Goal: Task Accomplishment & Management: Use online tool/utility

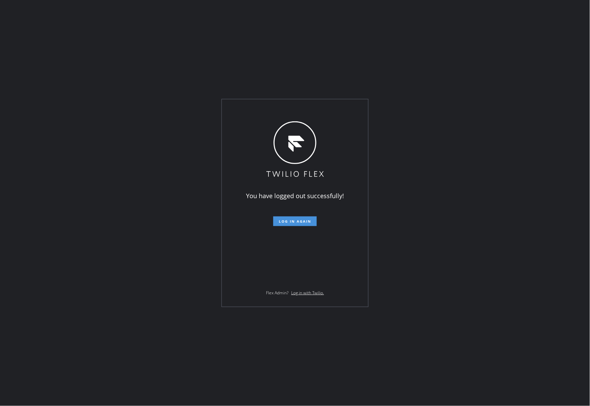
click at [293, 221] on span "Log in again" at bounding box center [295, 221] width 32 height 5
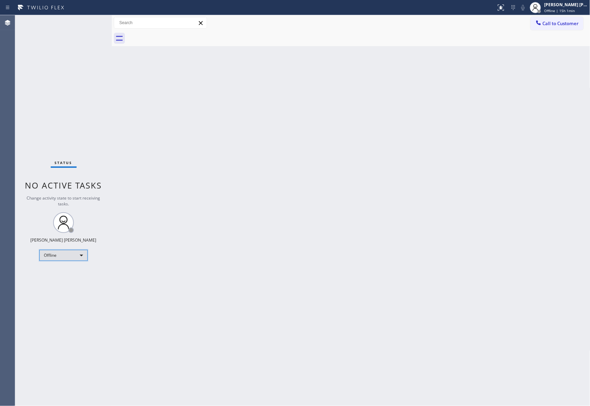
click at [79, 257] on div "Offline" at bounding box center [63, 255] width 48 height 11
click at [64, 284] on li "Unavailable" at bounding box center [63, 282] width 47 height 8
click at [576, 25] on span "Call to Customer" at bounding box center [561, 23] width 36 height 6
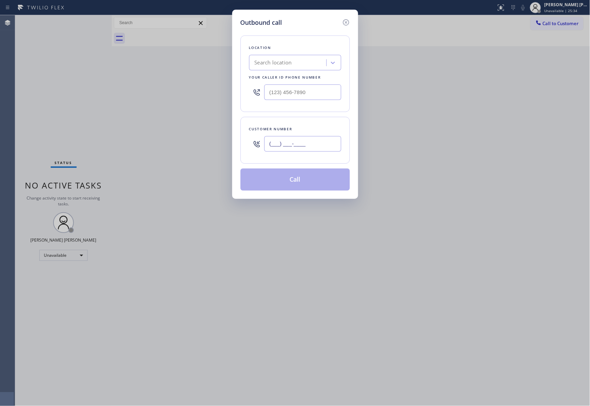
click at [313, 148] on input "(___) ___-____" at bounding box center [302, 144] width 77 height 16
paste input "619) 990-5777"
type input "[PHONE_NUMBER]"
click at [299, 62] on div "Search location" at bounding box center [288, 63] width 75 height 12
type input "5 star appliance repair"
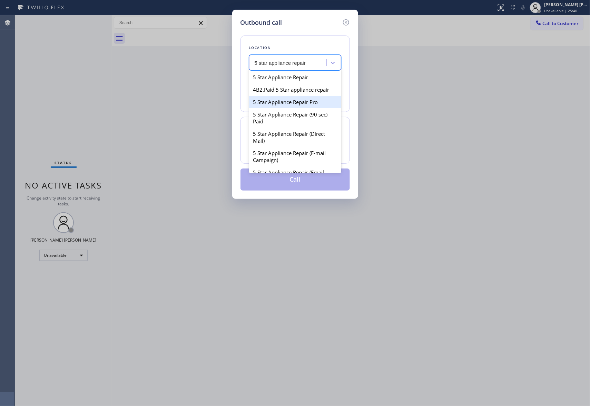
click at [309, 108] on div "5 Star Appliance Repair Pro" at bounding box center [295, 102] width 92 height 12
type input "[PHONE_NUMBER]"
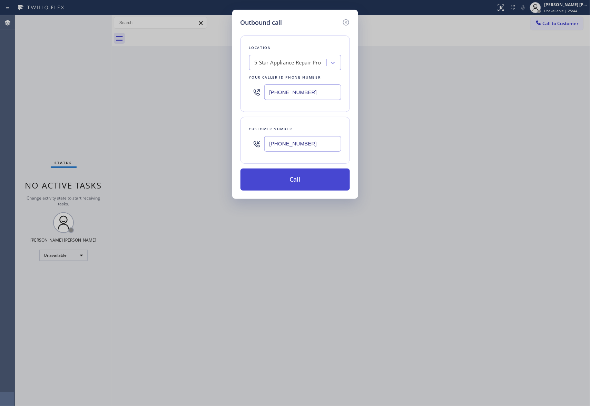
click at [315, 180] on button "Call" at bounding box center [294, 180] width 109 height 22
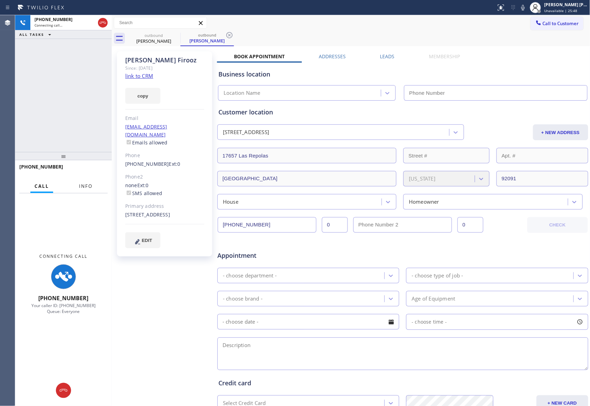
click at [88, 188] on span "Info" at bounding box center [85, 186] width 13 height 6
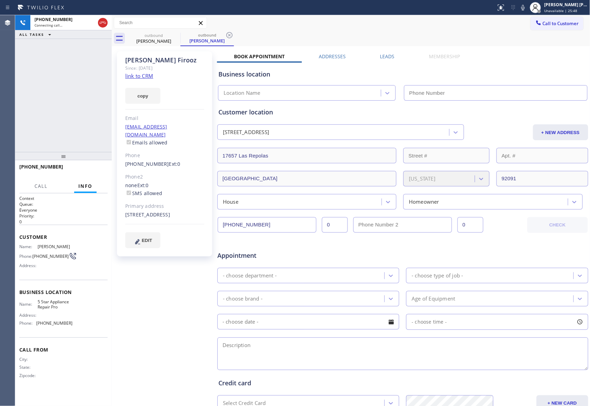
type input "[PHONE_NUMBER]"
click at [93, 175] on div "[PHONE_NUMBER] Live | 00:08 HANG UP" at bounding box center [63, 170] width 88 height 18
click at [94, 172] on span "HANG UP" at bounding box center [91, 170] width 21 height 5
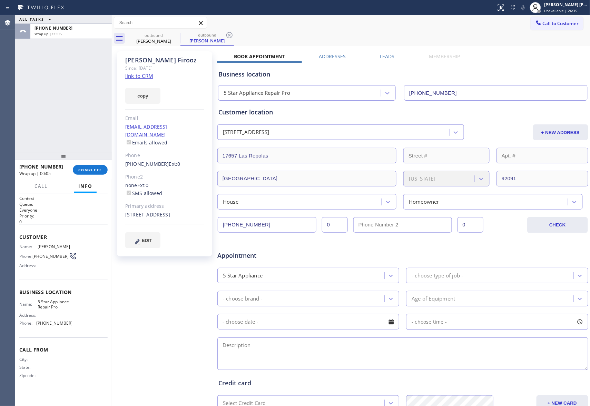
click at [385, 58] on label "Leads" at bounding box center [387, 56] width 14 height 7
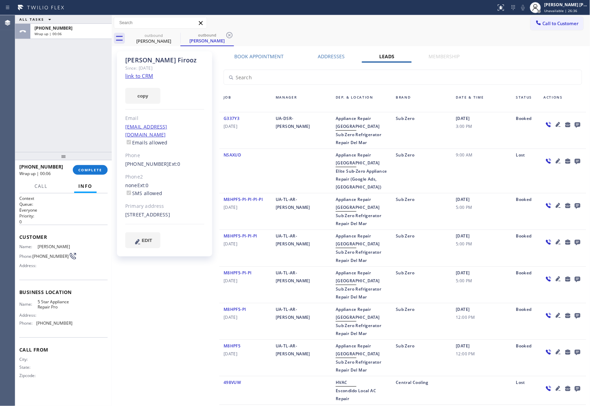
click at [575, 123] on icon at bounding box center [578, 125] width 6 height 6
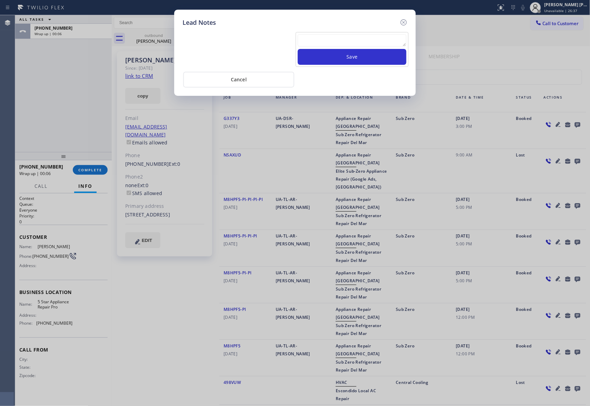
click at [360, 35] on textarea at bounding box center [352, 40] width 109 height 12
paste textarea "VM | please transfer if cx calls back"
type textarea "VM | please transfer if cx calls back"
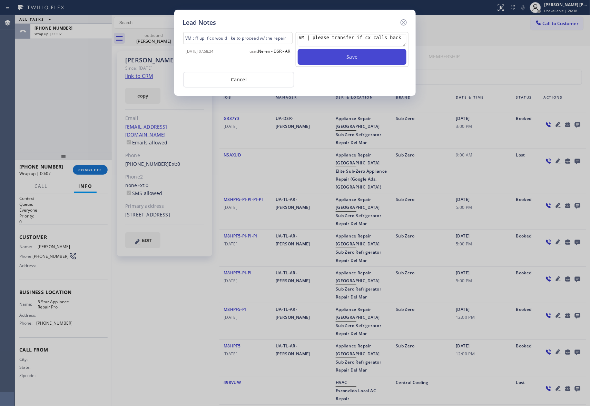
click at [355, 55] on button "Save" at bounding box center [352, 57] width 109 height 16
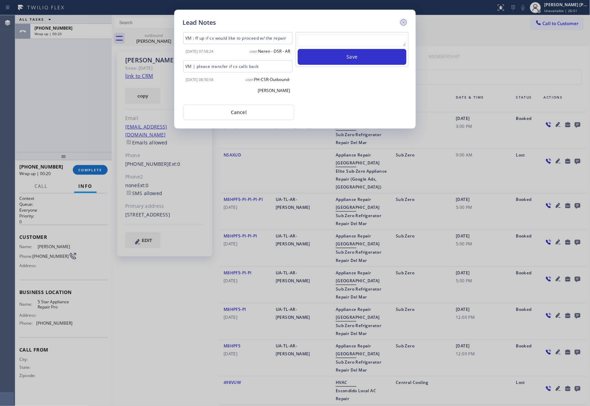
click at [406, 22] on icon at bounding box center [404, 22] width 8 height 8
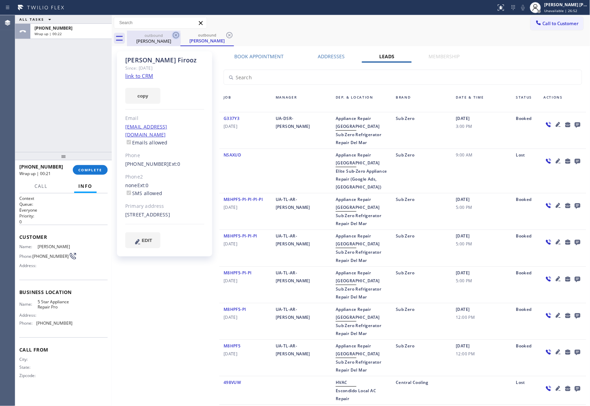
click at [177, 33] on icon at bounding box center [176, 35] width 8 height 8
click at [180, 33] on div "outbound [PERSON_NAME]" at bounding box center [206, 39] width 53 height 16
click at [177, 33] on icon at bounding box center [176, 35] width 8 height 8
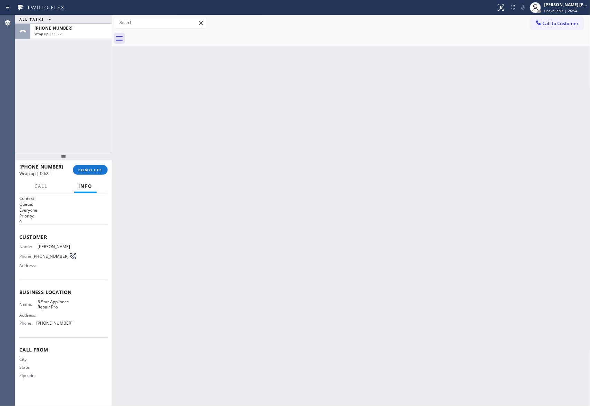
click at [177, 33] on div at bounding box center [358, 39] width 463 height 16
click at [96, 165] on button "COMPLETE" at bounding box center [90, 170] width 35 height 10
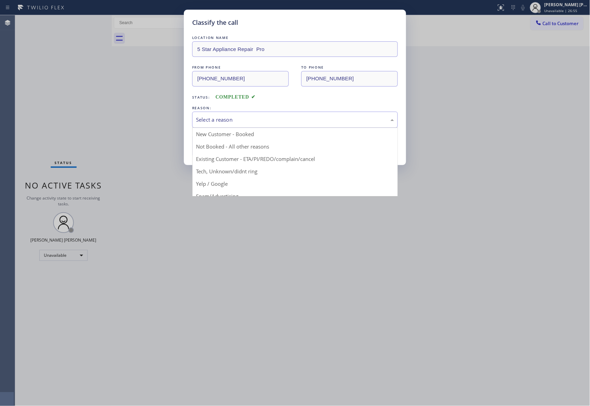
click at [253, 118] on div "Select a reason" at bounding box center [295, 120] width 198 height 8
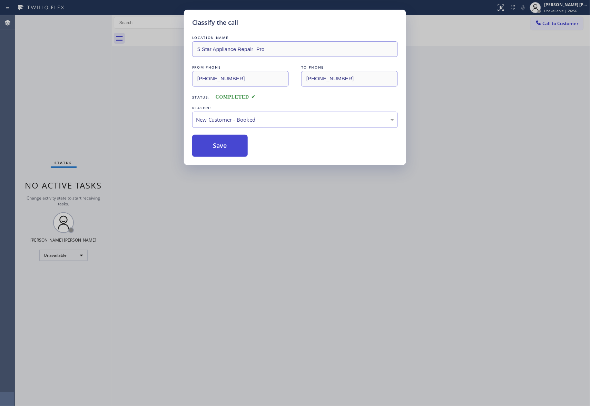
click at [222, 140] on button "Save" at bounding box center [220, 146] width 56 height 22
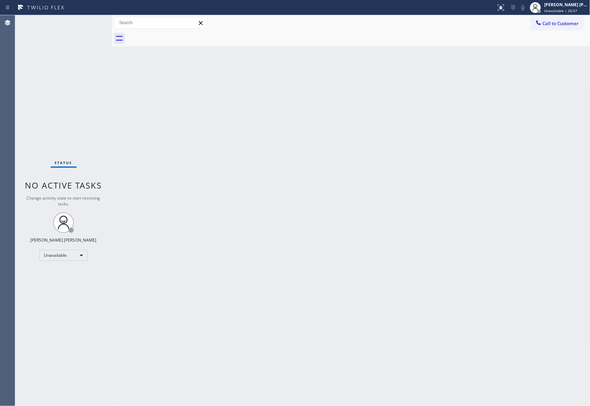
click at [264, 113] on div "Back to Dashboard Change Sender ID Customers Technicians Select a contact Outbo…" at bounding box center [351, 210] width 479 height 391
click at [557, 27] on button "Call to Customer" at bounding box center [557, 23] width 53 height 13
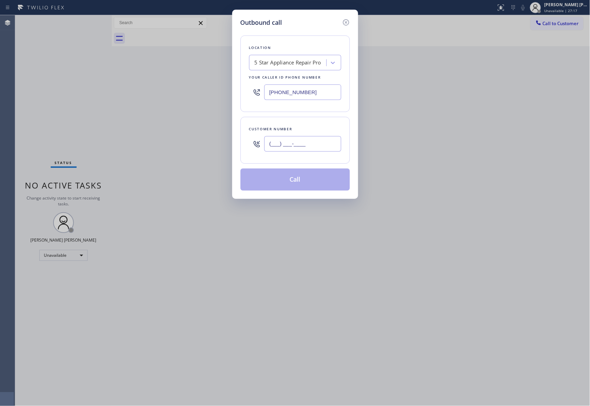
click at [317, 151] on input "(___) ___-____" at bounding box center [302, 144] width 77 height 16
paste input "623) 694-2554"
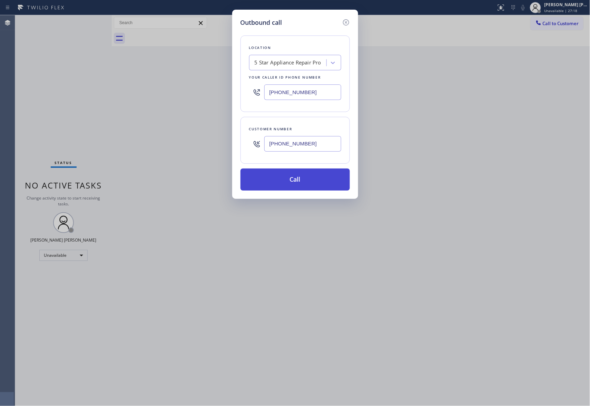
type input "[PHONE_NUMBER]"
click at [306, 182] on button "Call" at bounding box center [294, 180] width 109 height 22
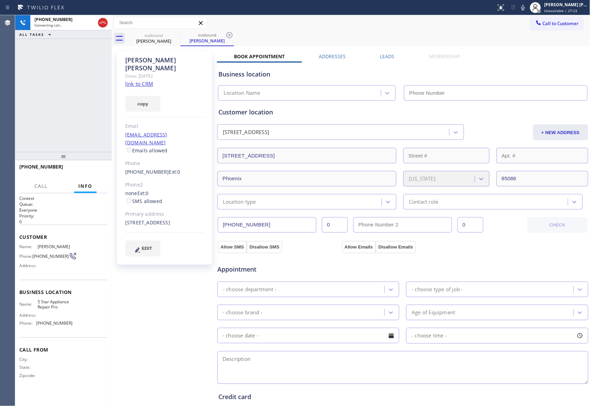
type input "[PHONE_NUMBER]"
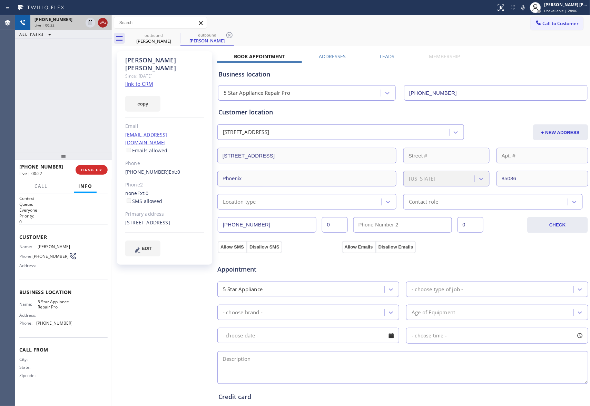
click at [106, 24] on icon at bounding box center [103, 23] width 8 height 8
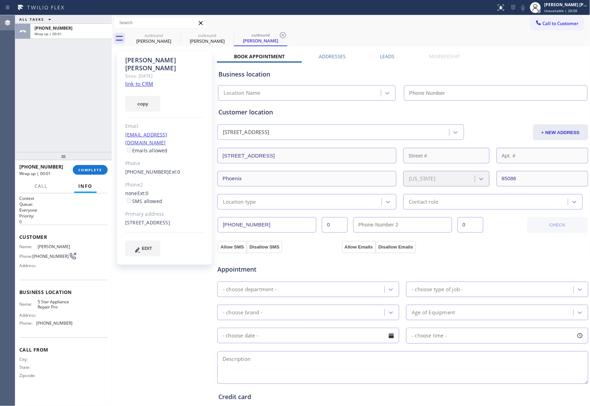
type input "[PHONE_NUMBER]"
click at [381, 56] on label "Leads" at bounding box center [387, 56] width 14 height 7
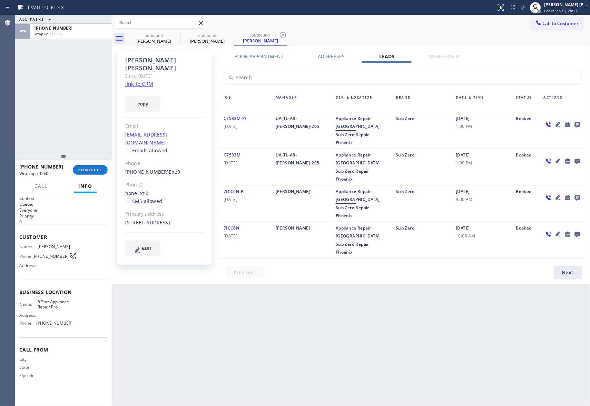
click at [577, 121] on icon at bounding box center [577, 124] width 8 height 9
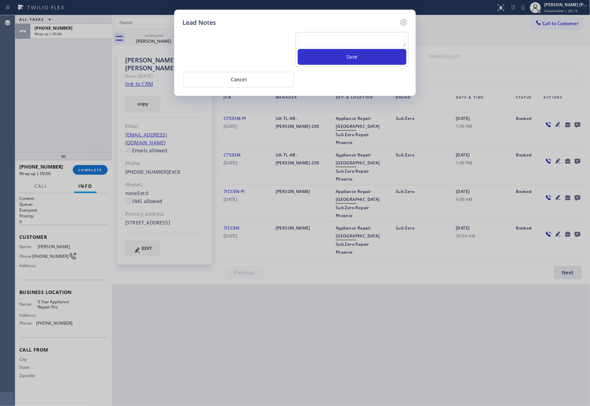
click at [345, 37] on textarea at bounding box center [352, 40] width 109 height 12
paste textarea "VM | please transfer if cx calls back"
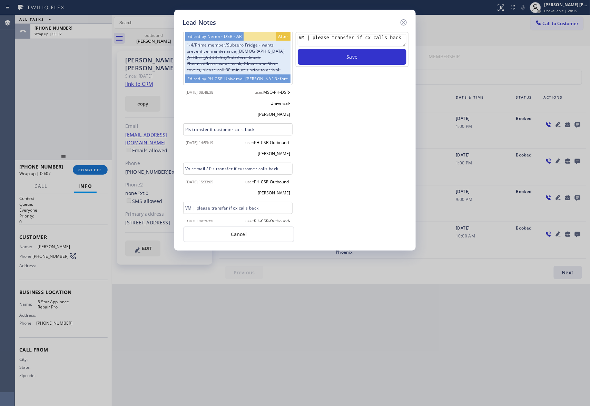
scroll to position [91, 0]
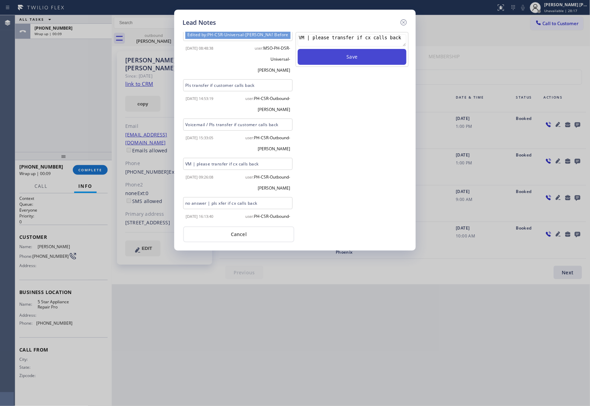
type textarea "VM | please transfer if cx calls back"
click at [348, 59] on button "Save" at bounding box center [352, 57] width 109 height 16
click at [407, 19] on icon at bounding box center [404, 22] width 8 height 8
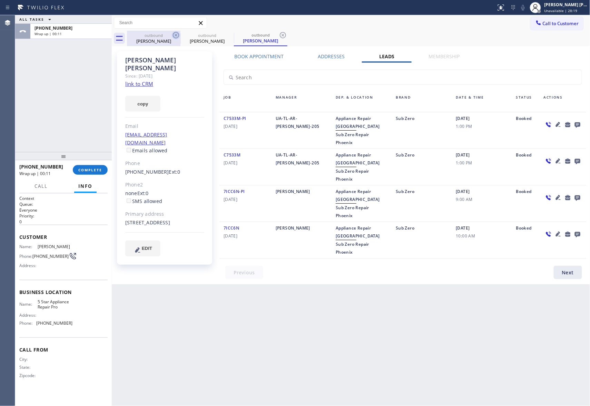
drag, startPoint x: 186, startPoint y: 35, endPoint x: 175, endPoint y: 35, distance: 11.0
click at [186, 35] on div "outbound" at bounding box center [207, 35] width 52 height 5
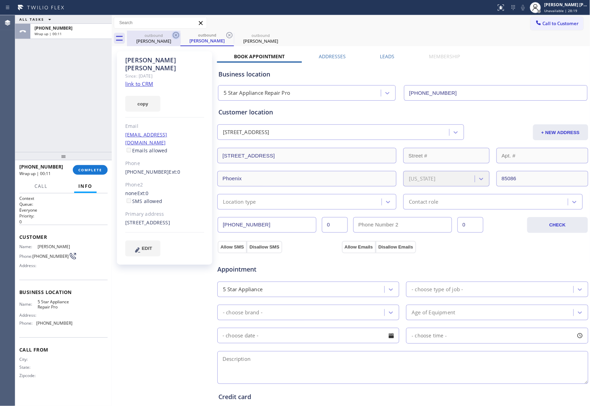
click at [175, 35] on icon at bounding box center [176, 35] width 8 height 8
click at [180, 35] on div "outbound [PERSON_NAME]" at bounding box center [206, 39] width 53 height 16
click at [175, 35] on icon at bounding box center [176, 35] width 8 height 8
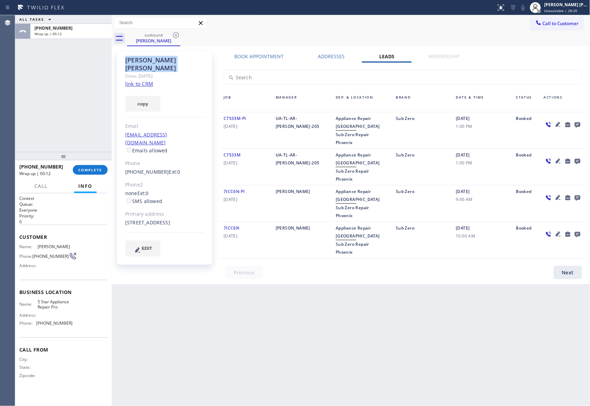
click at [175, 35] on icon at bounding box center [176, 35] width 8 height 8
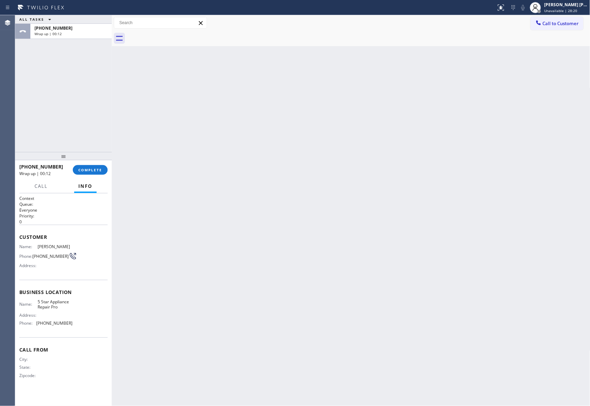
click at [175, 35] on div at bounding box center [358, 39] width 463 height 16
click at [92, 173] on button "COMPLETE" at bounding box center [90, 170] width 35 height 10
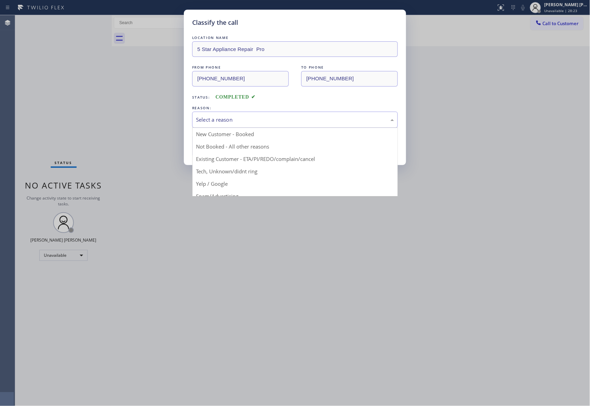
click at [268, 122] on div "Select a reason" at bounding box center [295, 120] width 198 height 8
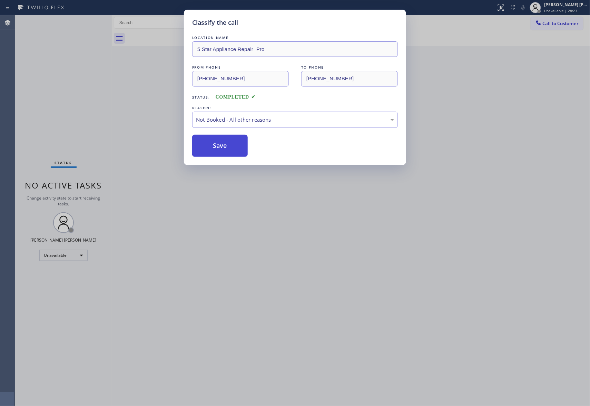
click at [205, 147] on button "Save" at bounding box center [220, 146] width 56 height 22
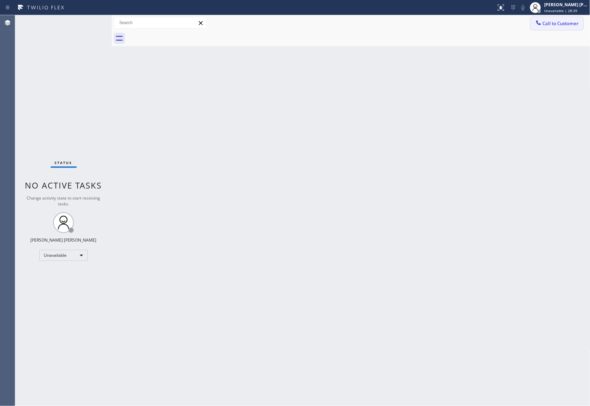
click at [576, 23] on span "Call to Customer" at bounding box center [561, 23] width 36 height 6
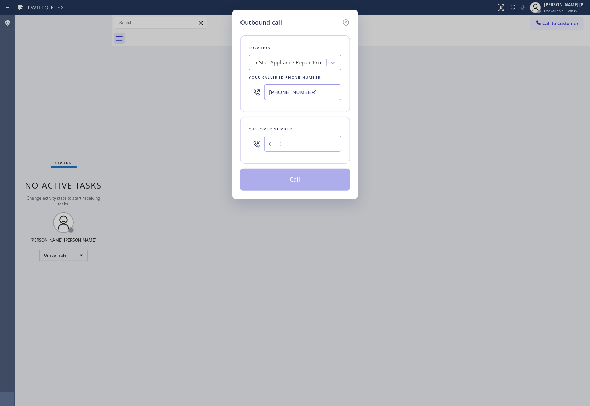
click at [313, 149] on input "(___) ___-____" at bounding box center [302, 144] width 77 height 16
paste input "562) 619-5616"
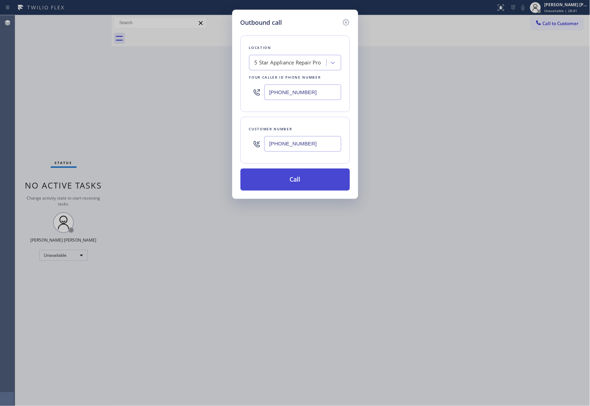
type input "[PHONE_NUMBER]"
click at [311, 181] on button "Call" at bounding box center [294, 180] width 109 height 22
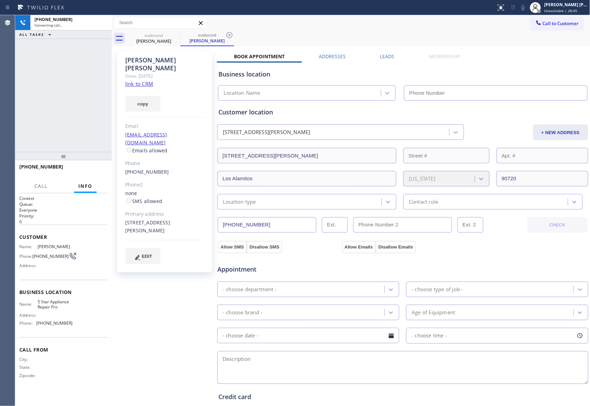
type input "[PHONE_NUMBER]"
click at [384, 53] on label "Leads" at bounding box center [387, 56] width 14 height 7
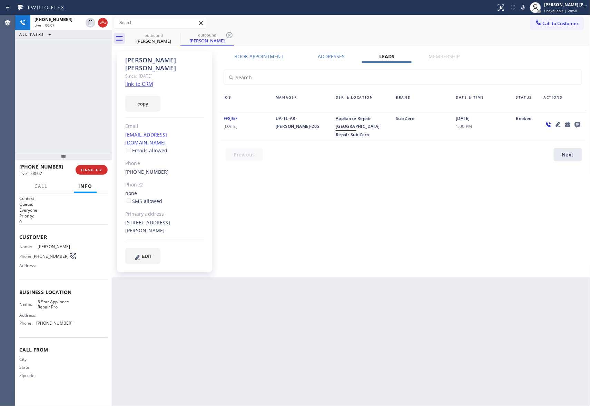
click at [574, 125] on icon at bounding box center [577, 124] width 8 height 9
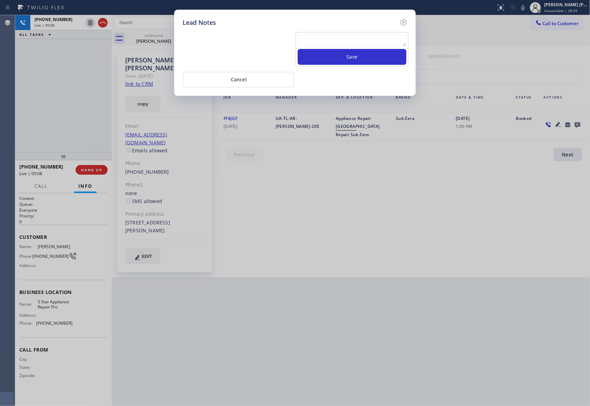
click at [324, 41] on textarea at bounding box center [352, 40] width 109 height 12
paste textarea "VM | please transfer if cx calls back"
type textarea "VM | please transfer if cx calls back"
click at [354, 63] on button "Save" at bounding box center [352, 57] width 109 height 16
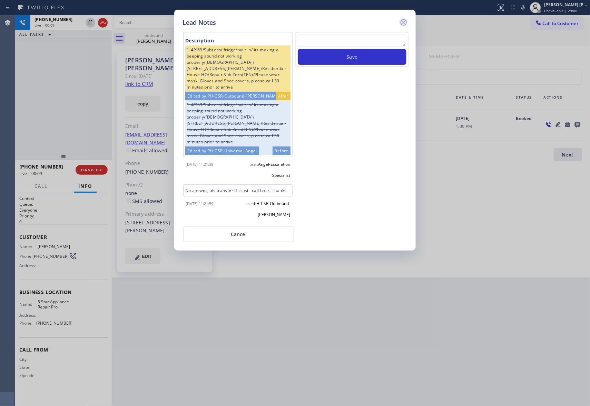
scroll to position [0, 0]
click at [404, 21] on icon at bounding box center [404, 22] width 6 height 6
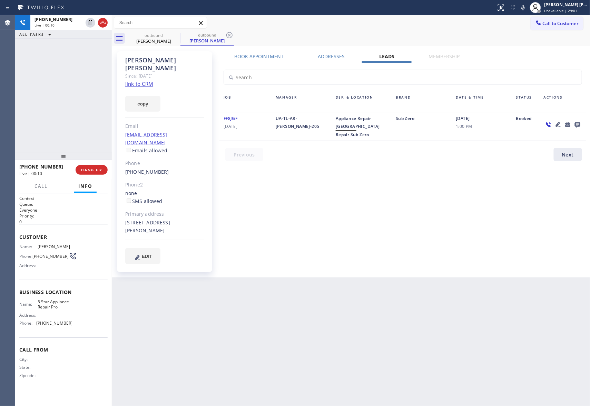
drag, startPoint x: 101, startPoint y: 23, endPoint x: 177, endPoint y: 26, distance: 76.0
click at [102, 23] on icon at bounding box center [103, 23] width 8 height 8
click at [0, 0] on icon at bounding box center [0, 0] width 0 height 0
click at [225, 36] on icon at bounding box center [229, 35] width 8 height 8
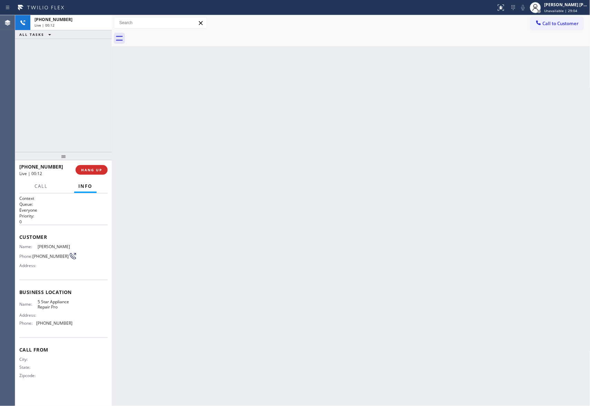
click at [177, 36] on div at bounding box center [358, 39] width 463 height 16
click at [95, 166] on button "COMPLETE" at bounding box center [90, 170] width 35 height 10
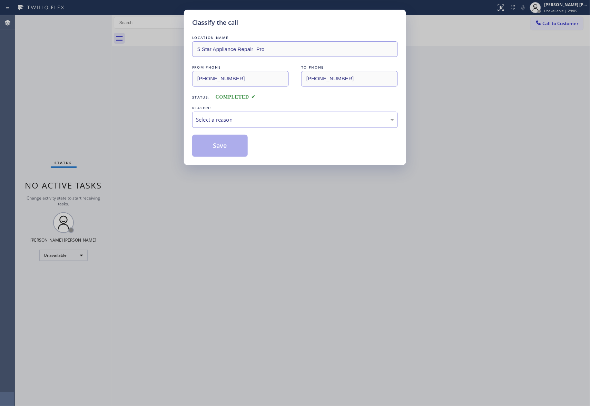
click at [253, 119] on div "Select a reason" at bounding box center [295, 120] width 198 height 8
click at [224, 144] on button "Save" at bounding box center [220, 146] width 56 height 22
click at [224, 143] on button "Save" at bounding box center [220, 146] width 56 height 22
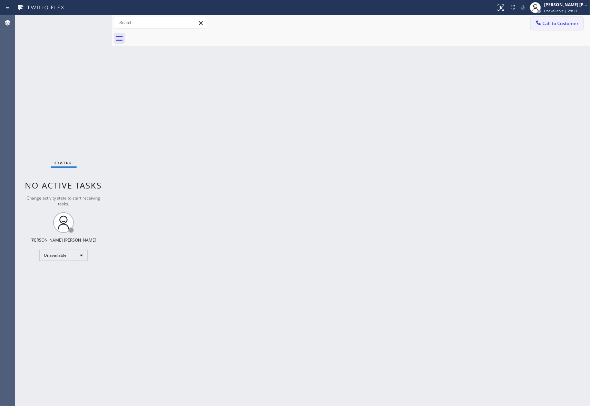
click at [568, 18] on button "Call to Customer" at bounding box center [557, 23] width 53 height 13
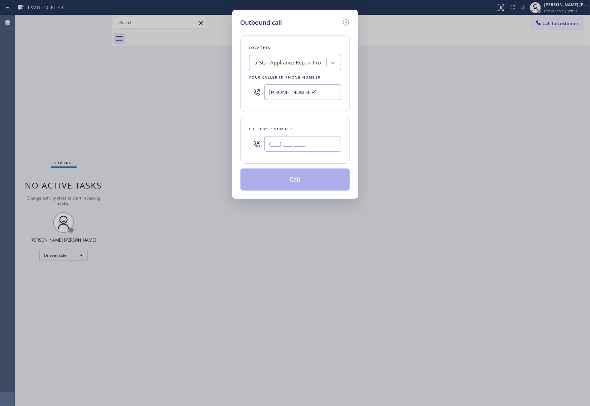
click at [320, 138] on input "(___) ___-____" at bounding box center [302, 144] width 77 height 16
paste input "336) 906-1392"
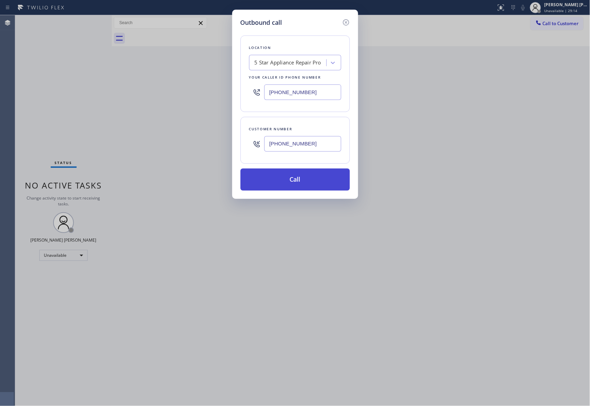
type input "[PHONE_NUMBER]"
click at [314, 183] on button "Call" at bounding box center [294, 180] width 109 height 22
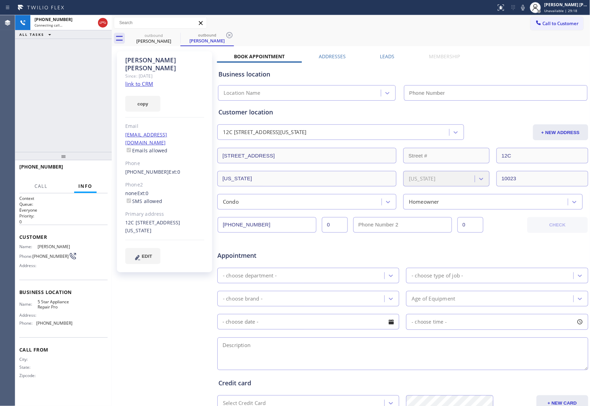
type input "[PHONE_NUMBER]"
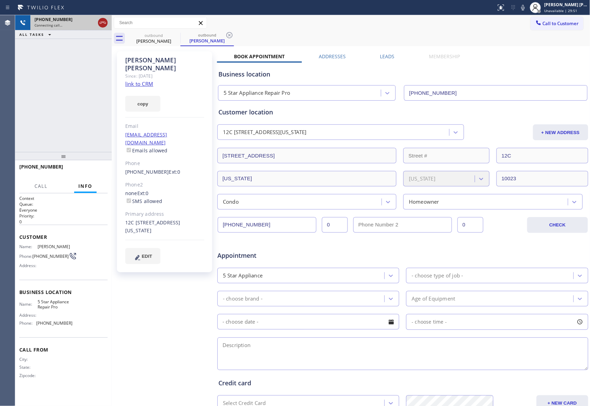
click at [101, 21] on icon at bounding box center [103, 23] width 8 height 8
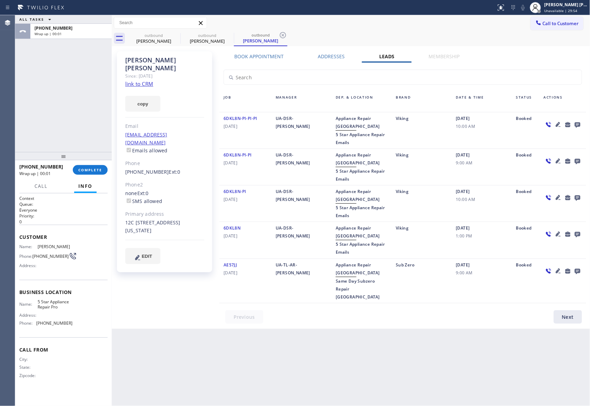
click at [577, 122] on icon at bounding box center [578, 125] width 6 height 6
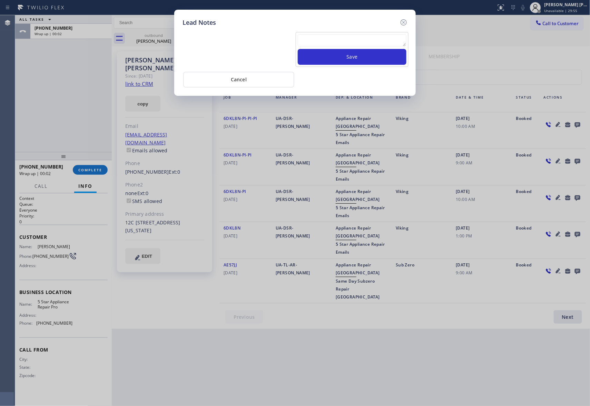
click at [345, 41] on textarea at bounding box center [352, 40] width 109 height 12
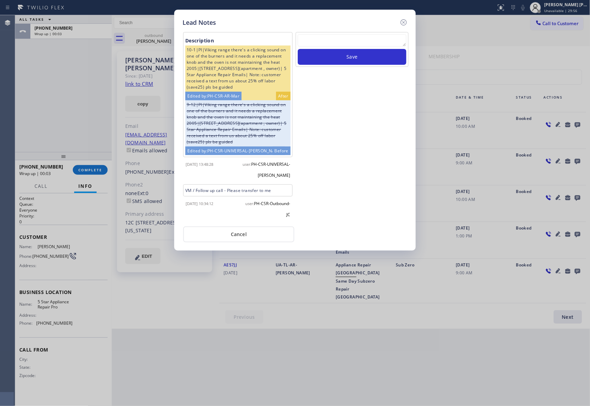
paste textarea "VM | please transfer if cx calls back"
type textarea "VM | please transfer if cx calls back"
click at [373, 61] on button "Save" at bounding box center [352, 57] width 109 height 16
click at [406, 20] on icon at bounding box center [404, 22] width 6 height 6
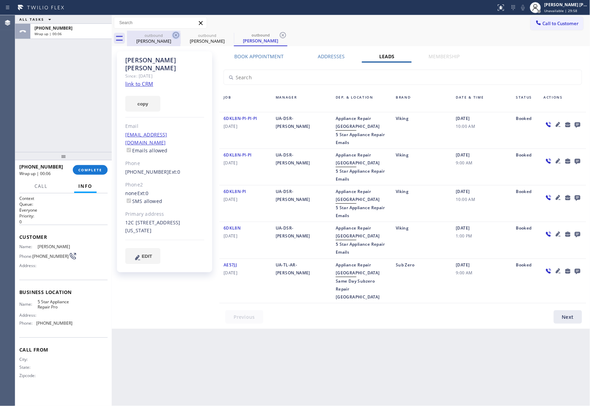
click at [173, 33] on icon at bounding box center [176, 35] width 6 height 6
click at [0, 0] on icon at bounding box center [0, 0] width 0 height 0
click at [173, 33] on icon at bounding box center [176, 35] width 6 height 6
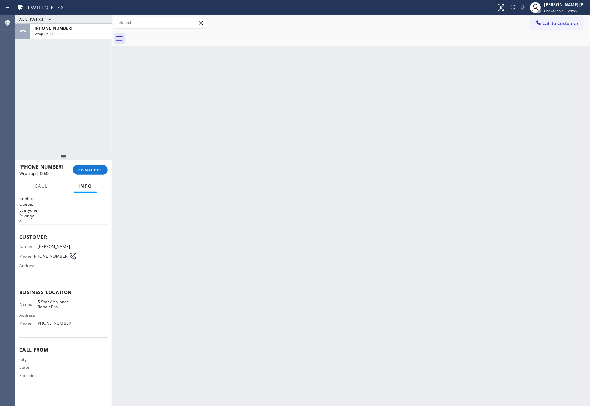
click at [173, 33] on div at bounding box center [358, 39] width 463 height 16
click at [91, 168] on span "COMPLETE" at bounding box center [90, 170] width 24 height 5
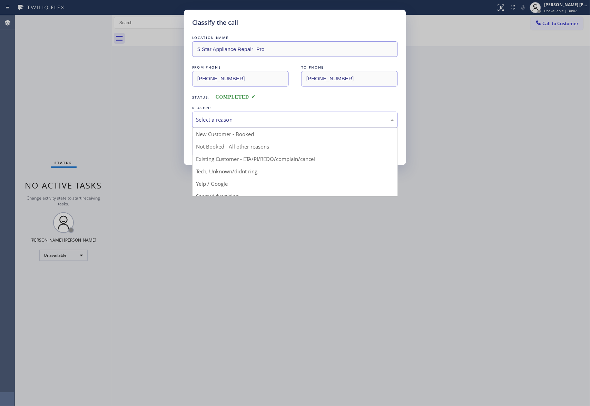
click at [245, 116] on div "Select a reason" at bounding box center [295, 120] width 198 height 8
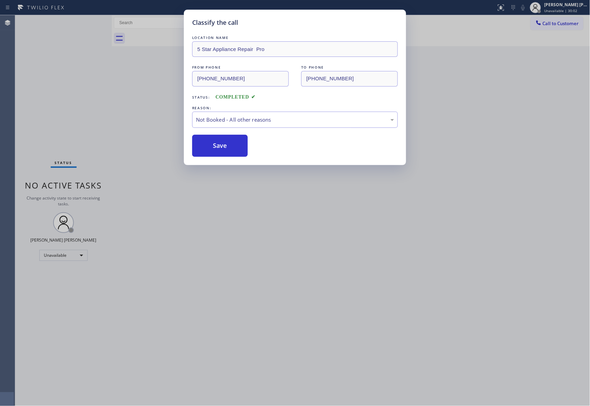
click at [225, 147] on button "Save" at bounding box center [220, 146] width 56 height 22
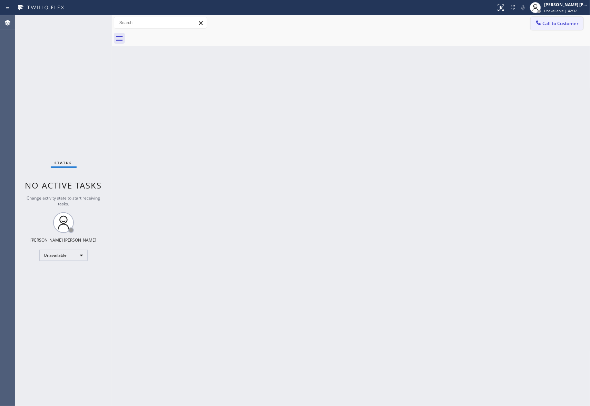
click at [564, 21] on span "Call to Customer" at bounding box center [561, 23] width 36 height 6
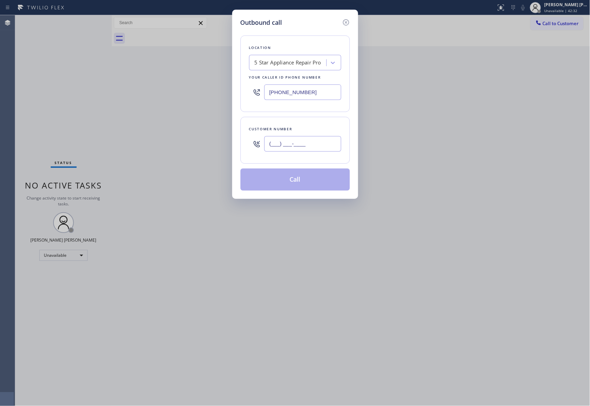
click at [305, 144] on input "(___) ___-____" at bounding box center [302, 144] width 77 height 16
paste input "408) 425-5987"
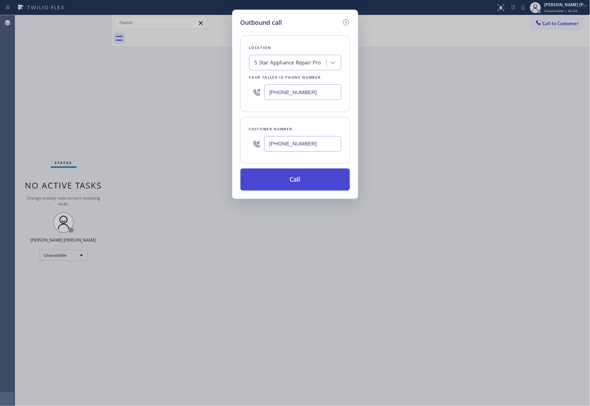
type input "[PHONE_NUMBER]"
click at [313, 177] on button "Call" at bounding box center [294, 180] width 109 height 22
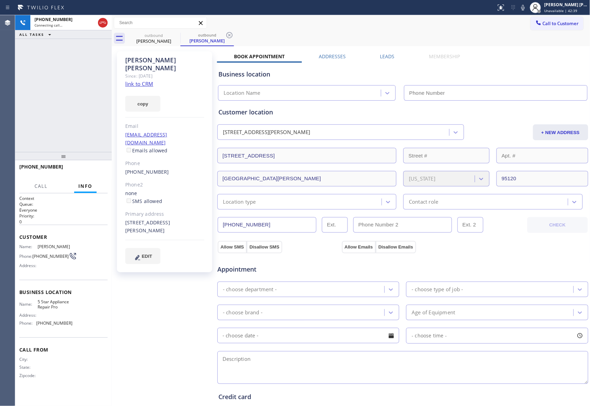
type input "[PHONE_NUMBER]"
click at [83, 163] on div "[PHONE_NUMBER] Live | 00:07 HANG UP" at bounding box center [63, 170] width 88 height 18
click at [86, 168] on span "HANG UP" at bounding box center [91, 170] width 21 height 5
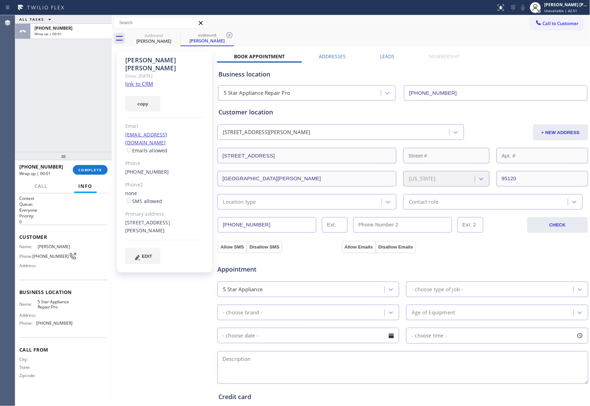
click at [380, 58] on label "Leads" at bounding box center [387, 56] width 14 height 7
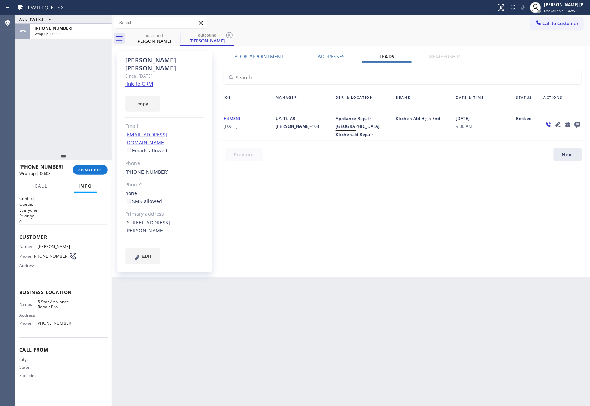
click at [577, 125] on icon at bounding box center [577, 124] width 8 height 9
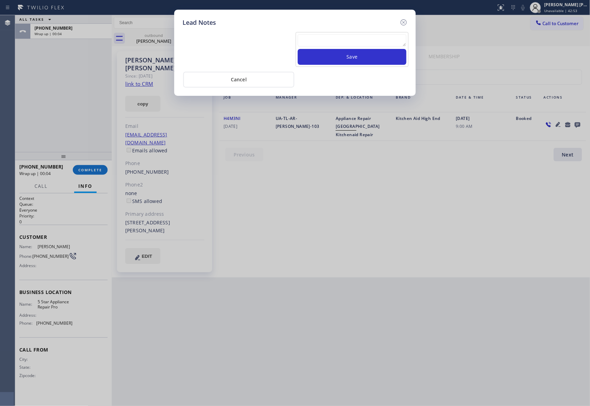
click at [328, 41] on textarea at bounding box center [352, 40] width 109 height 12
paste textarea "VM | please transfer if cx calls back"
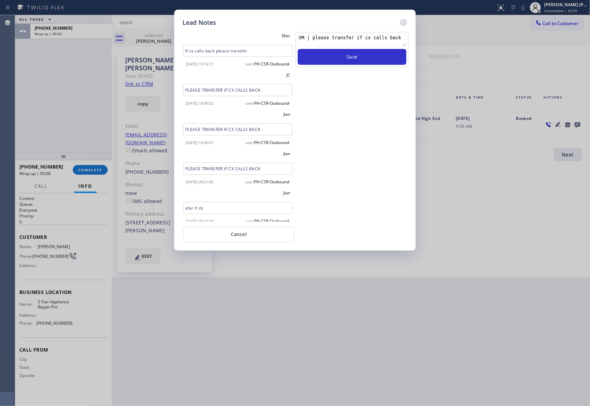
scroll to position [204, 0]
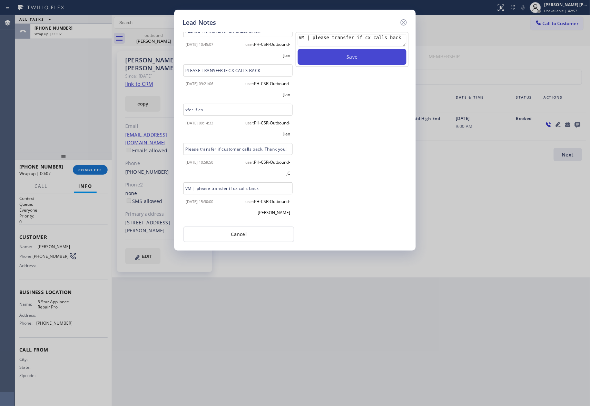
type textarea "VM | please transfer if cx calls back"
click at [365, 59] on button "Save" at bounding box center [352, 57] width 109 height 16
click at [405, 23] on icon at bounding box center [404, 22] width 8 height 8
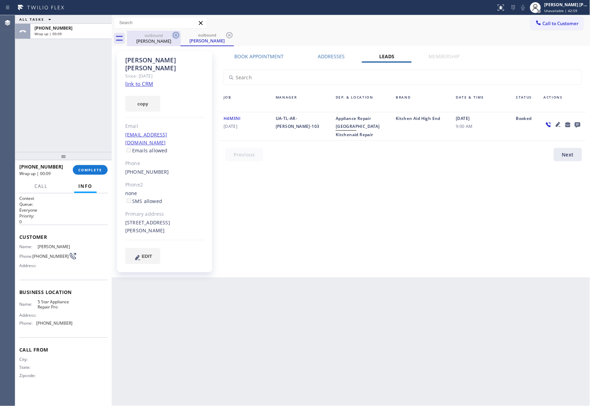
click at [178, 33] on icon at bounding box center [176, 35] width 6 height 6
click at [180, 33] on div "outbound [PERSON_NAME]" at bounding box center [206, 39] width 53 height 16
click at [178, 33] on icon at bounding box center [176, 35] width 6 height 6
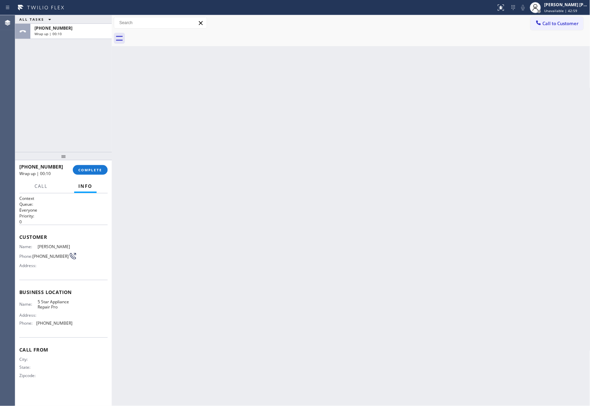
click at [178, 33] on div at bounding box center [358, 39] width 463 height 16
click at [99, 171] on span "COMPLETE" at bounding box center [90, 170] width 24 height 5
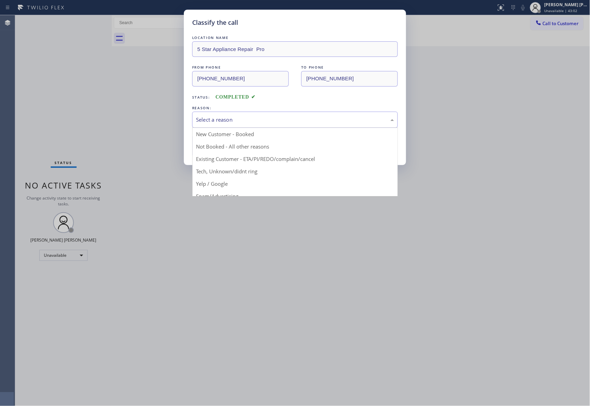
click at [283, 123] on div "Select a reason" at bounding box center [295, 120] width 198 height 8
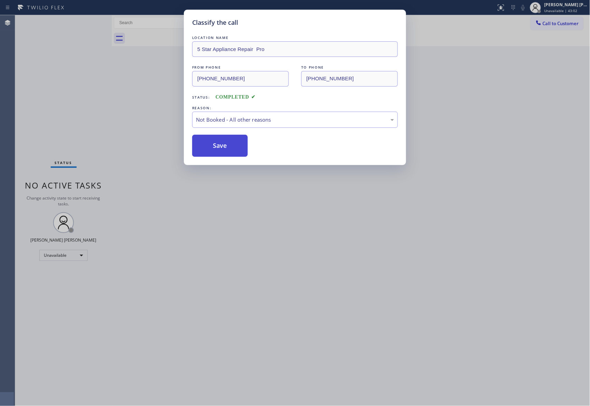
click at [219, 145] on button "Save" at bounding box center [220, 146] width 56 height 22
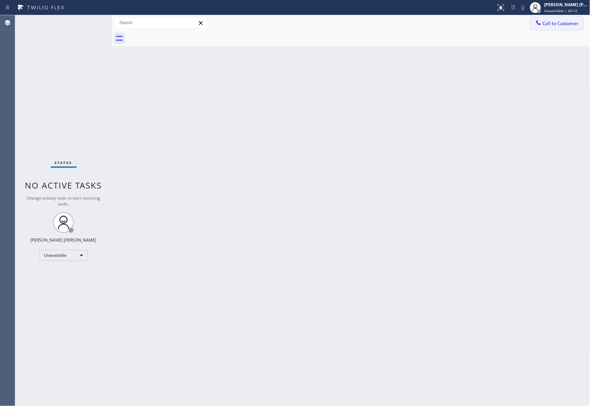
click at [551, 25] on span "Call to Customer" at bounding box center [561, 23] width 36 height 6
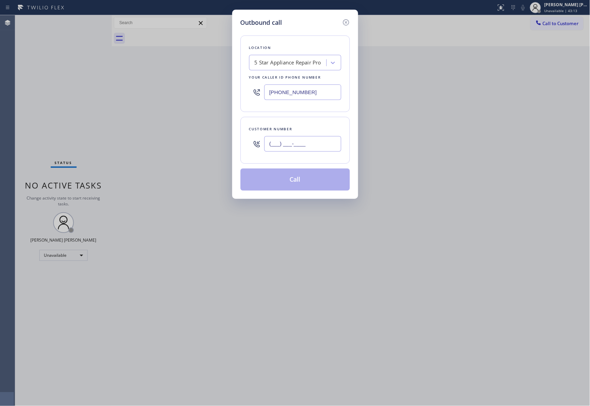
click at [311, 145] on input "(___) ___-____" at bounding box center [302, 144] width 77 height 16
paste input "717) 917-2862"
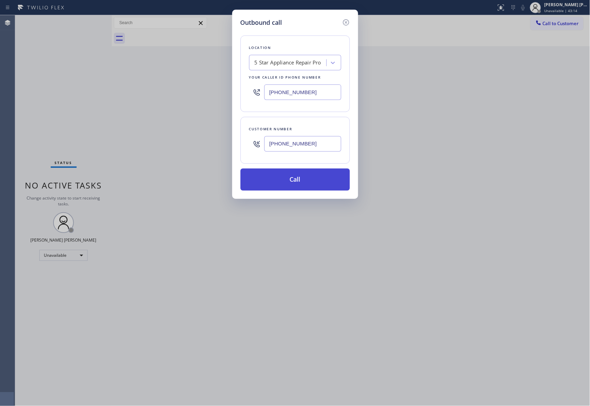
type input "[PHONE_NUMBER]"
click at [311, 183] on button "Call" at bounding box center [294, 180] width 109 height 22
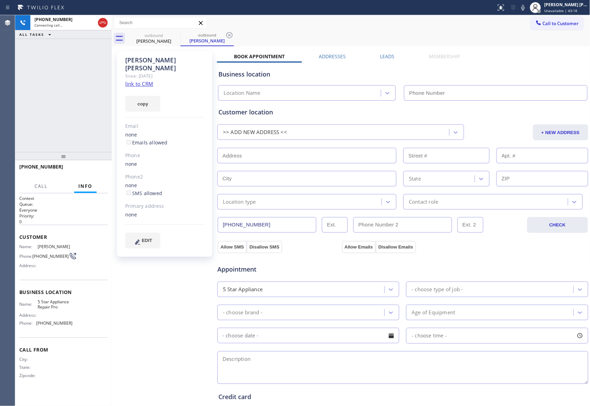
type input "[PHONE_NUMBER]"
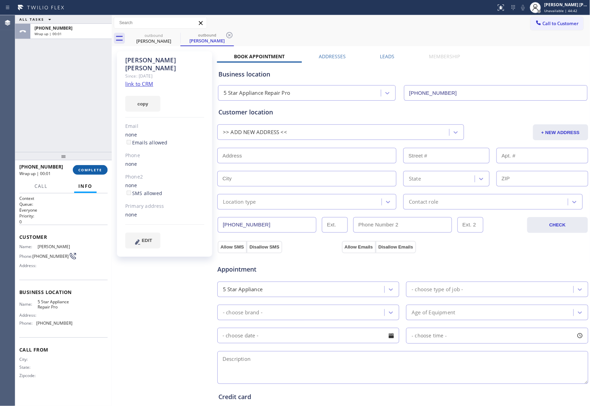
click at [95, 170] on span "COMPLETE" at bounding box center [90, 170] width 24 height 5
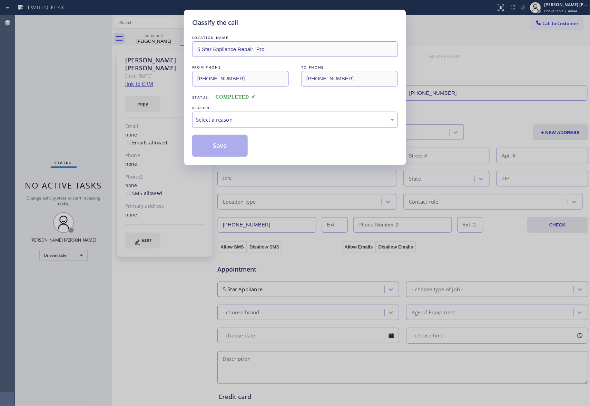
click at [258, 118] on div "Select a reason" at bounding box center [295, 120] width 198 height 8
click at [217, 147] on button "Save" at bounding box center [220, 146] width 56 height 22
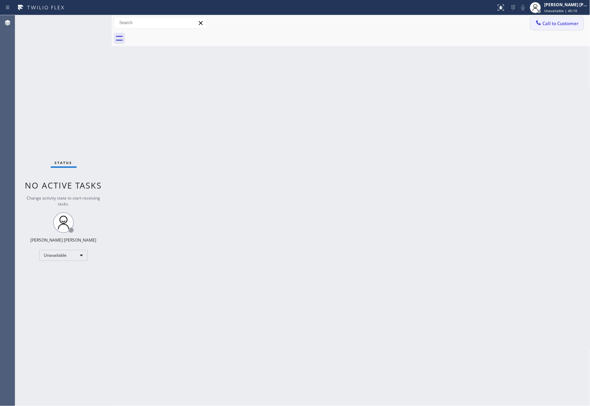
click at [558, 21] on span "Call to Customer" at bounding box center [561, 23] width 36 height 6
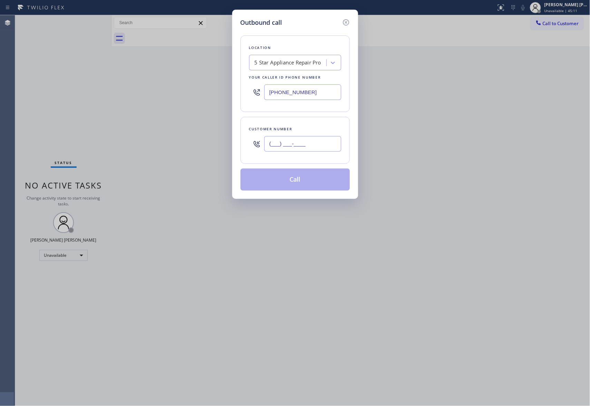
click at [311, 143] on input "(___) ___-____" at bounding box center [302, 144] width 77 height 16
paste input "714) 240-8624"
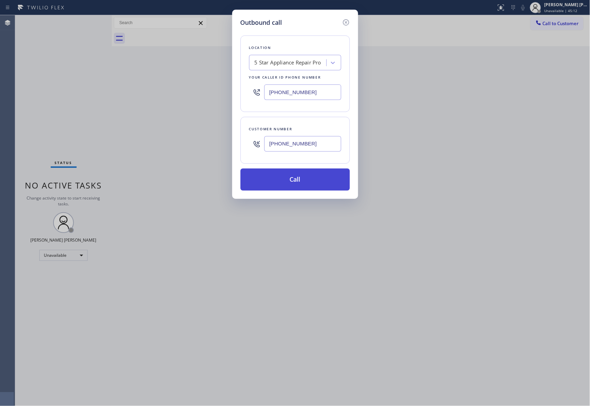
type input "[PHONE_NUMBER]"
click at [293, 177] on button "Call" at bounding box center [294, 180] width 109 height 22
click at [86, 406] on div "Outbound call Location 5 Star Appliance Repair Pro Your caller id phone number …" at bounding box center [295, 203] width 590 height 406
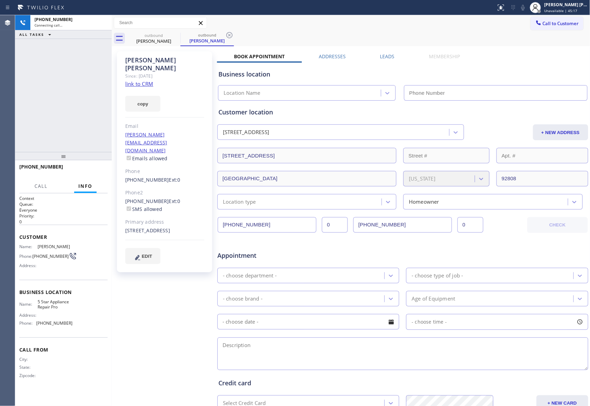
type input "[PHONE_NUMBER]"
click at [86, 171] on span "HANG UP" at bounding box center [91, 170] width 21 height 5
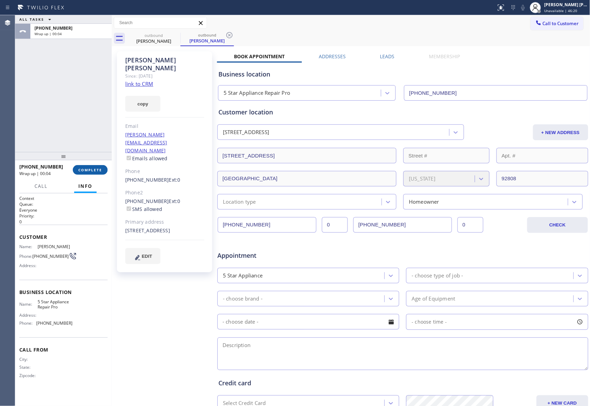
click at [88, 170] on span "COMPLETE" at bounding box center [90, 170] width 24 height 5
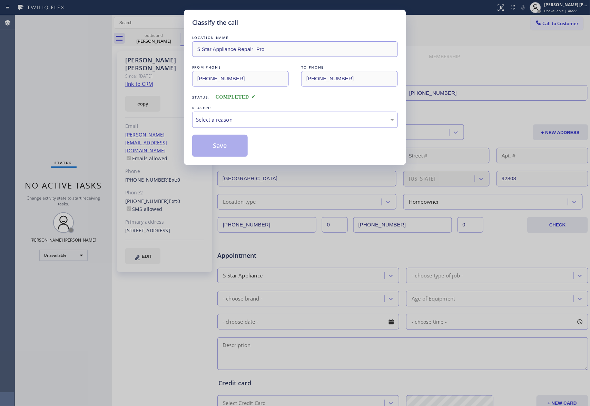
click at [234, 121] on div "Select a reason" at bounding box center [295, 120] width 198 height 8
click at [237, 145] on button "Save" at bounding box center [220, 146] width 56 height 22
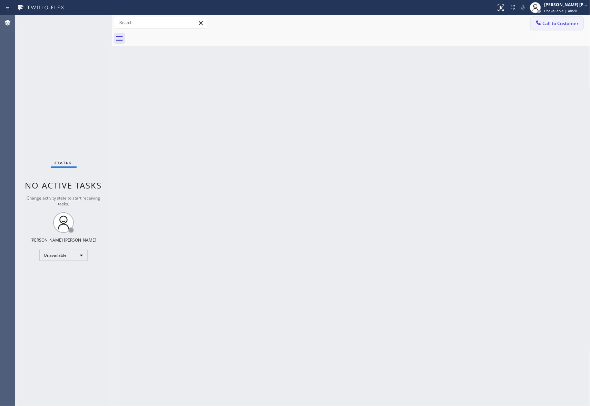
click at [562, 28] on button "Call to Customer" at bounding box center [557, 23] width 53 height 13
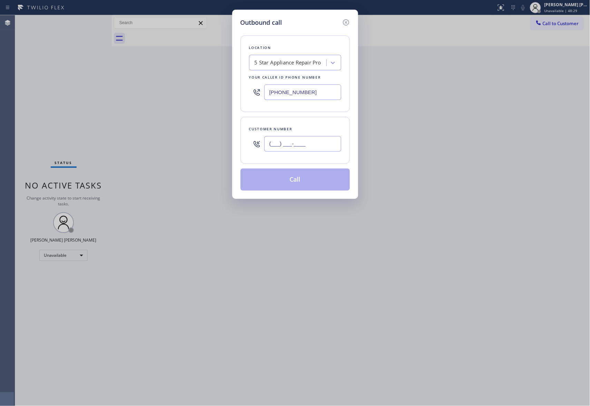
click at [293, 147] on input "(___) ___-____" at bounding box center [302, 144] width 77 height 16
paste input "408) 368-9693"
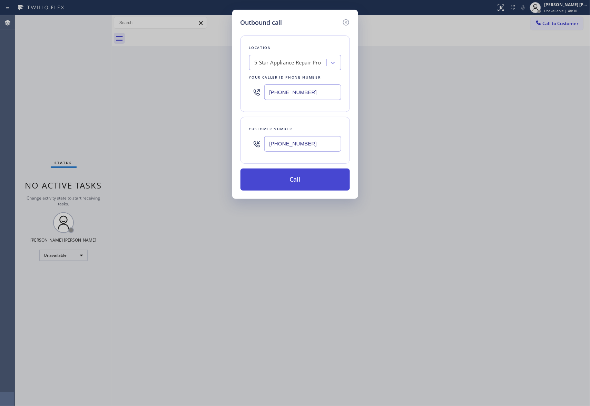
type input "[PHONE_NUMBER]"
click at [304, 181] on button "Call" at bounding box center [294, 180] width 109 height 22
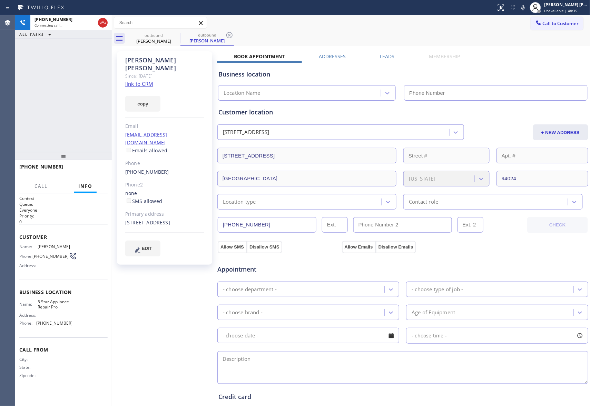
type input "[PHONE_NUMBER]"
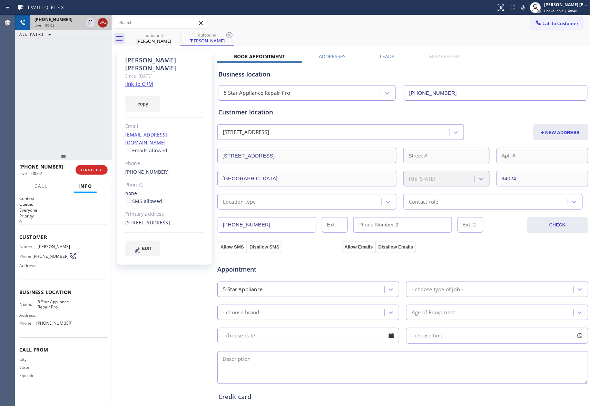
click at [105, 22] on icon at bounding box center [103, 23] width 6 height 2
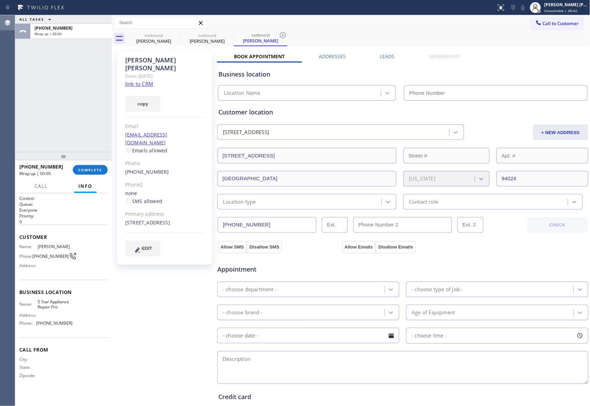
type input "[PHONE_NUMBER]"
click at [173, 33] on icon at bounding box center [176, 35] width 6 height 6
click at [0, 0] on icon at bounding box center [0, 0] width 0 height 0
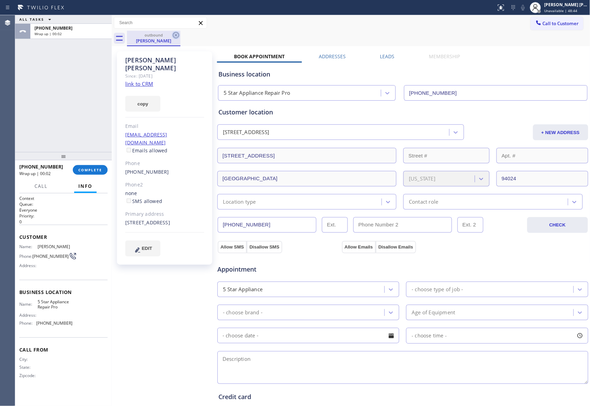
click at [173, 35] on icon at bounding box center [176, 35] width 6 height 6
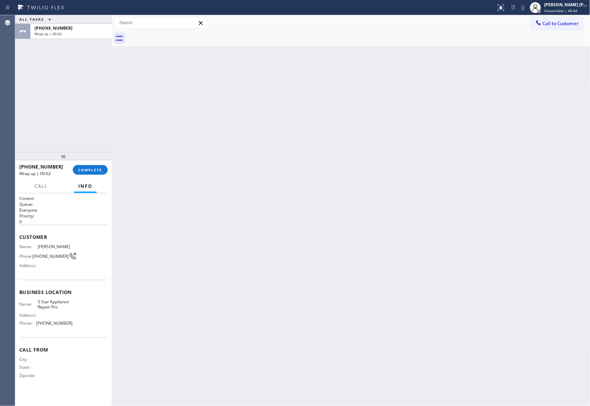
click at [173, 35] on div at bounding box center [358, 39] width 463 height 16
click at [93, 170] on span "COMPLETE" at bounding box center [90, 170] width 24 height 5
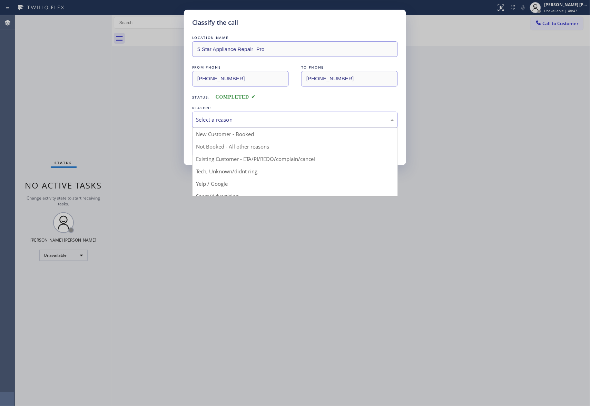
click at [217, 122] on div "Select a reason" at bounding box center [295, 120] width 198 height 8
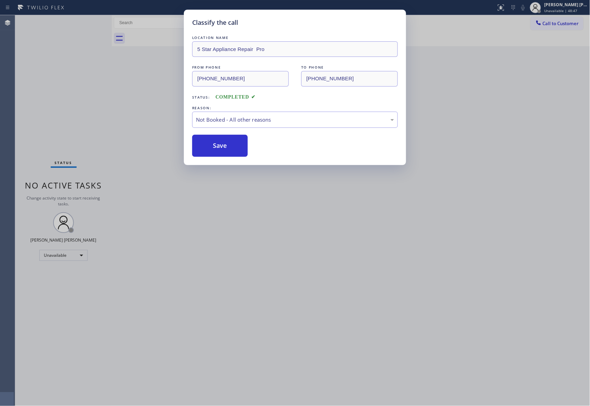
drag, startPoint x: 210, startPoint y: 150, endPoint x: 208, endPoint y: 146, distance: 4.8
click at [210, 149] on button "Save" at bounding box center [220, 146] width 56 height 22
click at [207, 146] on button "Save" at bounding box center [220, 146] width 56 height 22
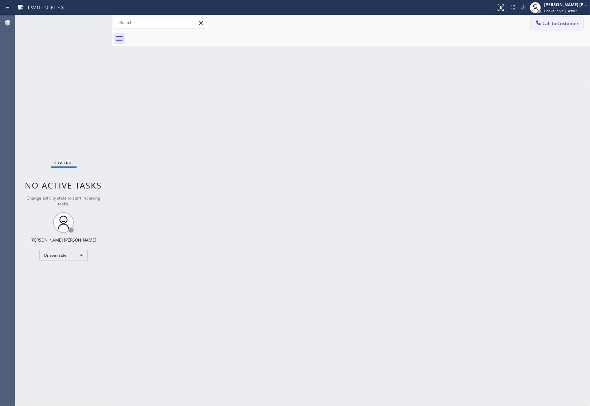
click at [543, 21] on span "Call to Customer" at bounding box center [561, 23] width 36 height 6
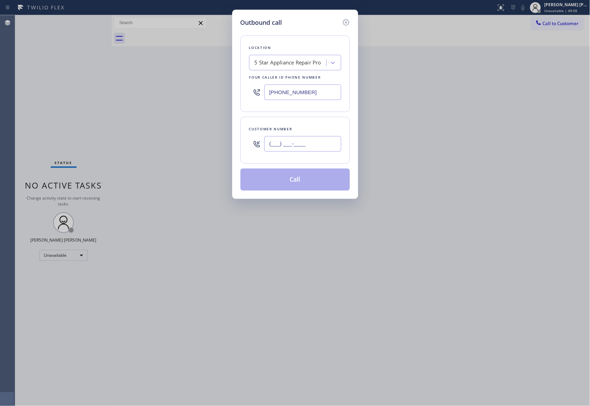
click at [326, 144] on input "(___) ___-____" at bounding box center [302, 144] width 77 height 16
paste input "424) 395-7400"
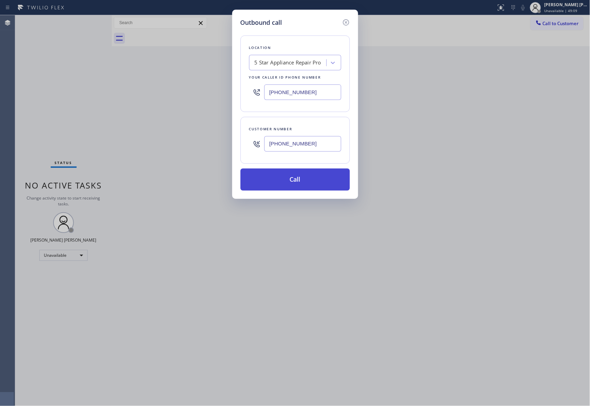
type input "[PHONE_NUMBER]"
click at [317, 180] on button "Call" at bounding box center [294, 180] width 109 height 22
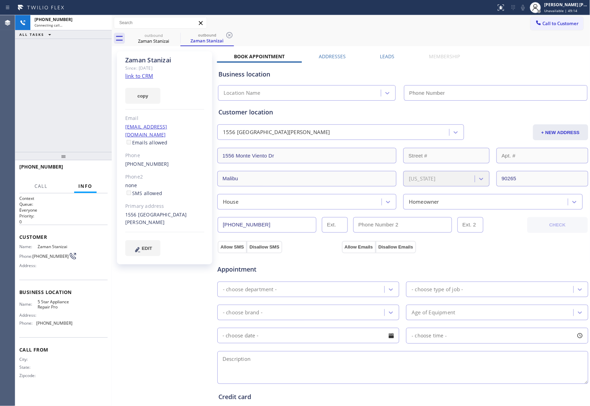
type input "[PHONE_NUMBER]"
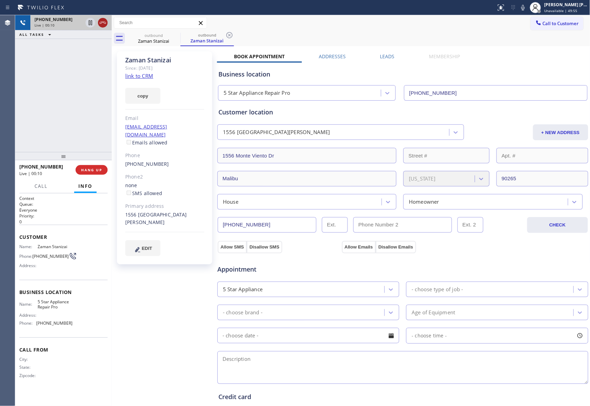
click at [104, 26] on icon at bounding box center [103, 23] width 8 height 8
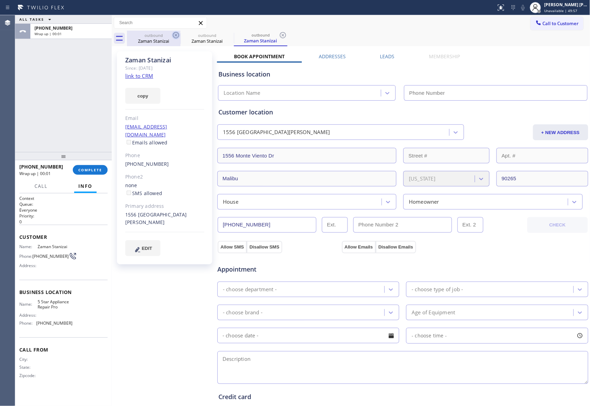
type input "[PHONE_NUMBER]"
click at [178, 35] on icon at bounding box center [176, 35] width 6 height 6
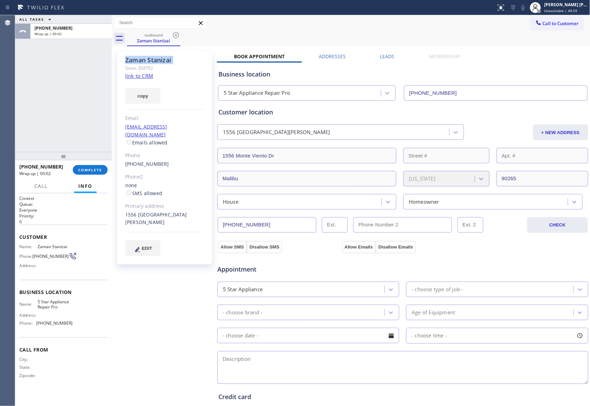
click at [178, 35] on icon at bounding box center [176, 35] width 6 height 6
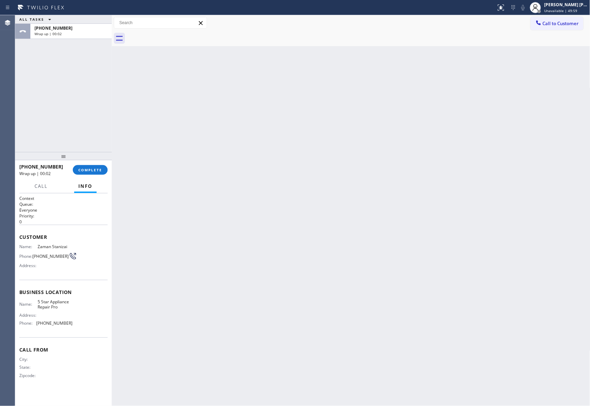
click at [178, 35] on div at bounding box center [358, 39] width 463 height 16
click at [96, 170] on span "COMPLETE" at bounding box center [90, 170] width 24 height 5
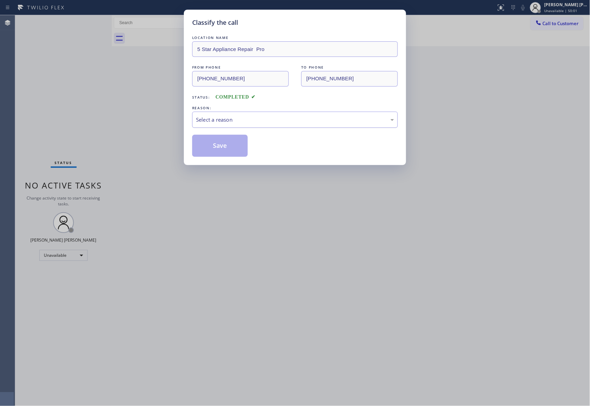
click at [240, 120] on div "Select a reason" at bounding box center [295, 120] width 198 height 8
click at [217, 146] on button "Save" at bounding box center [220, 146] width 56 height 22
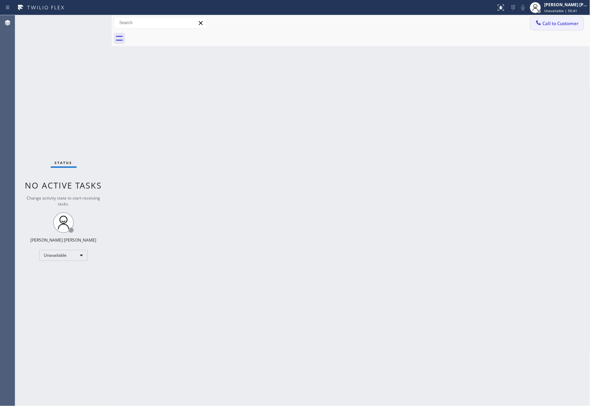
click at [559, 23] on span "Call to Customer" at bounding box center [561, 23] width 36 height 6
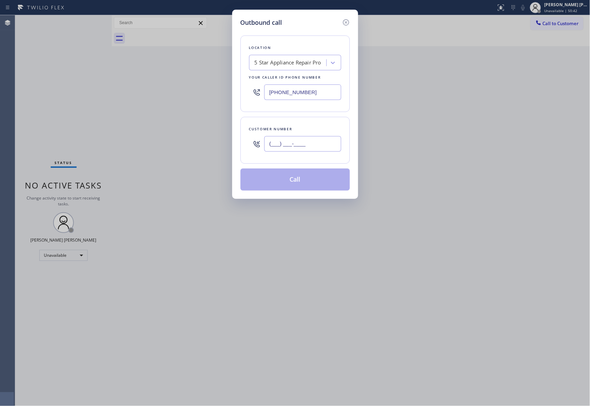
click at [328, 139] on input "(___) ___-____" at bounding box center [302, 144] width 77 height 16
paste input "602) 397-6421"
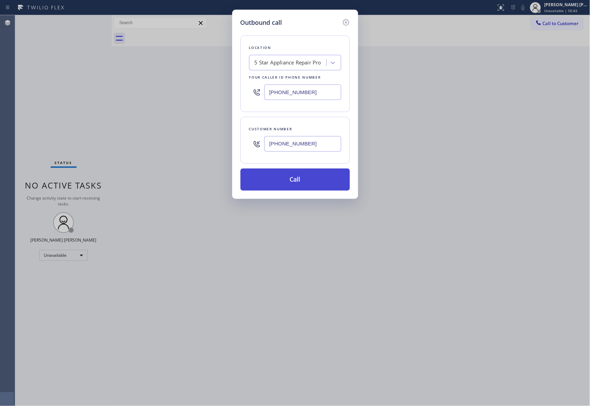
type input "[PHONE_NUMBER]"
click at [308, 177] on button "Call" at bounding box center [294, 180] width 109 height 22
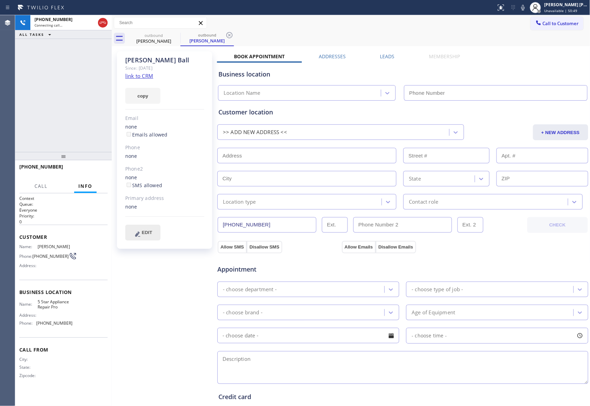
type input "[PHONE_NUMBER]"
click at [101, 169] on span "HANG UP" at bounding box center [91, 170] width 21 height 5
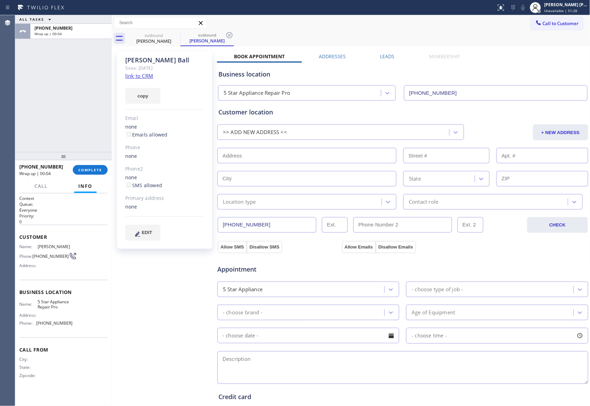
click at [385, 54] on label "Leads" at bounding box center [387, 56] width 14 height 7
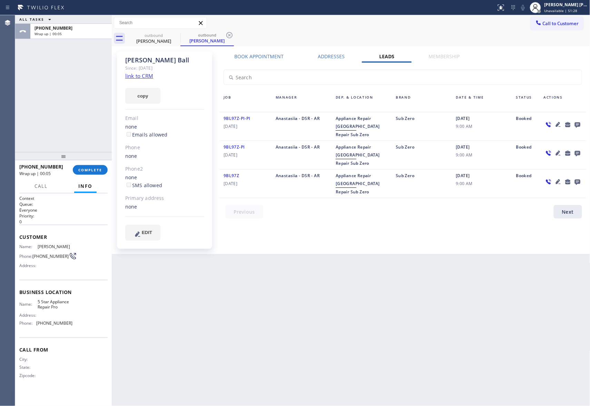
click at [579, 124] on icon at bounding box center [578, 125] width 6 height 6
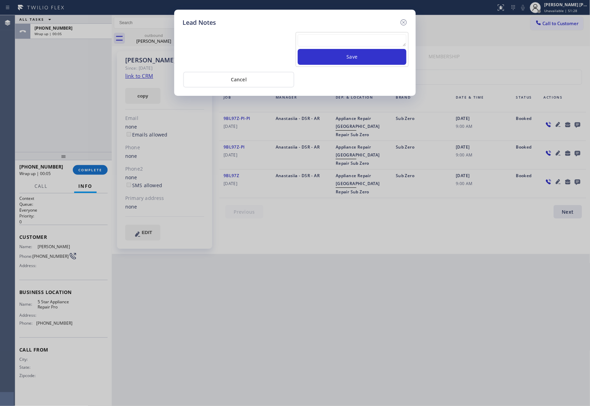
click at [343, 38] on textarea at bounding box center [352, 40] width 109 height 12
paste textarea "VM | please transfer if cx calls back"
type textarea "VM | please transfer if cx calls back"
click at [362, 61] on button "Save" at bounding box center [352, 57] width 109 height 16
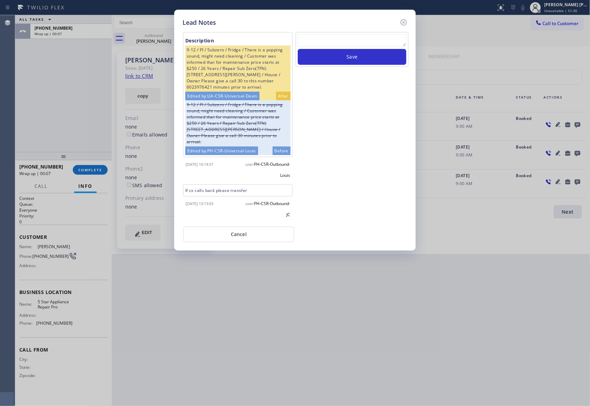
click at [406, 21] on icon at bounding box center [404, 22] width 8 height 8
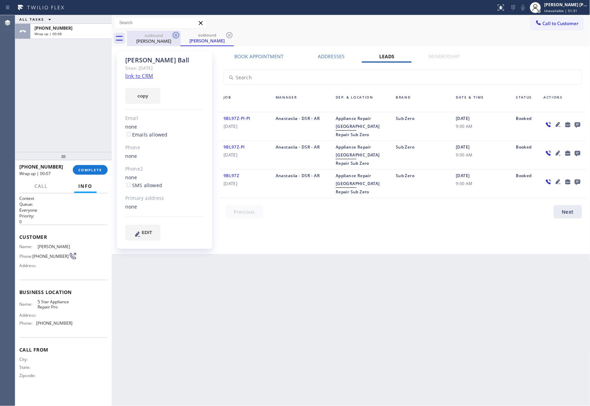
drag, startPoint x: 167, startPoint y: 39, endPoint x: 175, endPoint y: 36, distance: 9.0
click at [169, 39] on div "[PERSON_NAME]" at bounding box center [154, 41] width 52 height 6
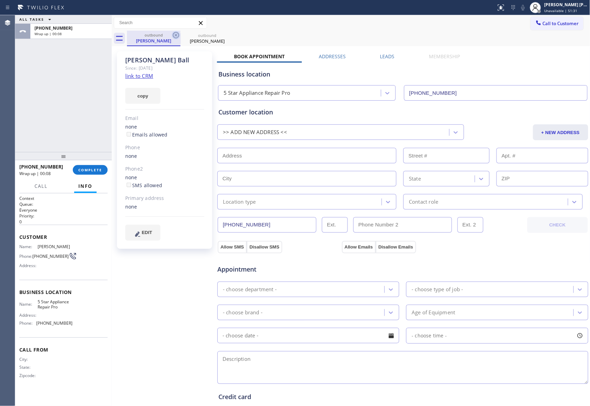
click at [175, 36] on icon at bounding box center [176, 35] width 6 height 6
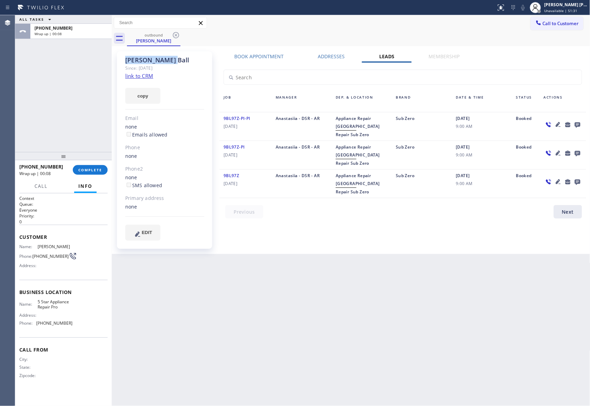
click at [175, 36] on icon at bounding box center [176, 35] width 6 height 6
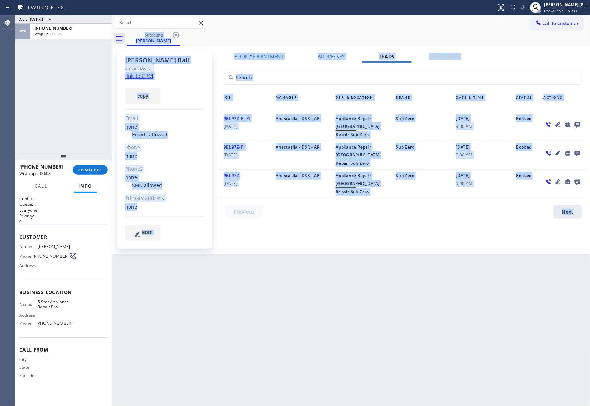
click at [175, 36] on div "outbound [PERSON_NAME]" at bounding box center [358, 39] width 463 height 16
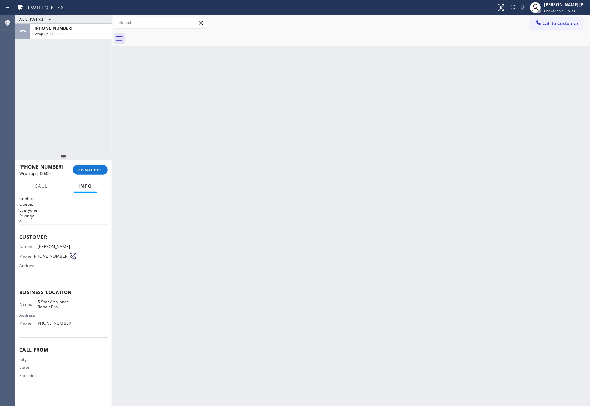
click at [101, 165] on div "[PHONE_NUMBER] Wrap up | 00:09 COMPLETE" at bounding box center [63, 170] width 88 height 18
click at [101, 170] on span "COMPLETE" at bounding box center [90, 170] width 24 height 5
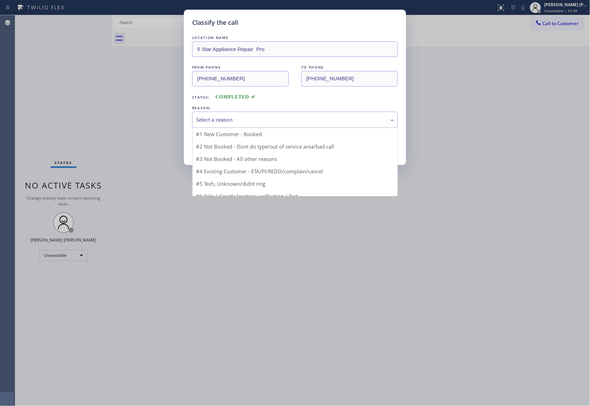
click at [302, 118] on div "Select a reason" at bounding box center [295, 120] width 198 height 8
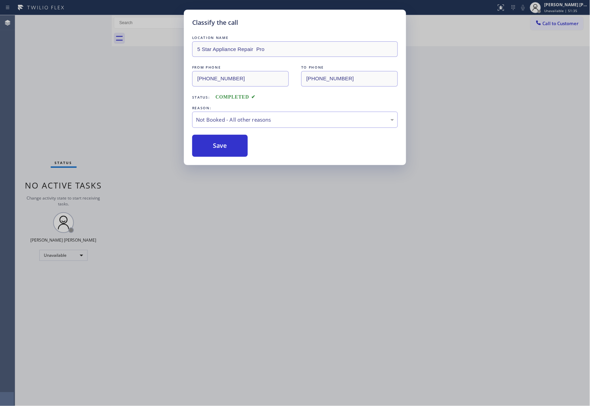
click at [216, 148] on button "Save" at bounding box center [220, 146] width 56 height 22
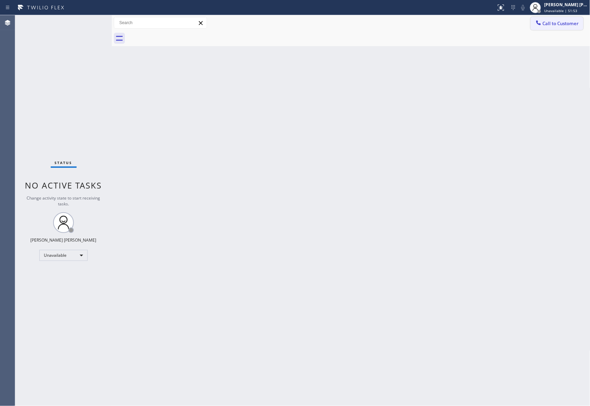
click at [565, 24] on span "Call to Customer" at bounding box center [561, 23] width 36 height 6
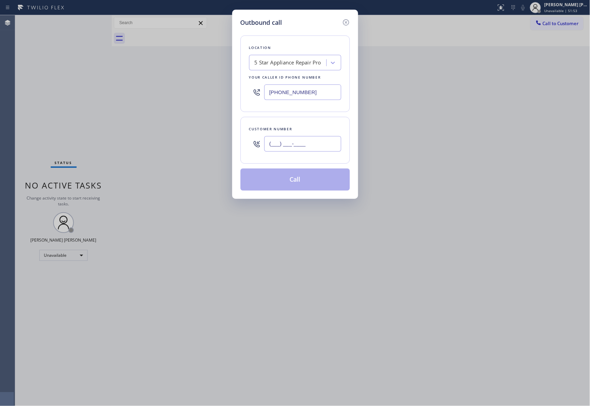
click at [299, 143] on input "(___) ___-____" at bounding box center [302, 144] width 77 height 16
paste input "561) 670-9329"
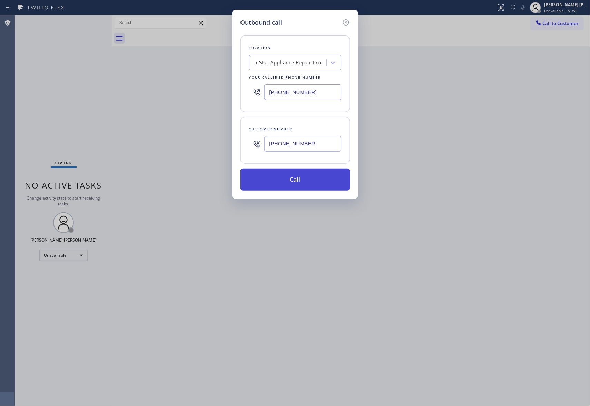
type input "[PHONE_NUMBER]"
click at [314, 180] on button "Call" at bounding box center [294, 180] width 109 height 22
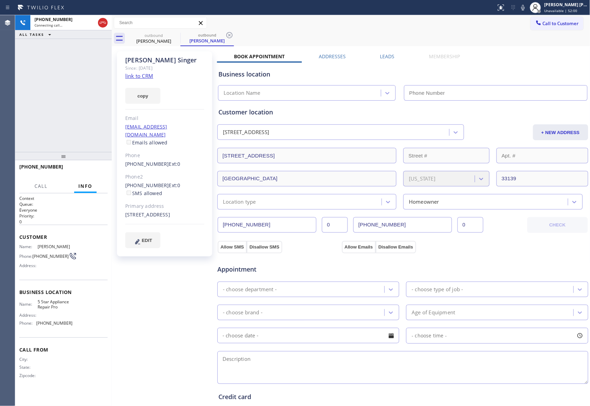
type input "[PHONE_NUMBER]"
click at [86, 169] on span "HANG UP" at bounding box center [91, 170] width 21 height 5
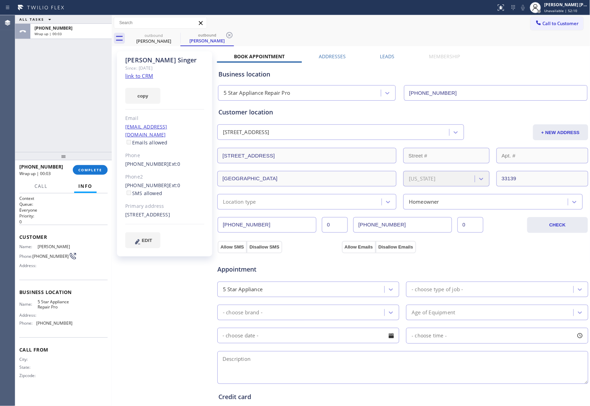
click at [376, 52] on div "[PERSON_NAME] Since: [DATE] link to CRM copy Email [EMAIL_ADDRESS][DOMAIN_NAME]…" at bounding box center [351, 278] width 475 height 461
click at [381, 55] on label "Leads" at bounding box center [387, 56] width 14 height 7
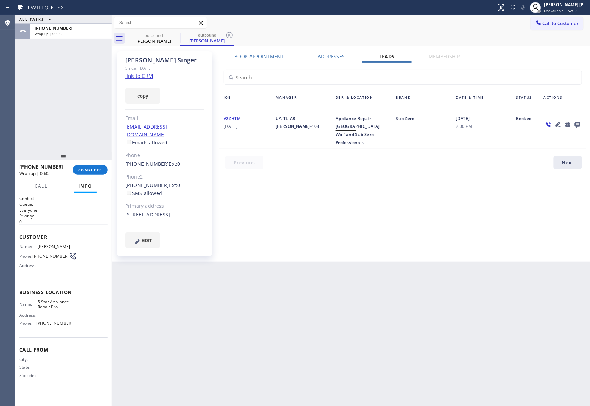
click at [576, 123] on icon at bounding box center [578, 125] width 6 height 6
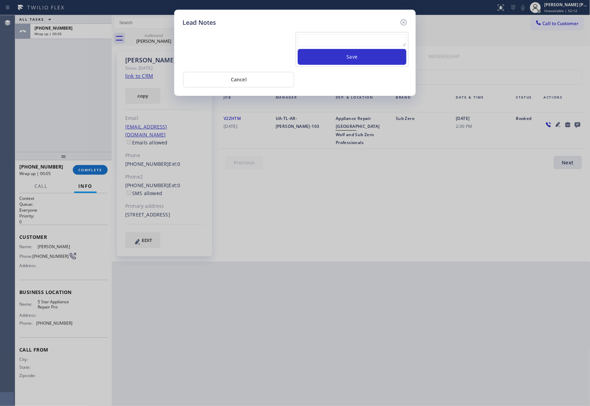
click at [352, 43] on textarea at bounding box center [352, 40] width 109 height 12
paste textarea "VM | please transfer if cx calls back"
type textarea "VM | please transfer if cx calls back"
click at [363, 56] on button "Save" at bounding box center [352, 57] width 109 height 16
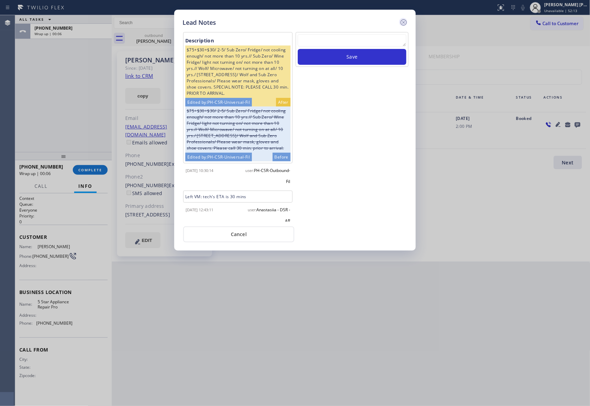
click at [404, 19] on icon at bounding box center [404, 22] width 8 height 8
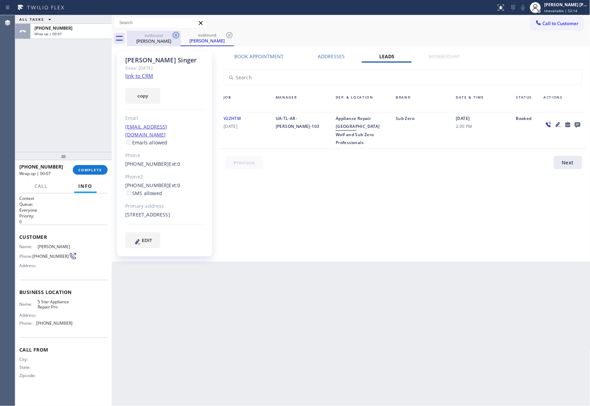
click at [167, 37] on div "outbound" at bounding box center [154, 35] width 52 height 5
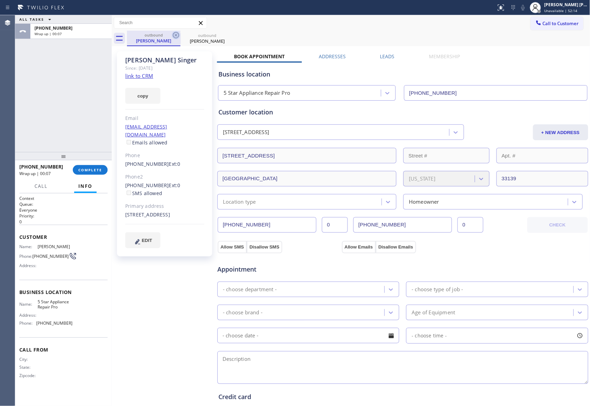
click at [173, 33] on icon at bounding box center [176, 35] width 8 height 8
click at [0, 0] on icon at bounding box center [0, 0] width 0 height 0
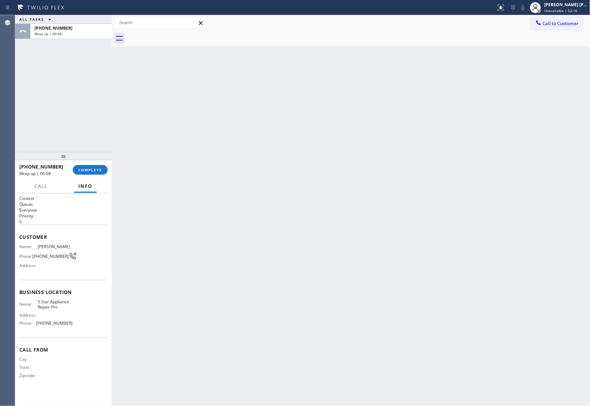
click at [173, 32] on div at bounding box center [358, 39] width 463 height 16
drag, startPoint x: 173, startPoint y: 32, endPoint x: 127, endPoint y: 42, distance: 46.9
click at [159, 33] on div at bounding box center [358, 39] width 463 height 16
click at [92, 169] on span "COMPLETE" at bounding box center [90, 170] width 24 height 5
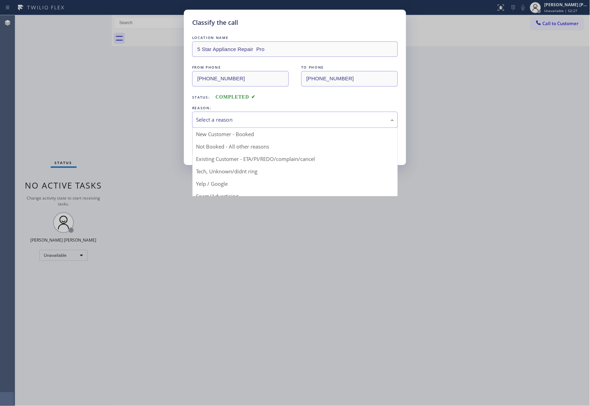
click at [253, 120] on div "Select a reason" at bounding box center [295, 120] width 198 height 8
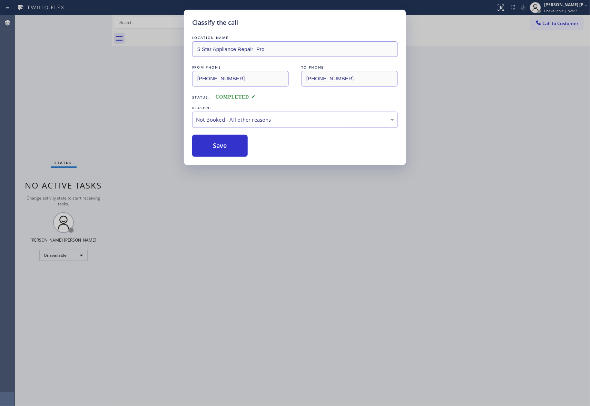
click at [218, 148] on button "Save" at bounding box center [220, 146] width 56 height 22
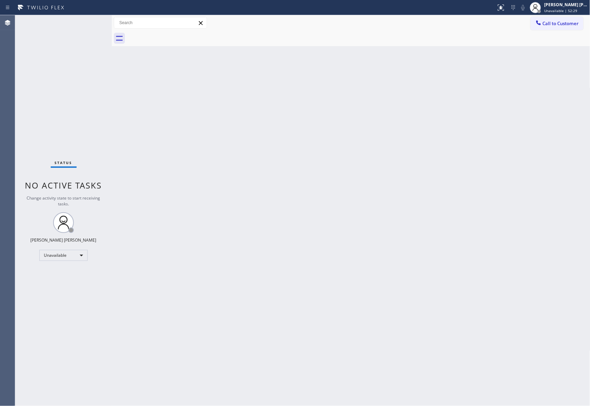
click at [568, 26] on span "Call to Customer" at bounding box center [561, 23] width 36 height 6
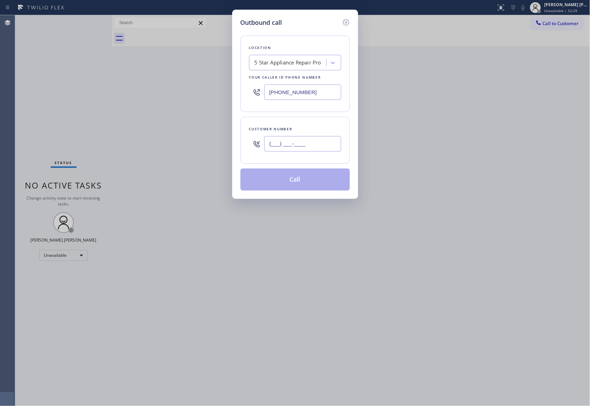
click at [315, 142] on input "(___) ___-____" at bounding box center [302, 144] width 77 height 16
paste input "425) 985-4652"
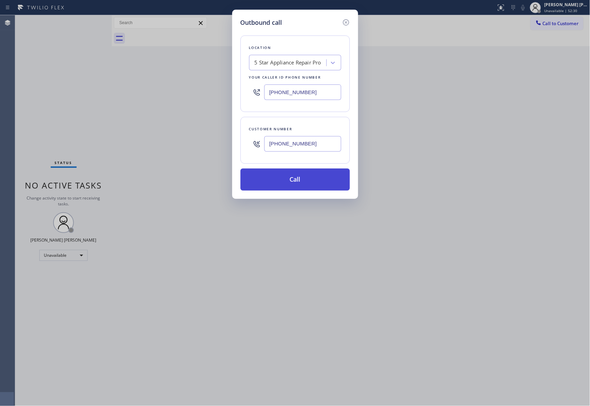
type input "[PHONE_NUMBER]"
click at [304, 177] on button "Call" at bounding box center [294, 180] width 109 height 22
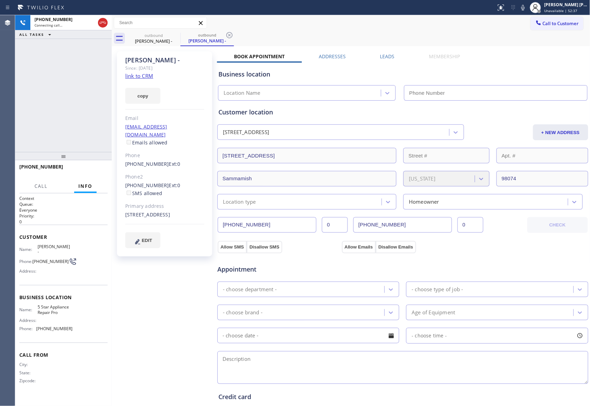
type input "[PHONE_NUMBER]"
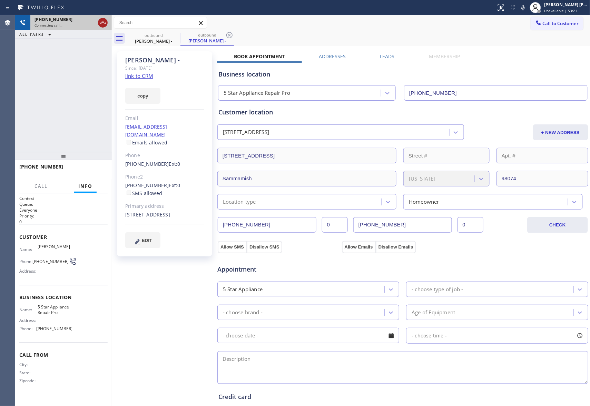
click at [101, 22] on icon at bounding box center [103, 23] width 6 height 2
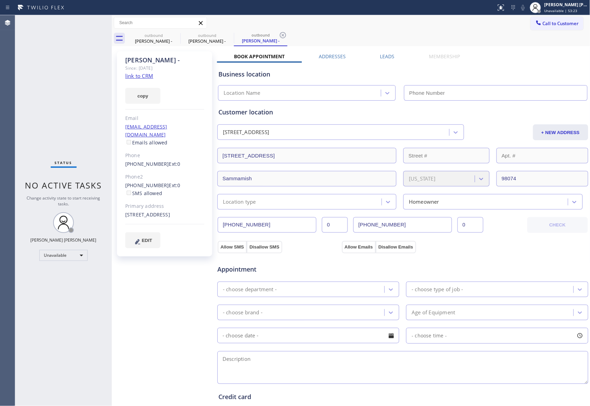
type input "[PHONE_NUMBER]"
click at [380, 57] on label "Leads" at bounding box center [387, 56] width 14 height 7
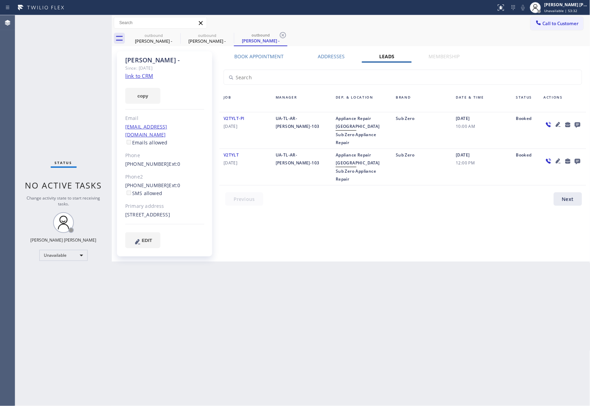
click at [577, 120] on icon at bounding box center [577, 124] width 8 height 9
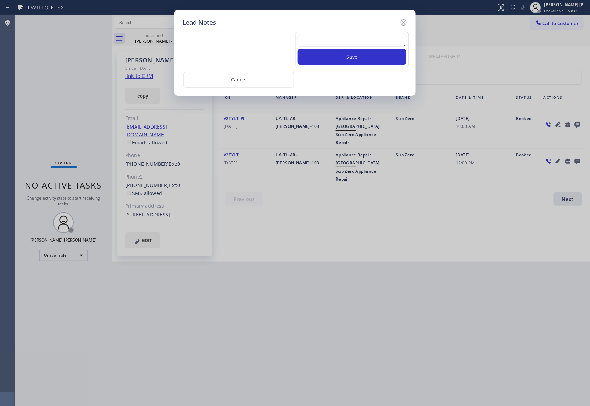
click at [576, 125] on div "Lead Notes Save Cancel" at bounding box center [295, 203] width 590 height 406
click at [344, 43] on textarea at bounding box center [352, 40] width 109 height 12
paste textarea "please transfer if cx calls back"
type textarea "please transfer if cx calls back"
click at [349, 59] on button "Save" at bounding box center [352, 57] width 109 height 16
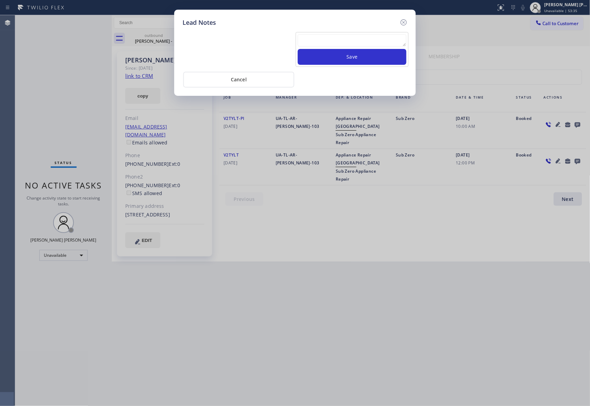
click at [402, 23] on icon at bounding box center [404, 22] width 8 height 8
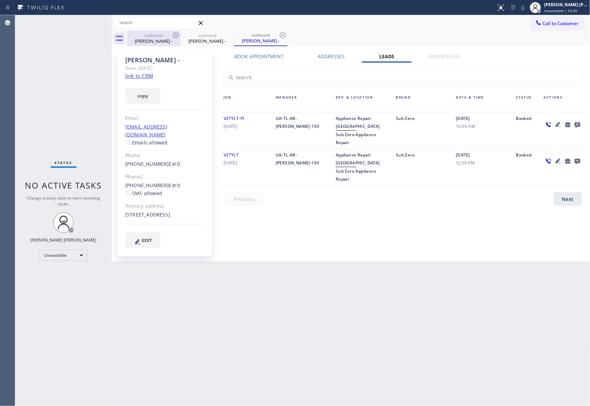
click at [165, 38] on div "[PERSON_NAME] -" at bounding box center [154, 41] width 52 height 6
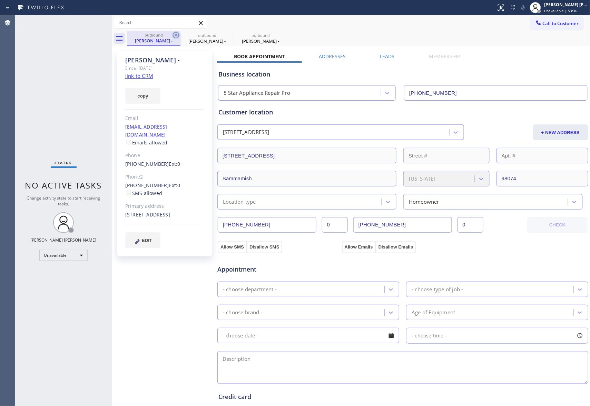
click at [173, 37] on icon at bounding box center [176, 35] width 8 height 8
click at [0, 0] on icon at bounding box center [0, 0] width 0 height 0
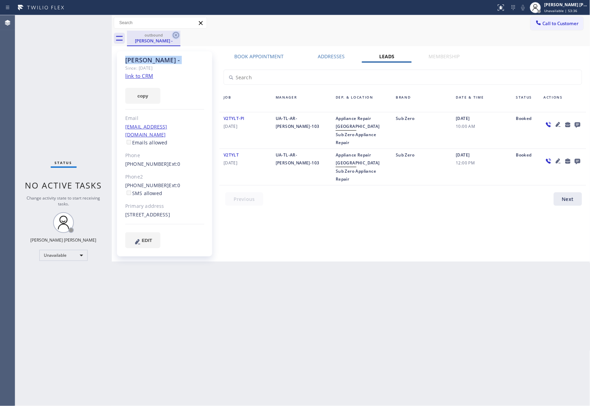
click at [173, 36] on icon at bounding box center [176, 35] width 8 height 8
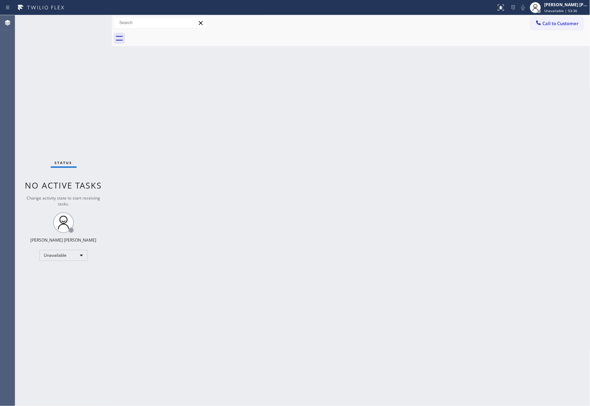
click at [173, 36] on div at bounding box center [358, 39] width 463 height 16
click at [565, 22] on span "Call to Customer" at bounding box center [561, 23] width 36 height 6
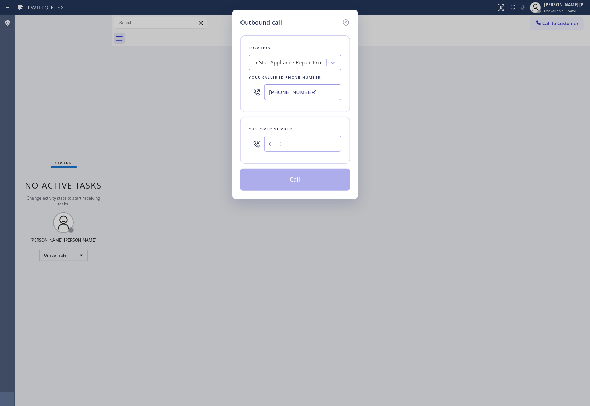
click at [321, 148] on input "(___) ___-____" at bounding box center [302, 144] width 77 height 16
paste input "408) 887-2904"
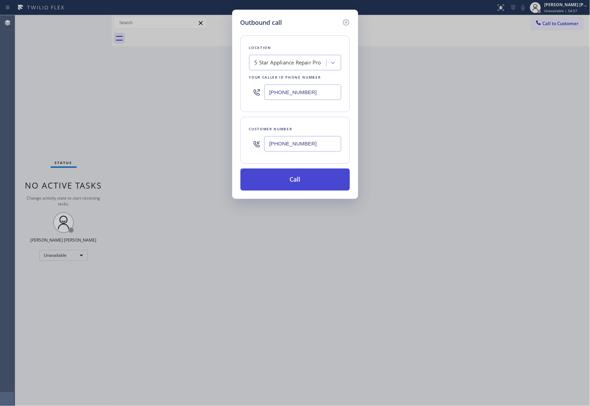
type input "[PHONE_NUMBER]"
click at [304, 184] on button "Call" at bounding box center [294, 180] width 109 height 22
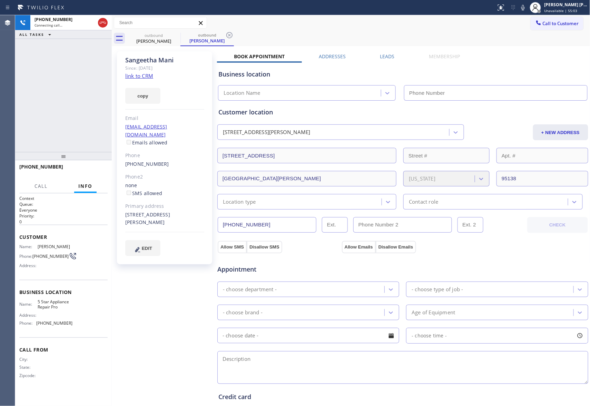
type input "[PHONE_NUMBER]"
click at [86, 170] on span "HANG UP" at bounding box center [91, 170] width 21 height 5
click at [388, 56] on label "Leads" at bounding box center [387, 56] width 14 height 7
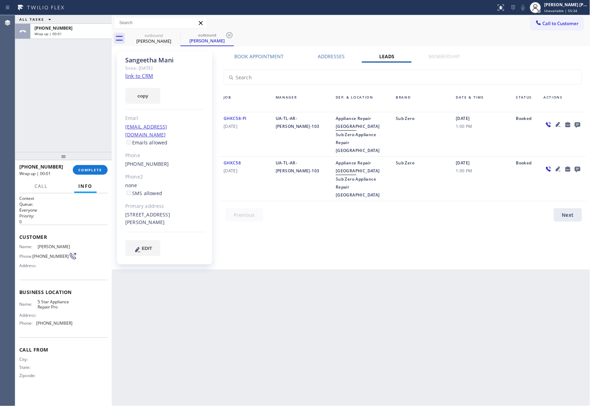
click at [578, 126] on icon at bounding box center [578, 125] width 6 height 6
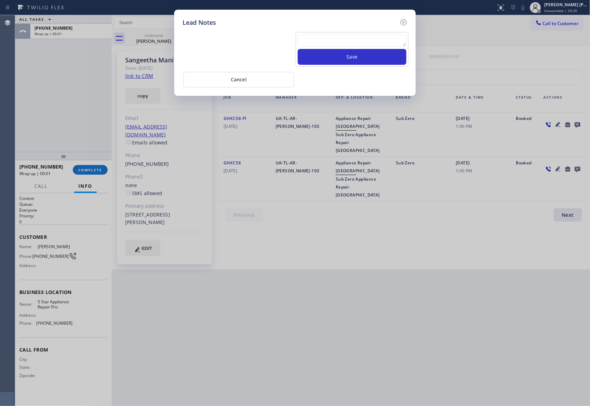
click at [332, 48] on div at bounding box center [352, 41] width 109 height 15
click at [331, 44] on textarea at bounding box center [352, 40] width 109 height 12
paste textarea "VM | please transfer if cx calls back"
type textarea "VM | please transfer if cx calls back"
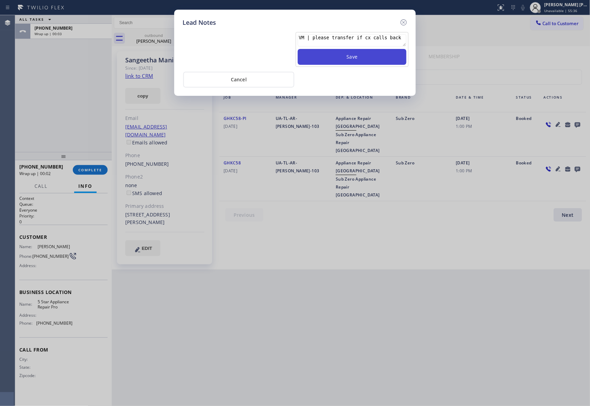
click at [339, 58] on button "Save" at bounding box center [352, 57] width 109 height 16
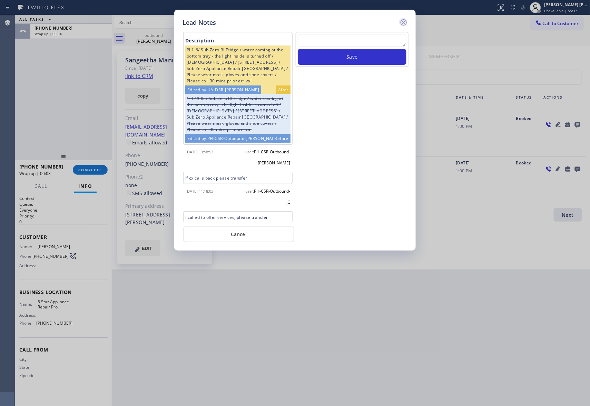
click at [403, 21] on icon at bounding box center [404, 22] width 8 height 8
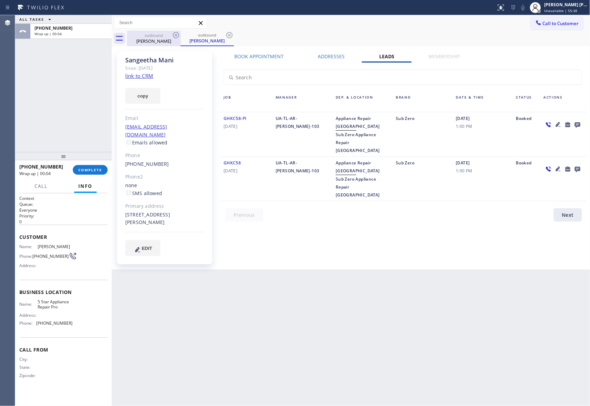
drag, startPoint x: 169, startPoint y: 41, endPoint x: 174, endPoint y: 40, distance: 5.3
click at [169, 41] on div "[PERSON_NAME]" at bounding box center [154, 41] width 52 height 6
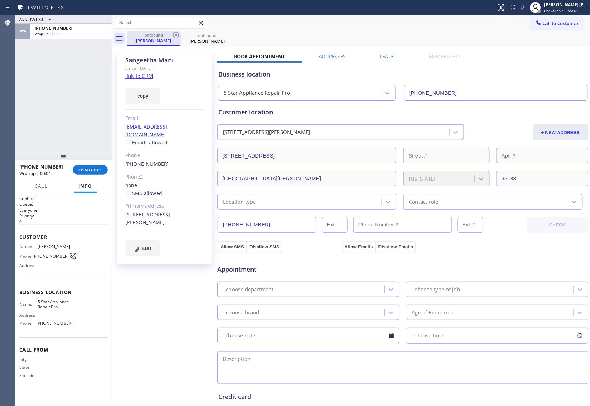
click at [176, 40] on div "[PERSON_NAME]" at bounding box center [154, 41] width 52 height 6
click at [176, 35] on icon at bounding box center [176, 35] width 6 height 6
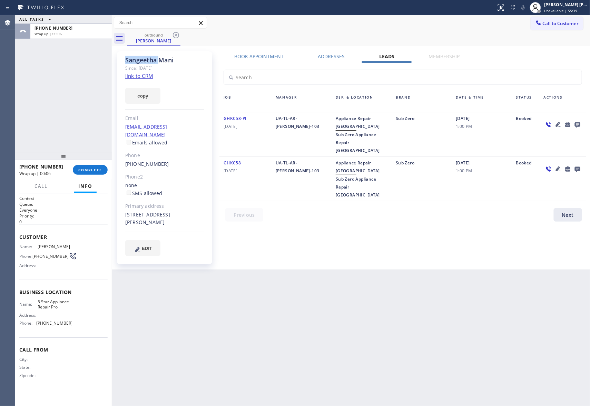
click at [176, 35] on icon at bounding box center [176, 35] width 6 height 6
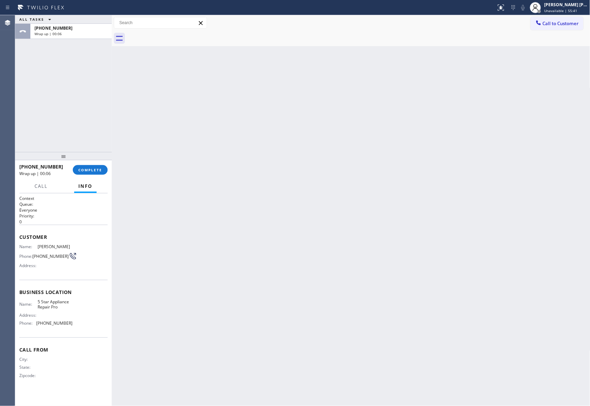
click at [176, 35] on div at bounding box center [358, 39] width 463 height 16
click at [96, 164] on div "[PHONE_NUMBER] Wrap up | 00:07 COMPLETE" at bounding box center [63, 170] width 88 height 18
click at [96, 167] on button "COMPLETE" at bounding box center [90, 170] width 35 height 10
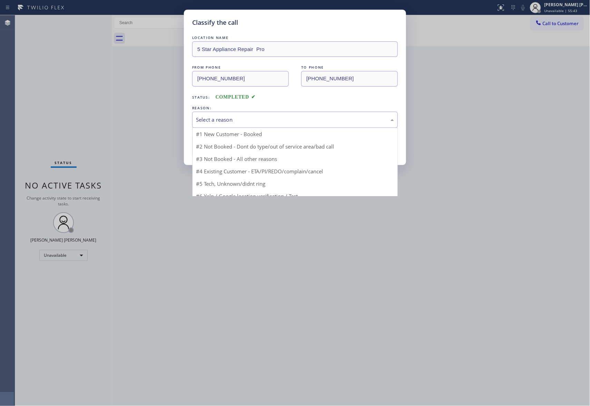
click at [255, 117] on div "Select a reason" at bounding box center [295, 120] width 198 height 8
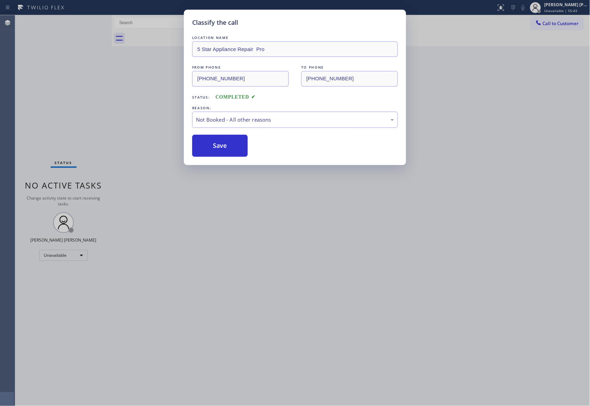
click at [222, 148] on button "Save" at bounding box center [220, 146] width 56 height 22
drag, startPoint x: 222, startPoint y: 148, endPoint x: 197, endPoint y: 12, distance: 138.1
click at [222, 147] on button "Save" at bounding box center [220, 146] width 56 height 22
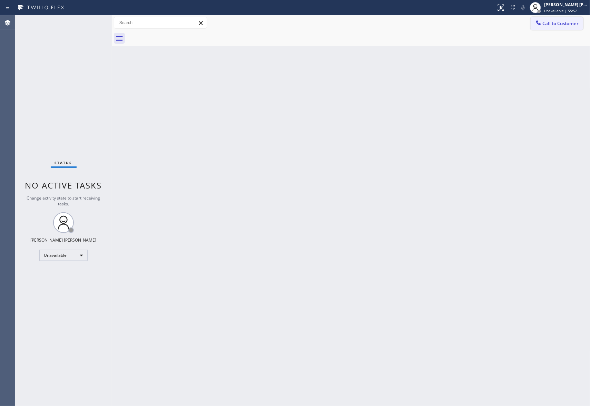
click at [564, 26] on span "Call to Customer" at bounding box center [561, 23] width 36 height 6
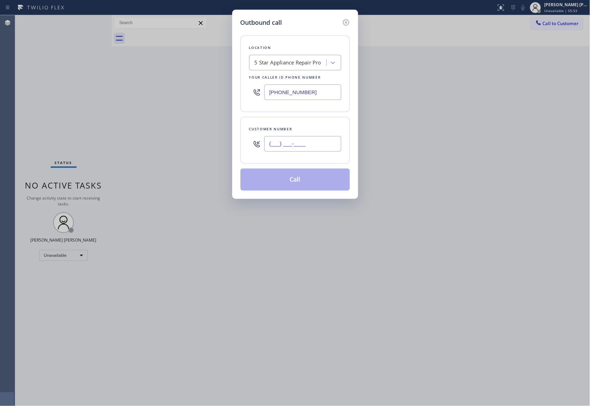
click at [318, 148] on input "(___) ___-____" at bounding box center [302, 144] width 77 height 16
paste input "760) 328-3546"
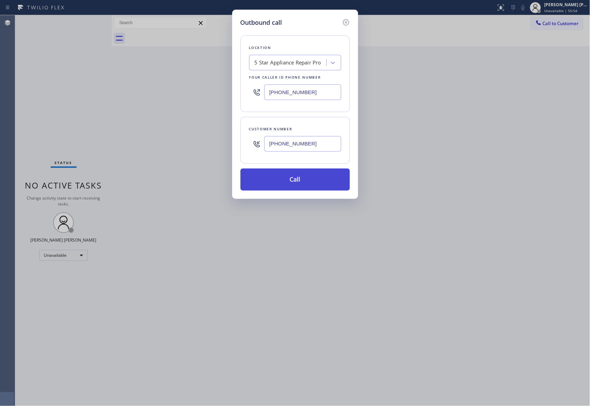
type input "[PHONE_NUMBER]"
click at [318, 184] on button "Call" at bounding box center [294, 180] width 109 height 22
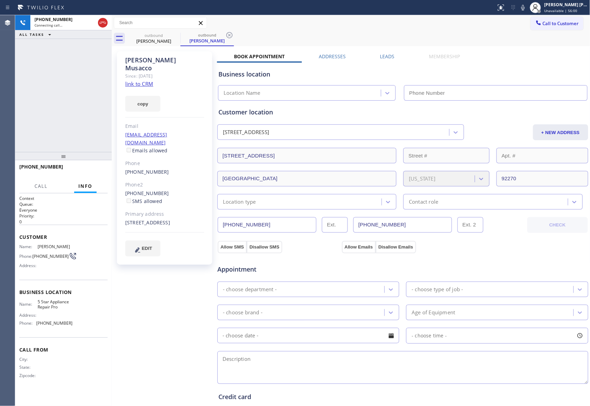
type input "[PHONE_NUMBER]"
drag, startPoint x: 161, startPoint y: 156, endPoint x: 122, endPoint y: 156, distance: 39.0
click at [122, 156] on div "[PERSON_NAME] Since: [DATE] link to CRM copy Email [EMAIL_ADDRESS][DOMAIN_NAME]…" at bounding box center [164, 158] width 95 height 214
copy link "[PHONE_NUMBER]"
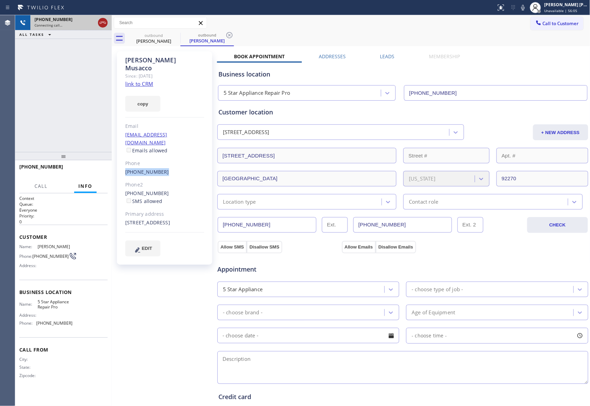
click at [101, 24] on icon at bounding box center [103, 23] width 8 height 8
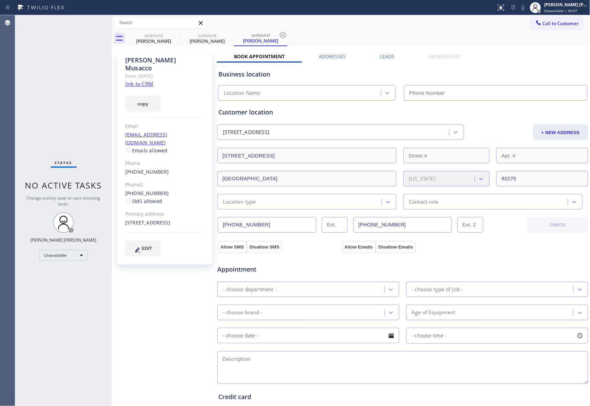
type input "[PHONE_NUMBER]"
click at [0, 0] on icon at bounding box center [0, 0] width 0 height 0
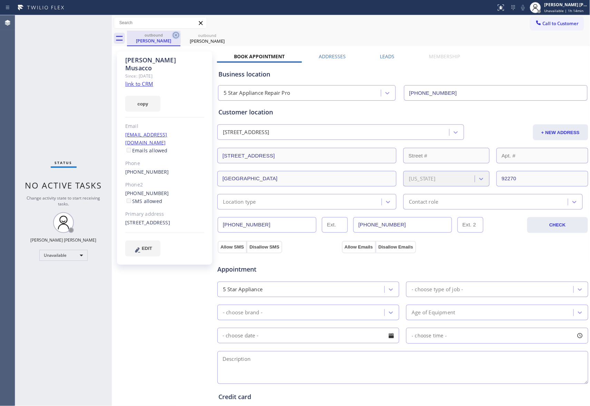
click at [176, 36] on icon at bounding box center [176, 35] width 8 height 8
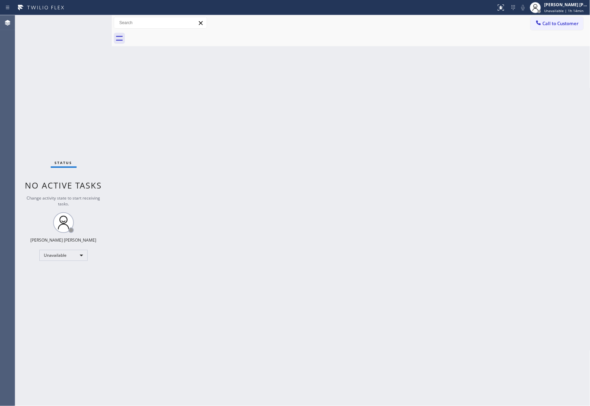
click at [176, 36] on div at bounding box center [358, 39] width 463 height 16
click at [572, 25] on span "Call to Customer" at bounding box center [561, 23] width 36 height 6
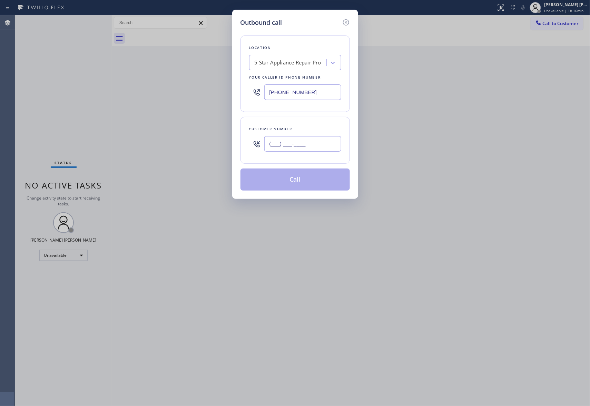
click at [316, 142] on input "(___) ___-____" at bounding box center [302, 144] width 77 height 16
paste input "310) 459-2453"
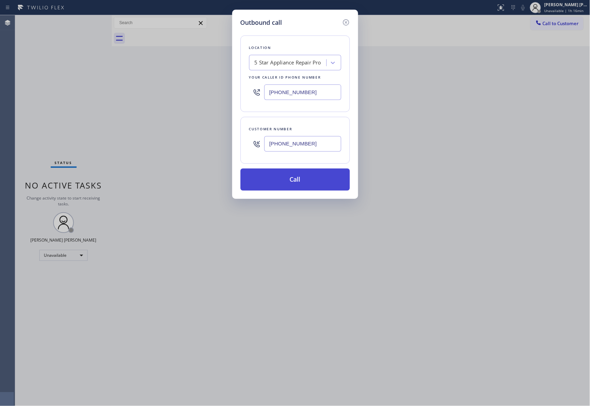
type input "[PHONE_NUMBER]"
click at [305, 184] on button "Call" at bounding box center [294, 180] width 109 height 22
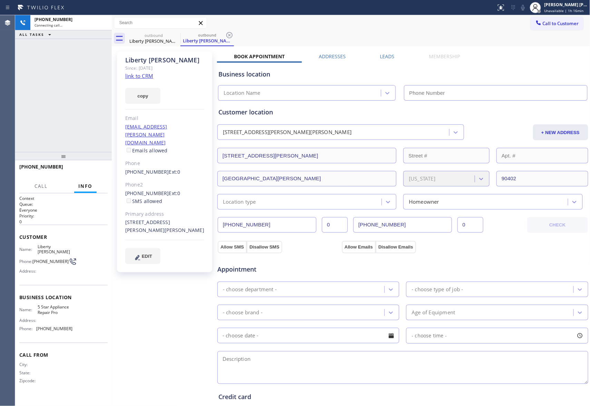
type input "[PHONE_NUMBER]"
click at [386, 57] on label "Leads" at bounding box center [387, 56] width 14 height 7
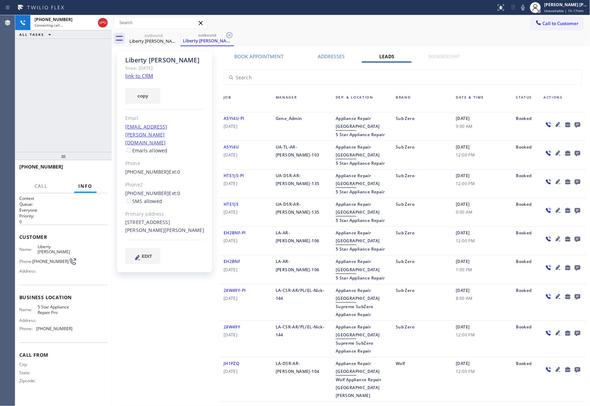
click at [573, 122] on icon at bounding box center [577, 124] width 8 height 9
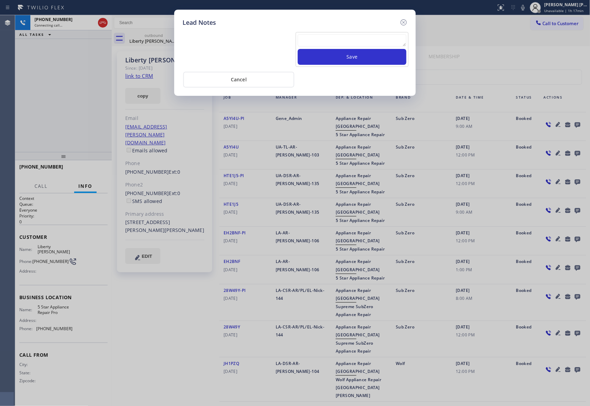
click at [373, 48] on div at bounding box center [352, 41] width 109 height 15
click at [372, 39] on textarea at bounding box center [352, 40] width 109 height 12
paste textarea "VM | please transfer if cx calls back"
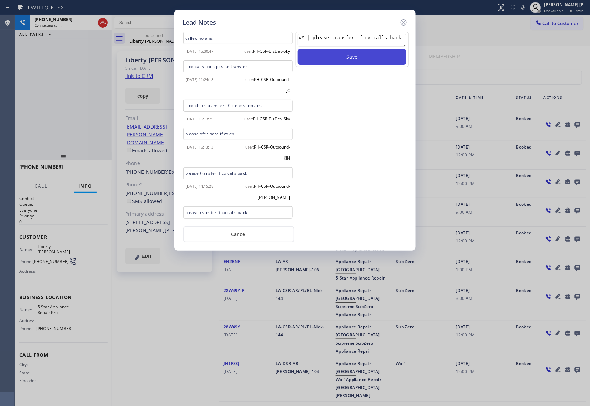
type textarea "VM | please transfer if cx calls back"
click at [376, 58] on button "Save" at bounding box center [352, 57] width 109 height 16
click at [404, 20] on icon at bounding box center [404, 22] width 8 height 8
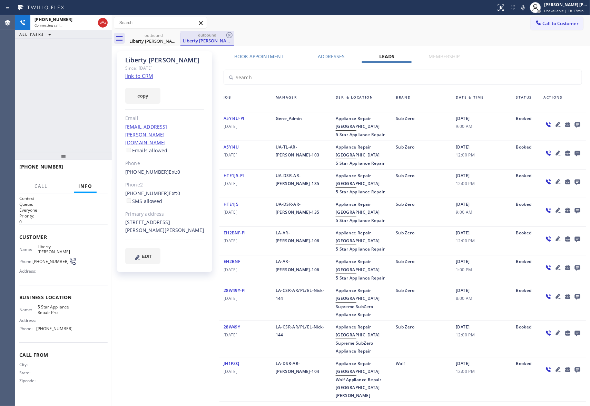
click at [181, 37] on div "outbound" at bounding box center [207, 34] width 52 height 5
drag, startPoint x: 179, startPoint y: 33, endPoint x: 176, endPoint y: 33, distance: 3.8
click at [178, 35] on icon at bounding box center [176, 35] width 8 height 8
click at [176, 33] on icon at bounding box center [176, 35] width 8 height 8
click at [180, 33] on div "outbound Liberty [PERSON_NAME]" at bounding box center [206, 39] width 53 height 16
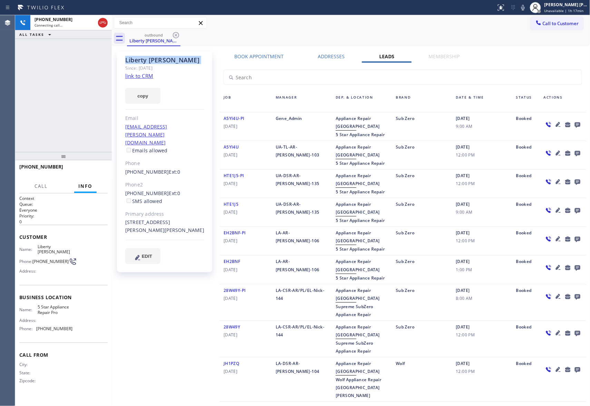
click at [176, 33] on icon at bounding box center [176, 35] width 8 height 8
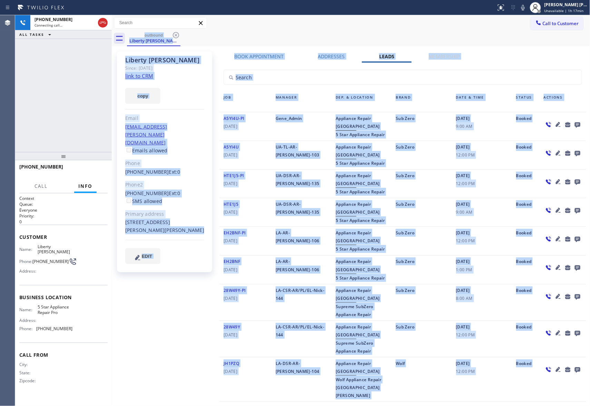
click at [176, 33] on div "outbound Liberty [PERSON_NAME]" at bounding box center [358, 39] width 463 height 16
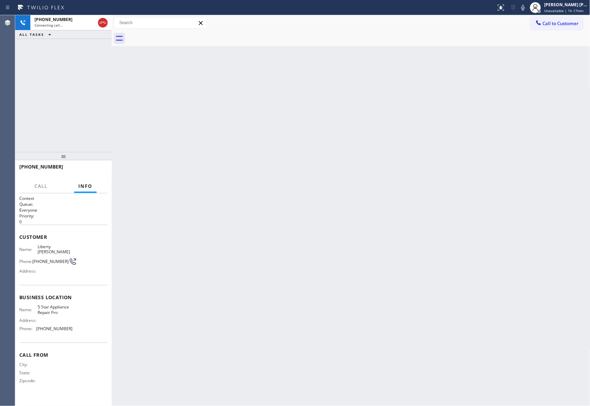
click at [176, 33] on div at bounding box center [358, 39] width 463 height 16
click at [105, 23] on icon at bounding box center [103, 23] width 8 height 8
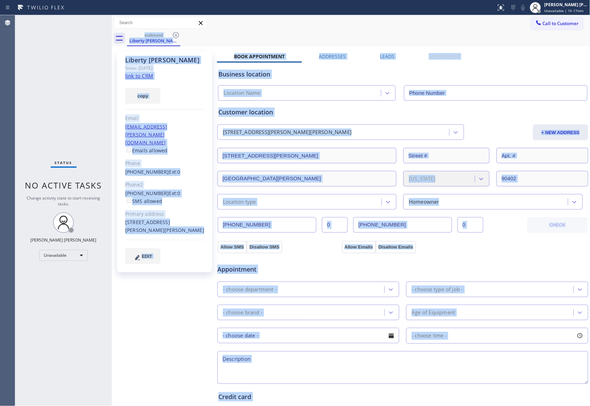
type input "[PHONE_NUMBER]"
click at [176, 32] on icon at bounding box center [176, 35] width 6 height 6
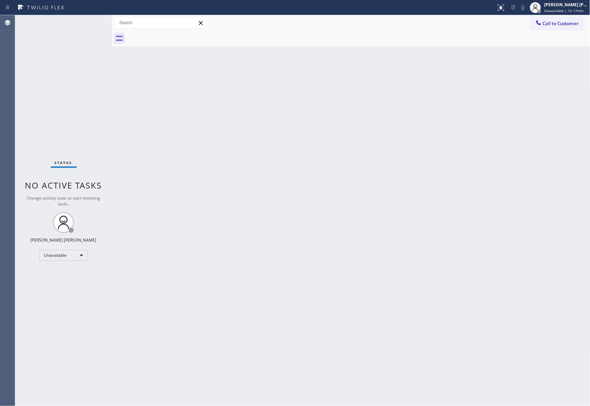
click at [176, 32] on div at bounding box center [358, 39] width 463 height 16
click at [555, 24] on span "Call to Customer" at bounding box center [561, 23] width 36 height 6
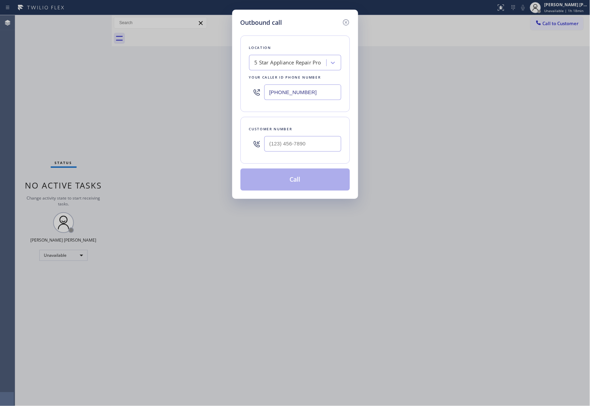
click at [309, 135] on div at bounding box center [302, 144] width 77 height 22
click at [308, 140] on input "(___) ___-____" at bounding box center [302, 144] width 77 height 16
paste input "414) 491-5263"
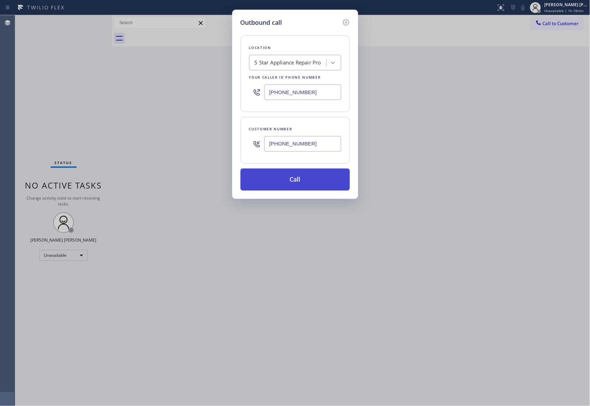
type input "[PHONE_NUMBER]"
click at [303, 178] on button "Call" at bounding box center [294, 180] width 109 height 22
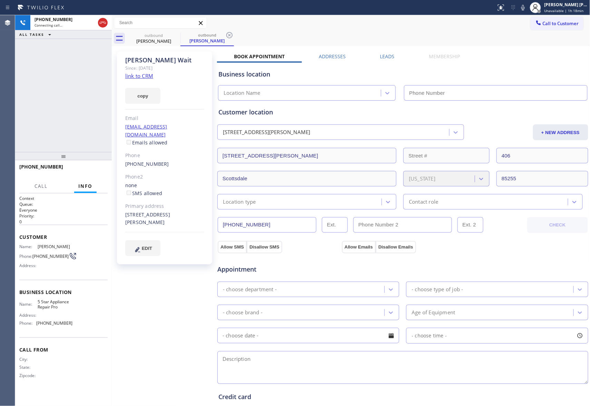
type input "[PHONE_NUMBER]"
click at [389, 57] on label "Leads" at bounding box center [387, 56] width 14 height 7
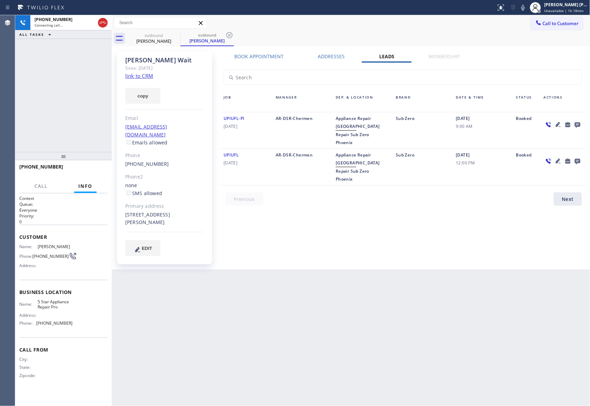
click at [578, 123] on icon at bounding box center [578, 125] width 6 height 6
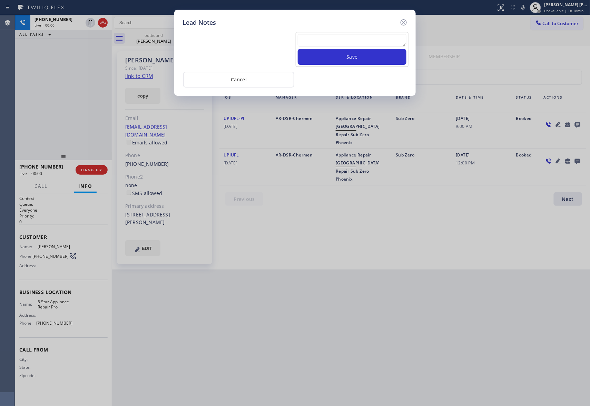
click at [377, 40] on textarea at bounding box center [352, 40] width 109 height 12
paste textarea "VM | please transfer if cx calls back"
type textarea "VM | please transfer if cx calls back"
click at [380, 58] on button "Save" at bounding box center [352, 57] width 109 height 16
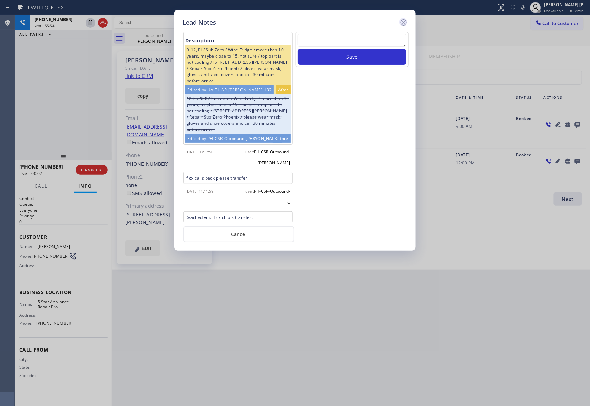
click at [405, 23] on icon at bounding box center [404, 22] width 8 height 8
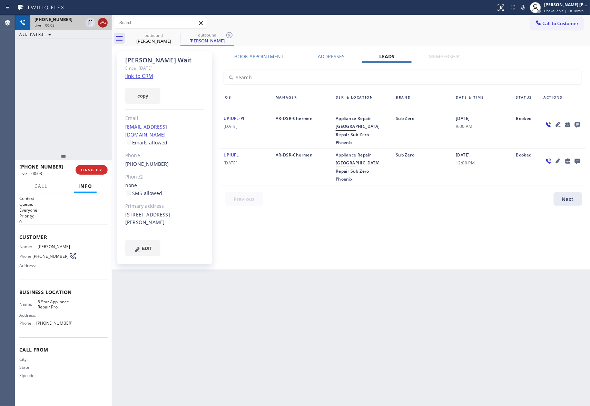
click at [100, 22] on icon at bounding box center [103, 23] width 8 height 8
click at [176, 34] on icon at bounding box center [176, 35] width 8 height 8
click at [225, 34] on icon at bounding box center [229, 35] width 8 height 8
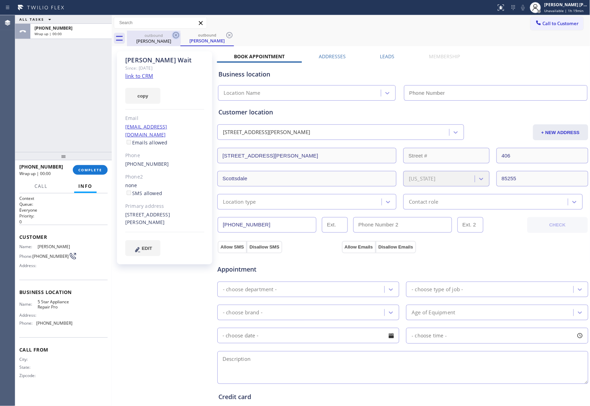
drag, startPoint x: 176, startPoint y: 34, endPoint x: 105, endPoint y: 158, distance: 142.8
click at [0, 0] on icon at bounding box center [0, 0] width 0 height 0
click at [180, 33] on div "outbound [PERSON_NAME]" at bounding box center [206, 39] width 53 height 16
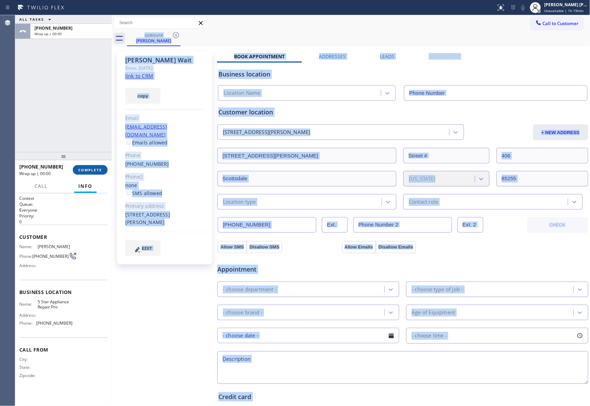
type input "[PHONE_NUMBER]"
click at [97, 173] on button "COMPLETE" at bounding box center [90, 170] width 35 height 10
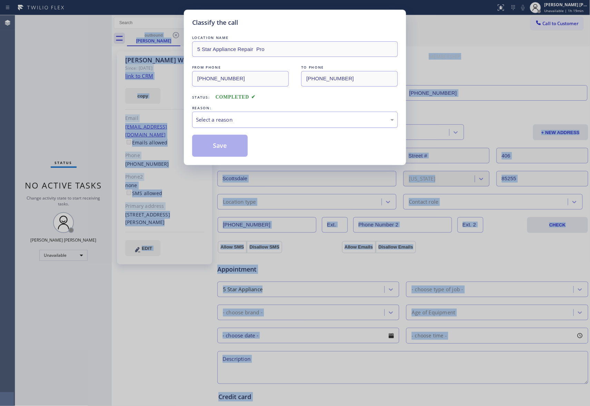
click at [244, 119] on div "Select a reason" at bounding box center [295, 120] width 198 height 8
click at [213, 145] on button "Save" at bounding box center [220, 146] width 56 height 22
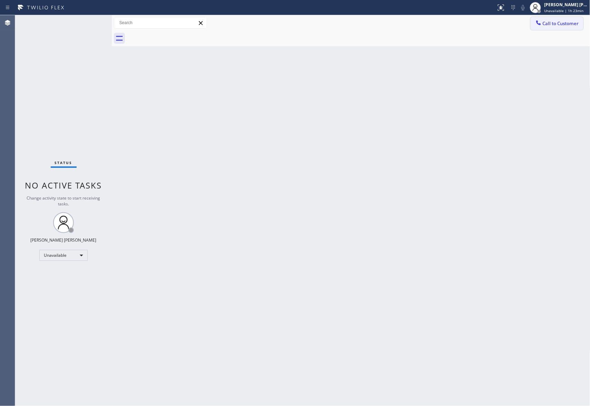
click at [573, 20] on button "Call to Customer" at bounding box center [557, 23] width 53 height 13
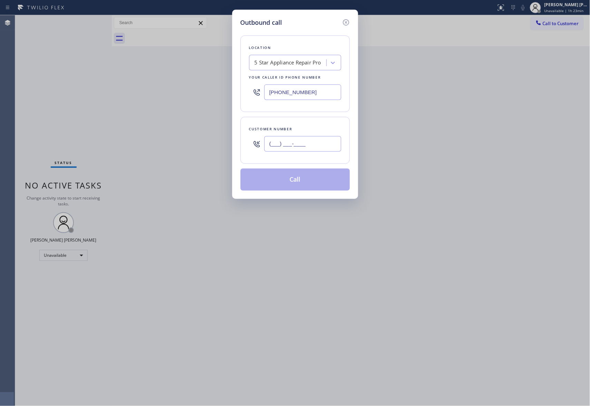
click at [309, 145] on input "(___) ___-____" at bounding box center [302, 144] width 77 height 16
paste input "917) 797-8307"
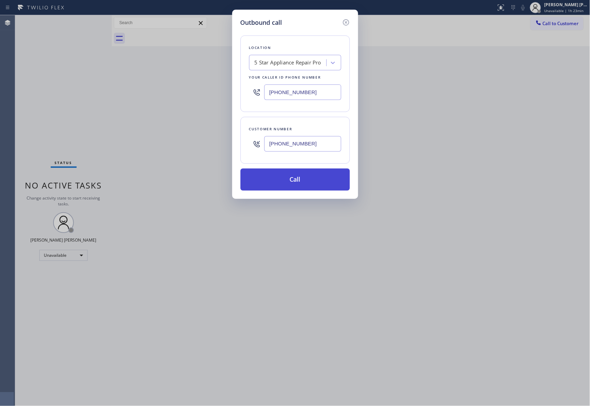
type input "[PHONE_NUMBER]"
click at [306, 183] on button "Call" at bounding box center [294, 180] width 109 height 22
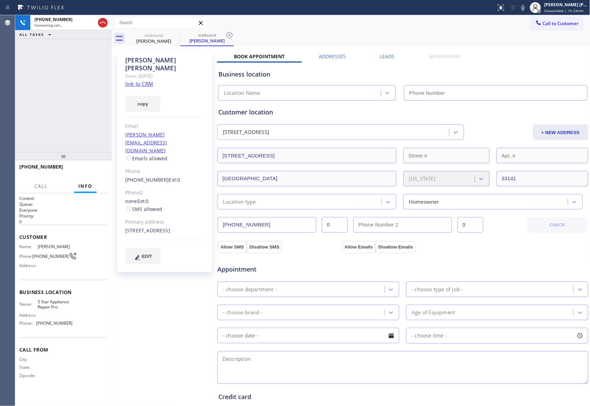
type input "[PHONE_NUMBER]"
click at [86, 172] on span "HANG UP" at bounding box center [91, 170] width 21 height 5
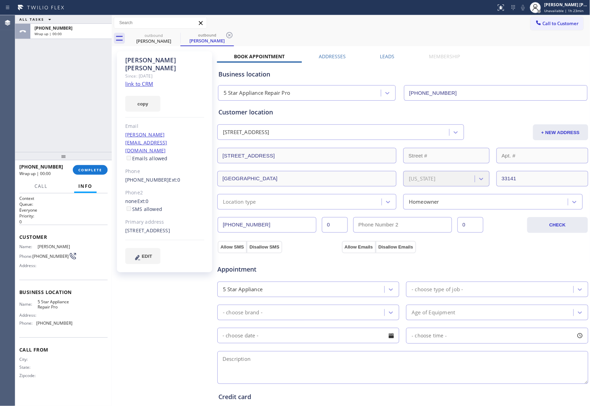
drag, startPoint x: 385, startPoint y: 55, endPoint x: 553, endPoint y: 72, distance: 168.8
click at [387, 56] on label "Leads" at bounding box center [387, 56] width 14 height 7
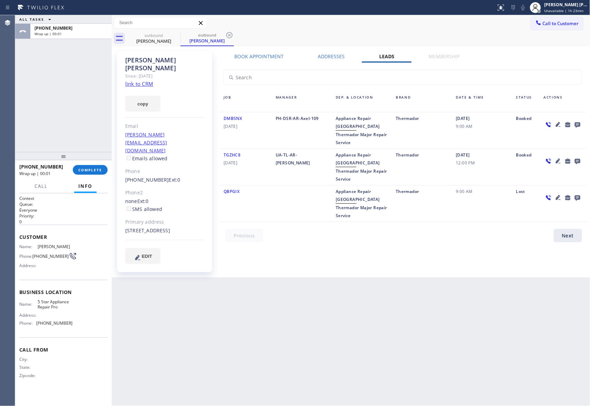
click at [575, 122] on icon at bounding box center [577, 124] width 8 height 9
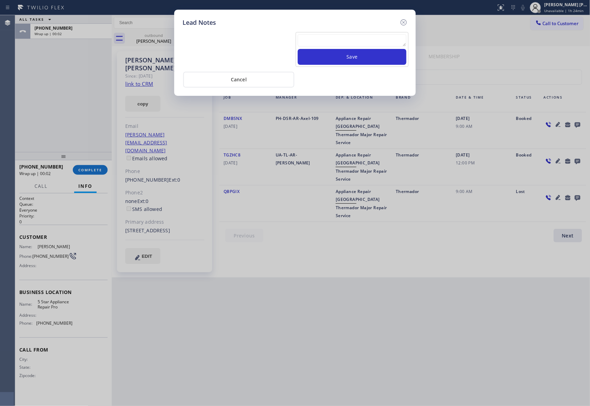
click at [361, 37] on textarea at bounding box center [352, 40] width 109 height 12
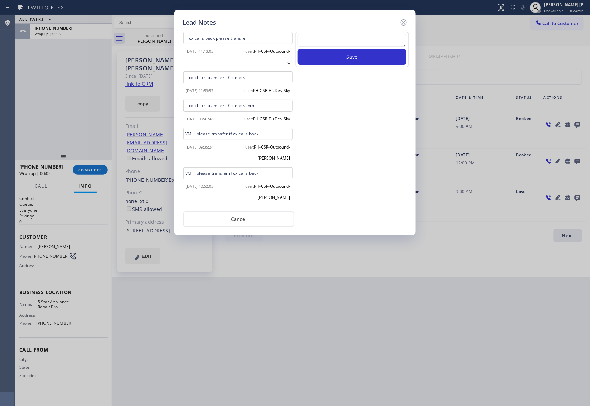
paste textarea "VM | please transfer if cx calls back"
type textarea "VM | please transfer if cx calls back"
click at [360, 57] on button "Save" at bounding box center [352, 57] width 109 height 16
click at [402, 21] on icon at bounding box center [404, 22] width 8 height 8
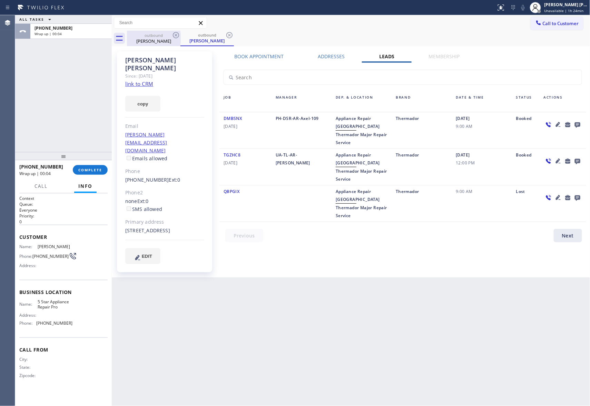
click at [156, 34] on div "outbound" at bounding box center [154, 35] width 52 height 5
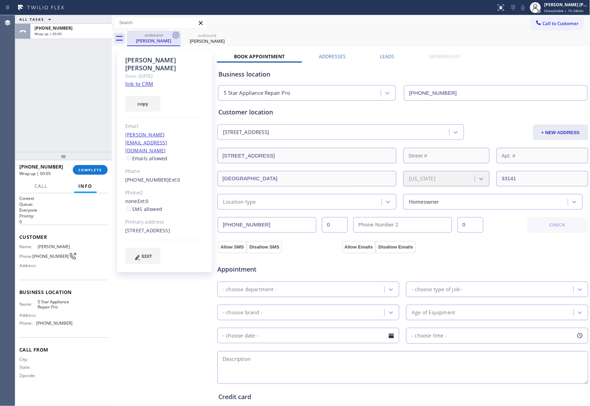
click at [174, 34] on icon at bounding box center [176, 35] width 8 height 8
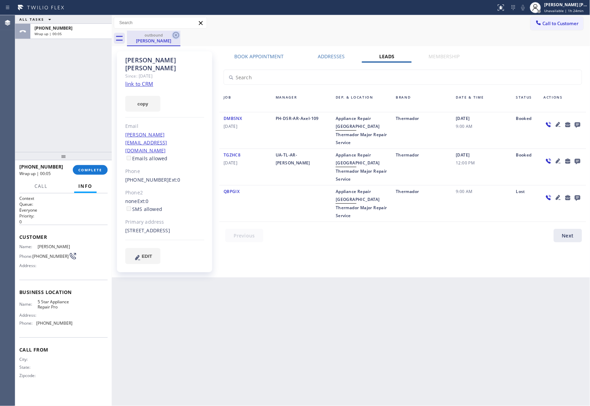
click at [174, 35] on icon at bounding box center [176, 35] width 8 height 8
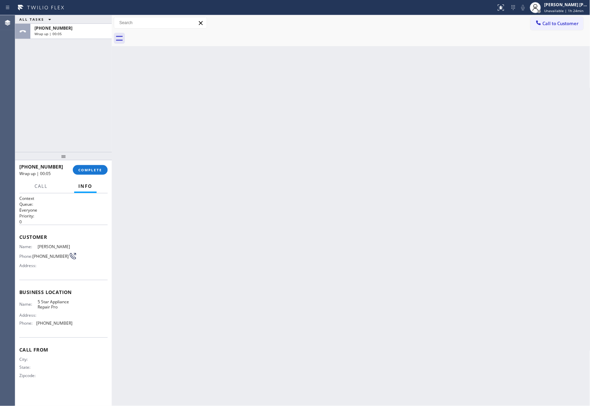
click at [174, 35] on div at bounding box center [358, 39] width 463 height 16
click at [92, 170] on span "COMPLETE" at bounding box center [90, 170] width 24 height 5
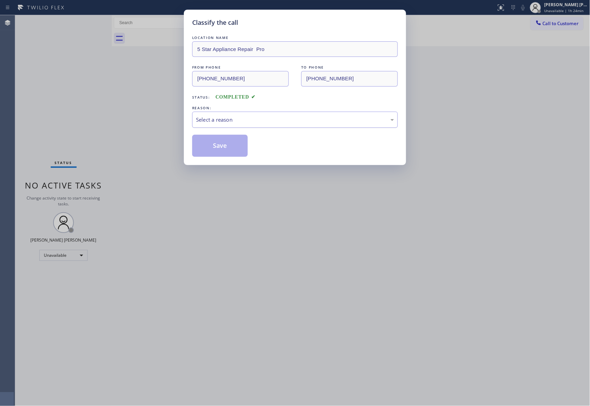
click at [224, 120] on div "Select a reason" at bounding box center [295, 120] width 198 height 8
click at [225, 147] on button "Save" at bounding box center [220, 146] width 56 height 22
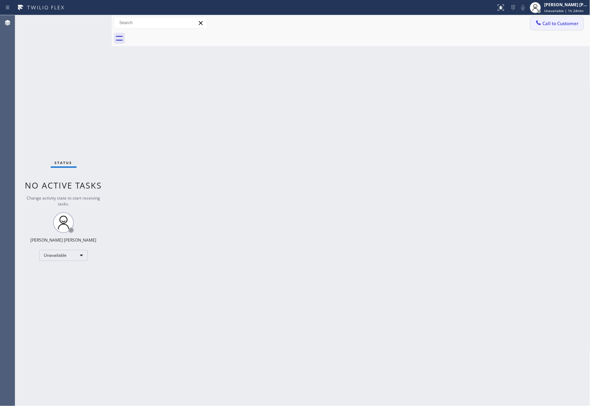
click at [568, 26] on span "Call to Customer" at bounding box center [561, 23] width 36 height 6
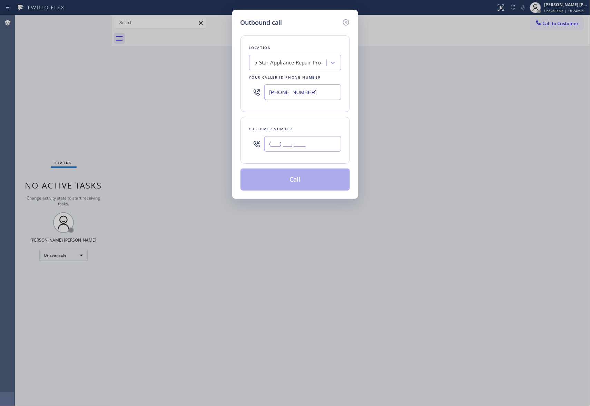
click at [330, 146] on input "(___) ___-____" at bounding box center [302, 144] width 77 height 16
paste input "909) 471-2139"
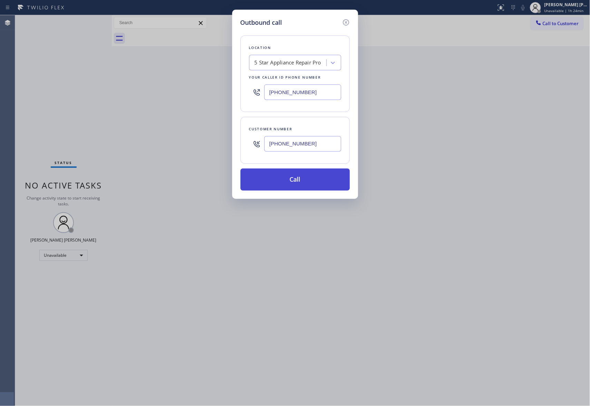
type input "[PHONE_NUMBER]"
click at [304, 185] on button "Call" at bounding box center [294, 180] width 109 height 22
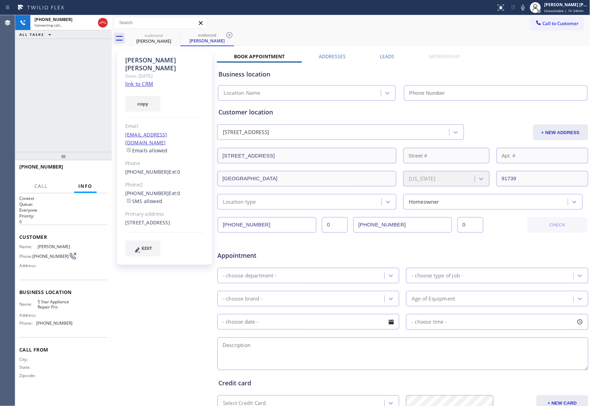
type input "[PHONE_NUMBER]"
drag, startPoint x: 88, startPoint y: 168, endPoint x: 105, endPoint y: 168, distance: 16.6
click at [88, 168] on span "HANG UP" at bounding box center [91, 170] width 21 height 5
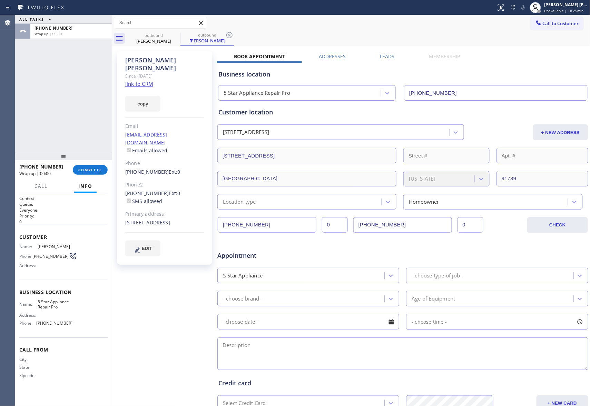
click at [377, 56] on div "Leads" at bounding box center [387, 58] width 49 height 10
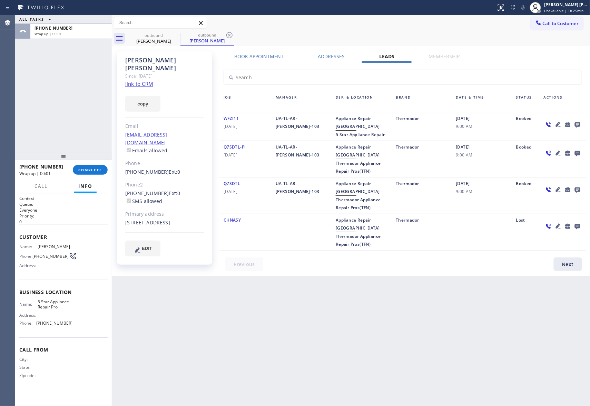
click at [578, 121] on icon at bounding box center [577, 124] width 8 height 9
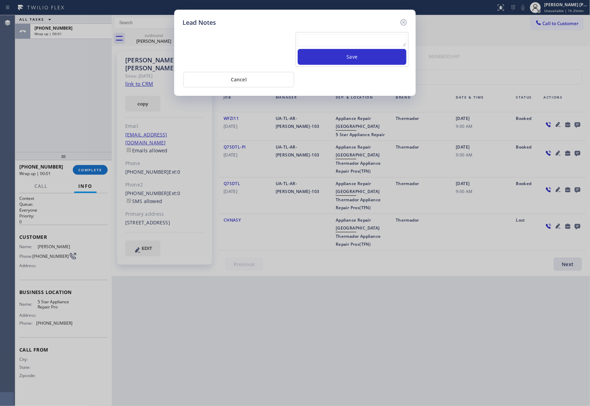
click at [308, 46] on textarea at bounding box center [352, 40] width 109 height 12
paste textarea "VM | please transfer if cx calls back"
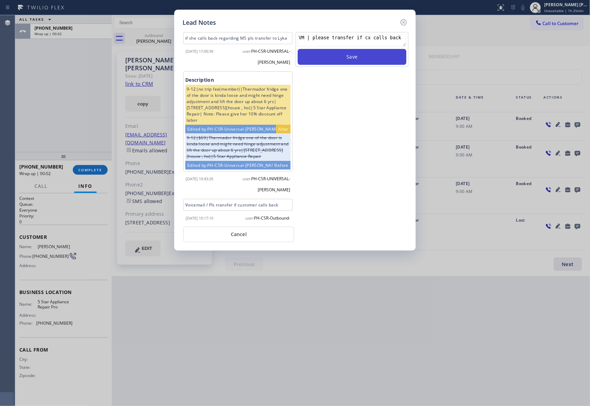
type textarea "VM | please transfer if cx calls back"
click at [349, 60] on button "Save" at bounding box center [352, 57] width 109 height 16
click at [404, 21] on icon at bounding box center [404, 22] width 6 height 6
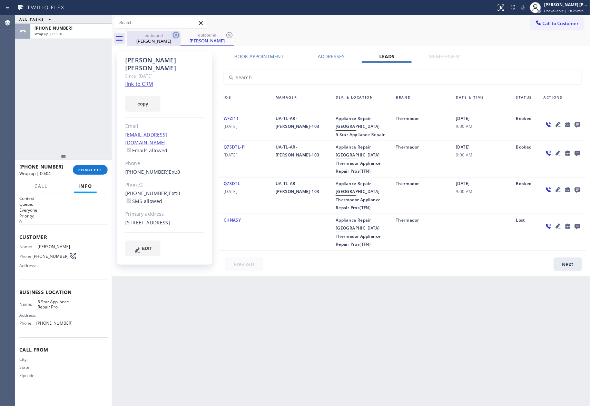
drag, startPoint x: 173, startPoint y: 38, endPoint x: 178, endPoint y: 35, distance: 5.4
click at [175, 37] on icon at bounding box center [176, 35] width 8 height 8
click at [178, 35] on icon at bounding box center [176, 35] width 8 height 8
click at [180, 35] on div "outbound [PERSON_NAME]" at bounding box center [206, 39] width 53 height 16
click at [178, 35] on icon at bounding box center [176, 35] width 8 height 8
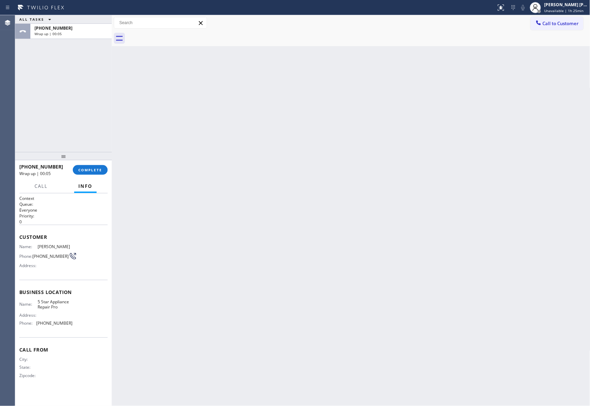
click at [178, 35] on div at bounding box center [358, 39] width 463 height 16
click at [95, 177] on div "[PHONE_NUMBER] Wrap up | 00:05 COMPLETE" at bounding box center [63, 170] width 88 height 18
click at [92, 167] on button "COMPLETE" at bounding box center [90, 170] width 35 height 10
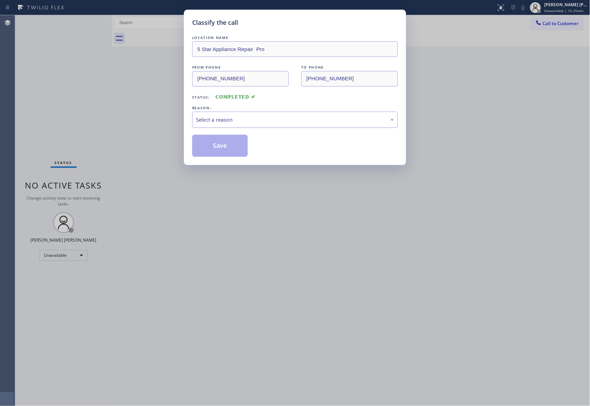
click at [250, 122] on div "Select a reason" at bounding box center [295, 120] width 198 height 8
click at [223, 146] on button "Save" at bounding box center [220, 146] width 56 height 22
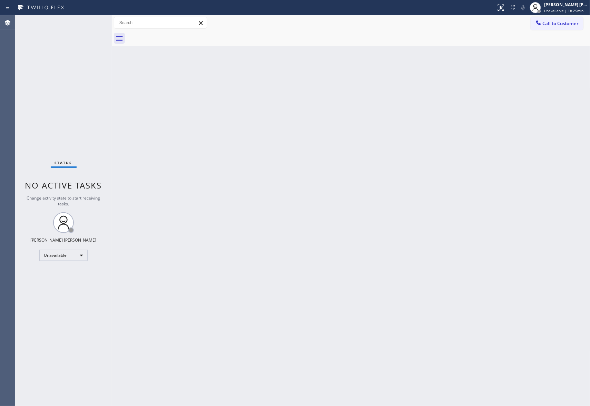
drag, startPoint x: 563, startPoint y: 25, endPoint x: 490, endPoint y: 28, distance: 73.5
click at [562, 26] on span "Call to Customer" at bounding box center [561, 23] width 36 height 6
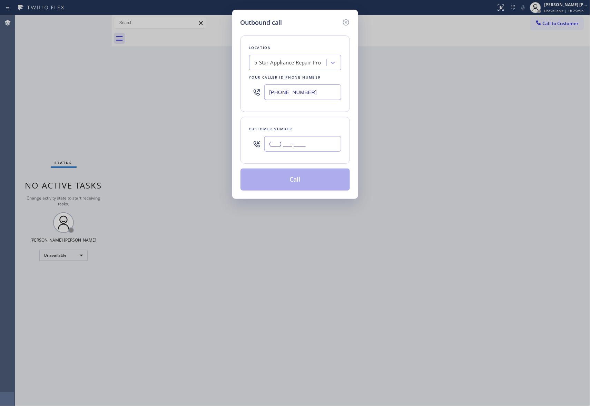
click at [314, 137] on input "(___) ___-____" at bounding box center [302, 144] width 77 height 16
paste input "801) 608-3428"
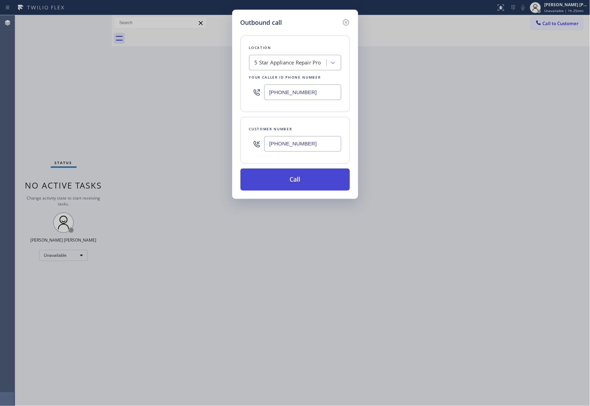
type input "[PHONE_NUMBER]"
click at [286, 177] on button "Call" at bounding box center [294, 180] width 109 height 22
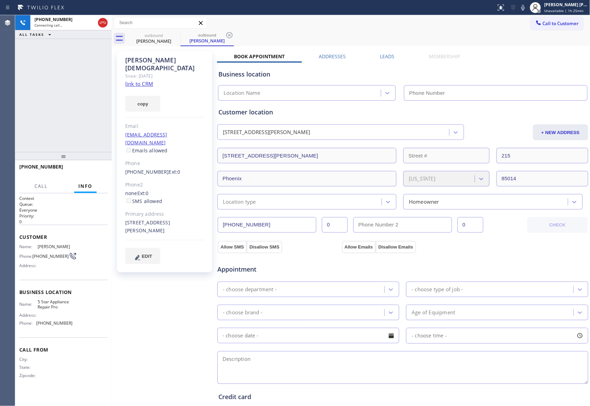
type input "[PHONE_NUMBER]"
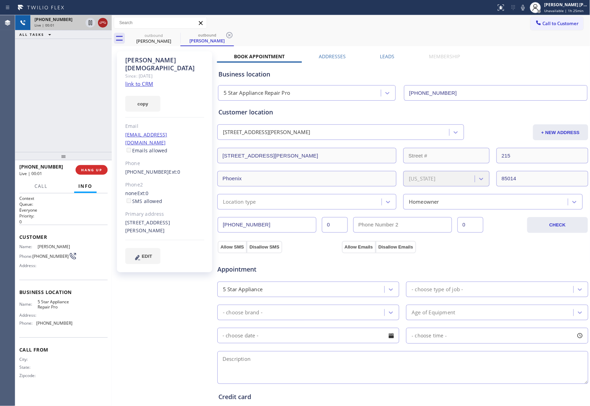
click at [106, 26] on icon at bounding box center [103, 23] width 8 height 8
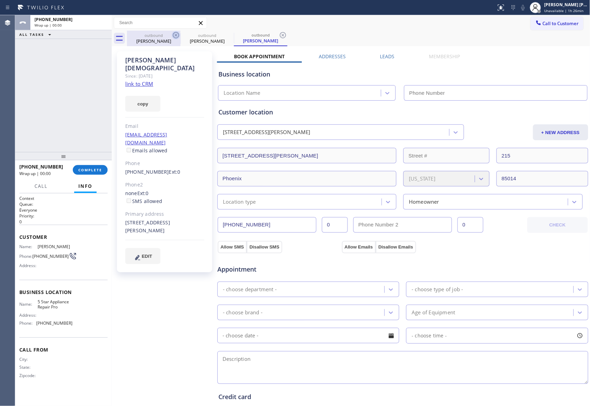
click at [175, 37] on icon at bounding box center [176, 35] width 8 height 8
click at [225, 37] on icon at bounding box center [229, 35] width 8 height 8
click at [279, 37] on icon at bounding box center [283, 35] width 8 height 8
click at [175, 37] on div "outbound [PERSON_NAME] outbound [PERSON_NAME] outbound [PERSON_NAME]" at bounding box center [358, 39] width 463 height 16
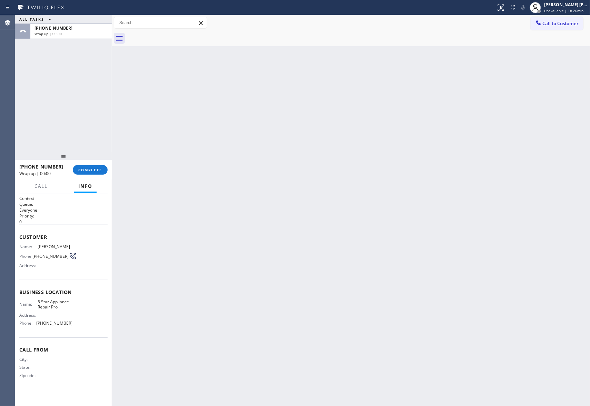
click at [175, 37] on div at bounding box center [358, 39] width 463 height 16
click at [98, 172] on span "COMPLETE" at bounding box center [90, 170] width 24 height 5
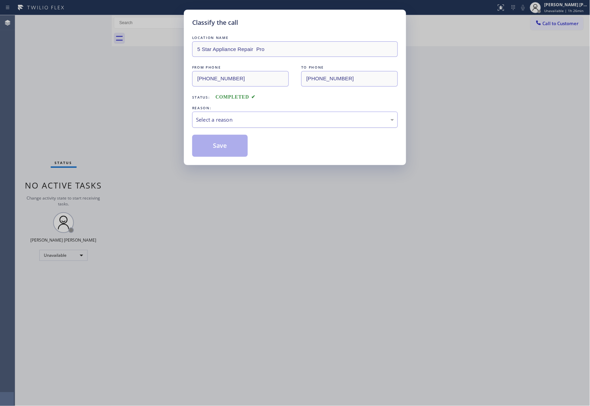
click at [275, 122] on div "Select a reason" at bounding box center [295, 120] width 198 height 8
click at [220, 145] on button "Save" at bounding box center [220, 146] width 56 height 22
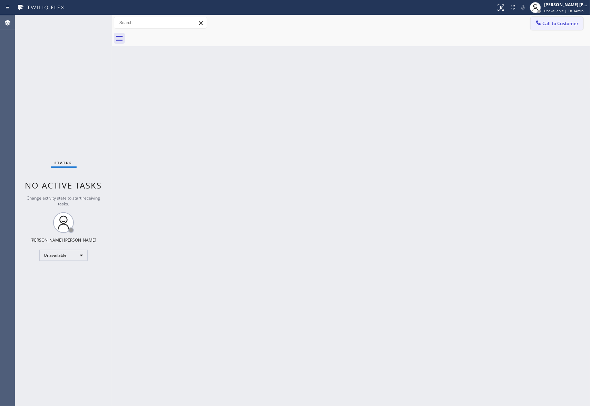
click at [569, 24] on span "Call to Customer" at bounding box center [561, 23] width 36 height 6
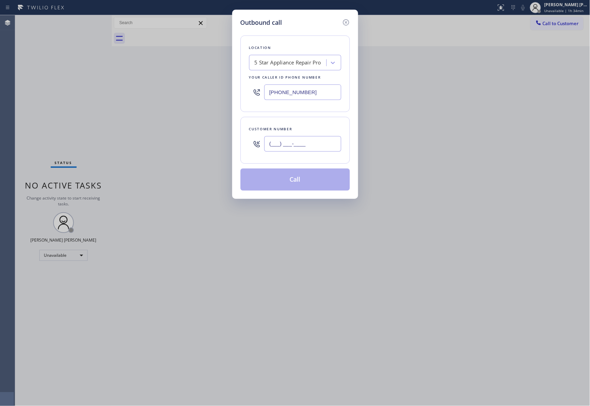
click at [321, 144] on input "(___) ___-____" at bounding box center [302, 144] width 77 height 16
paste input "917) 816-3084"
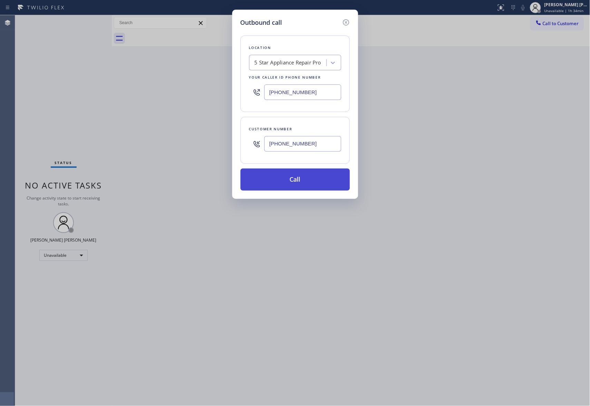
type input "[PHONE_NUMBER]"
click at [314, 178] on button "Call" at bounding box center [294, 180] width 109 height 22
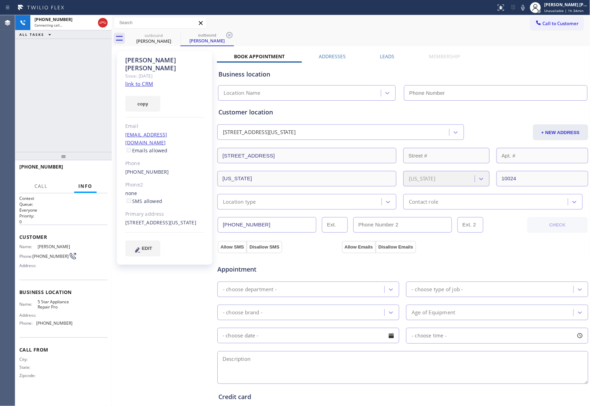
type input "[PHONE_NUMBER]"
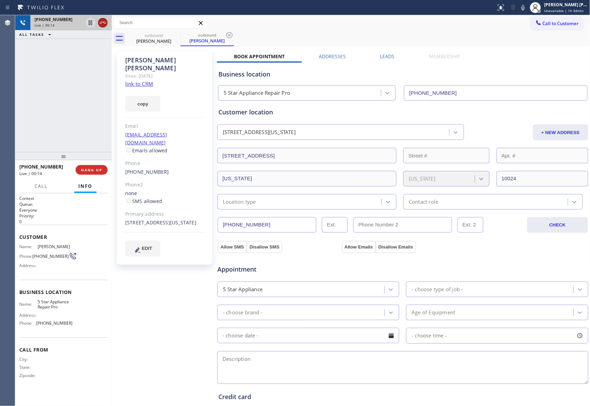
click at [104, 24] on icon at bounding box center [103, 23] width 8 height 8
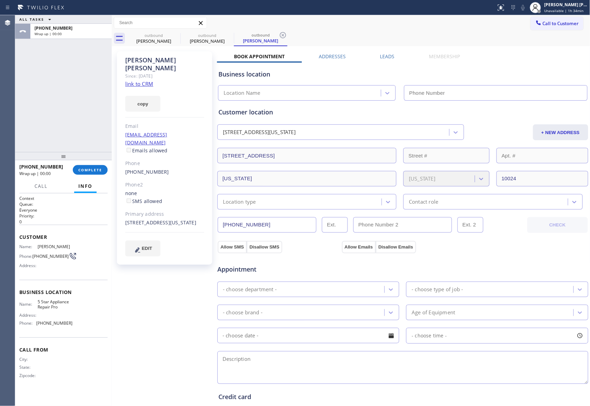
type input "[PHONE_NUMBER]"
click at [386, 56] on label "Leads" at bounding box center [387, 56] width 14 height 7
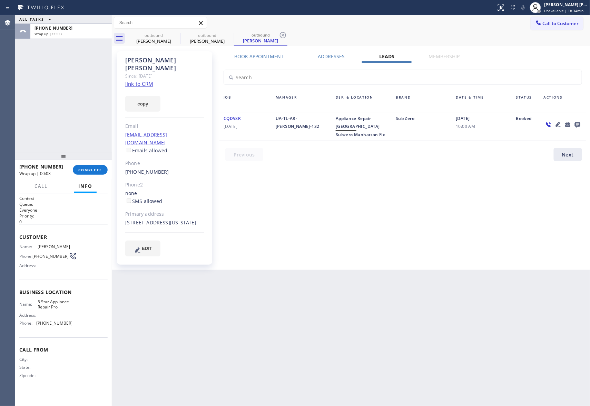
click at [579, 122] on icon at bounding box center [577, 124] width 8 height 9
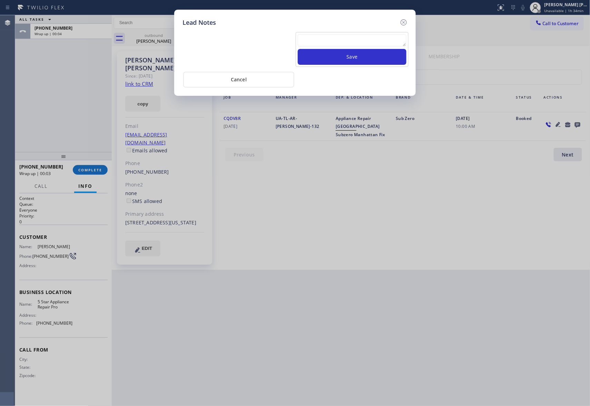
click at [351, 39] on textarea at bounding box center [352, 40] width 109 height 12
paste textarea "VM | please transfer if cx calls back"
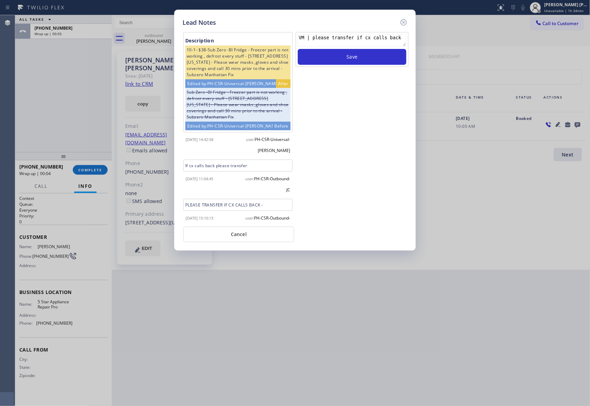
drag, startPoint x: 311, startPoint y: 37, endPoint x: 279, endPoint y: 37, distance: 32.1
click at [279, 37] on div "Description 10-1- $38-Sub Zero -BI Fridge - Freezer part is not working , defro…" at bounding box center [295, 126] width 228 height 191
type textarea "please transfer if cx calls back"
click at [391, 59] on button "Save" at bounding box center [352, 57] width 109 height 16
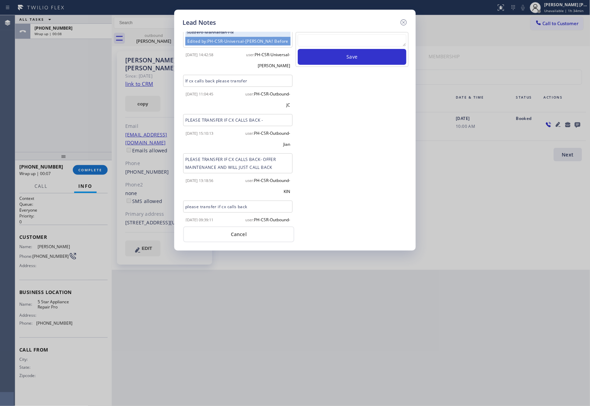
scroll to position [99, 0]
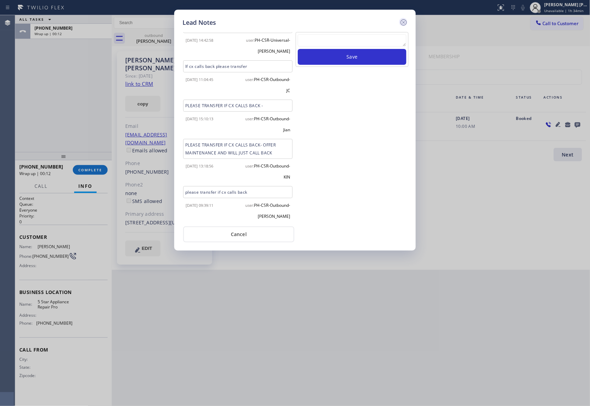
click at [405, 21] on icon at bounding box center [404, 22] width 8 height 8
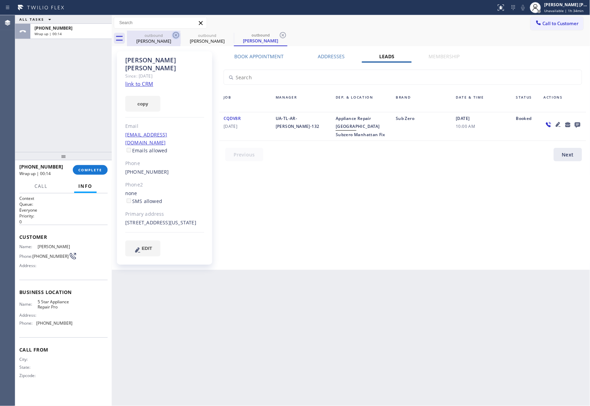
click at [172, 36] on icon at bounding box center [176, 35] width 8 height 8
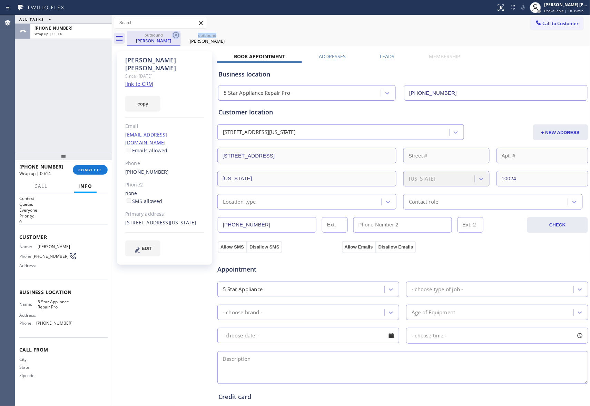
click at [173, 36] on icon at bounding box center [176, 35] width 6 height 6
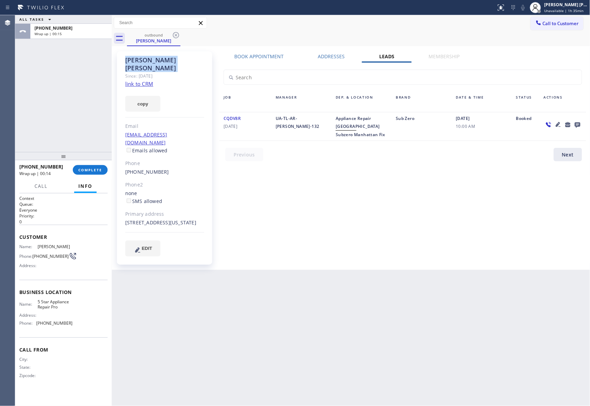
click at [173, 36] on icon at bounding box center [176, 35] width 6 height 6
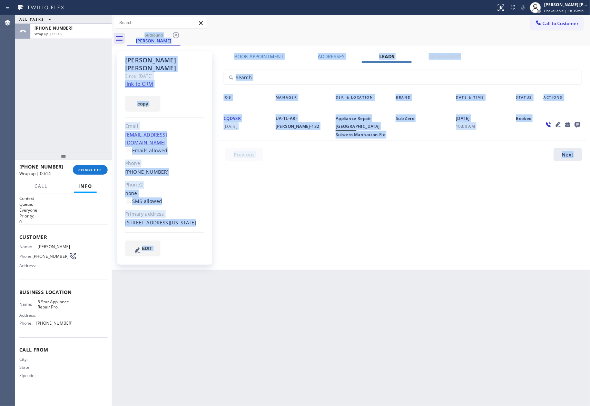
click at [173, 36] on div "outbound [PERSON_NAME]" at bounding box center [358, 39] width 463 height 16
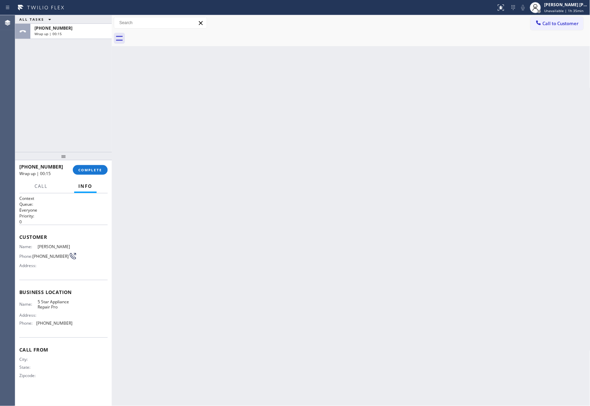
drag, startPoint x: 173, startPoint y: 36, endPoint x: 153, endPoint y: 53, distance: 26.5
click at [170, 39] on div at bounding box center [358, 39] width 463 height 16
click at [93, 170] on span "COMPLETE" at bounding box center [90, 170] width 24 height 5
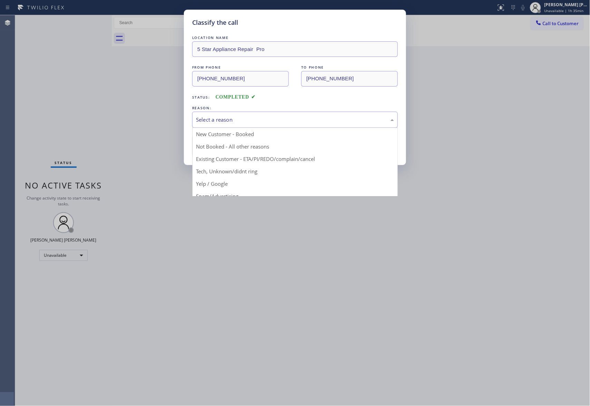
click at [254, 119] on div "Select a reason" at bounding box center [295, 120] width 198 height 8
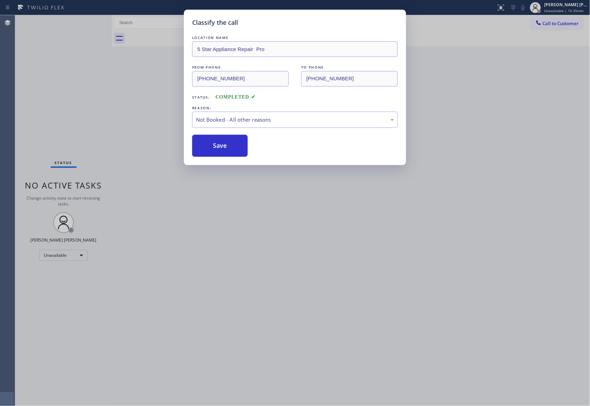
click at [218, 145] on button "Save" at bounding box center [220, 146] width 56 height 22
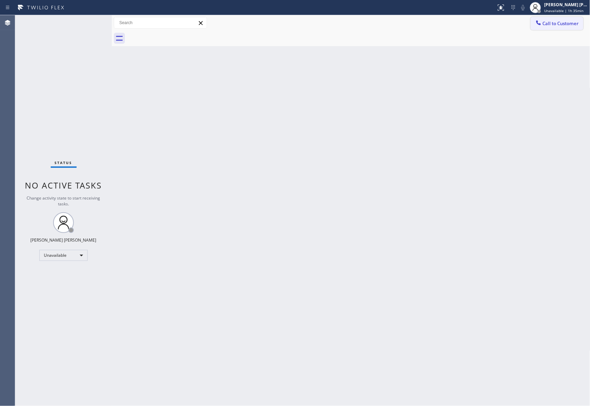
click at [566, 27] on button "Call to Customer" at bounding box center [557, 23] width 53 height 13
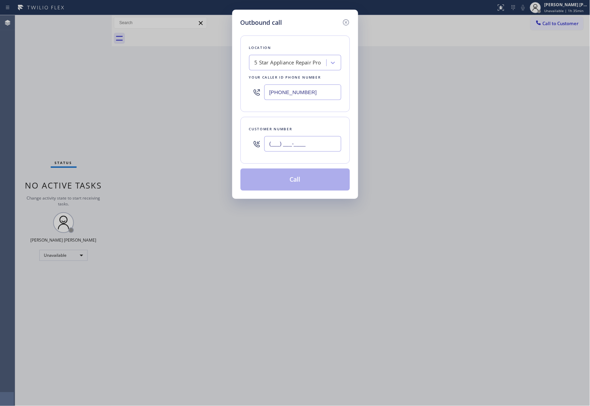
click at [319, 148] on input "(___) ___-____" at bounding box center [302, 144] width 77 height 16
paste input "408) 997-0647"
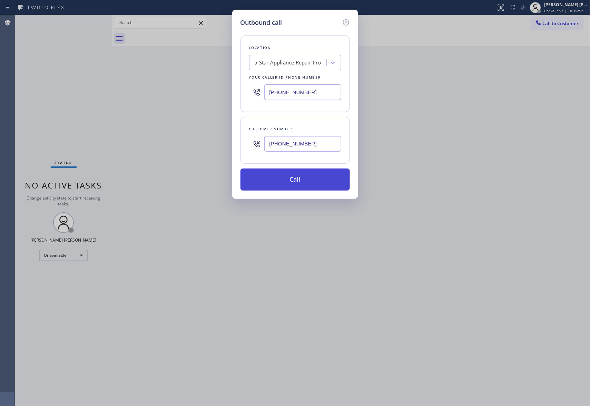
type input "[PHONE_NUMBER]"
click at [305, 181] on button "Call" at bounding box center [294, 180] width 109 height 22
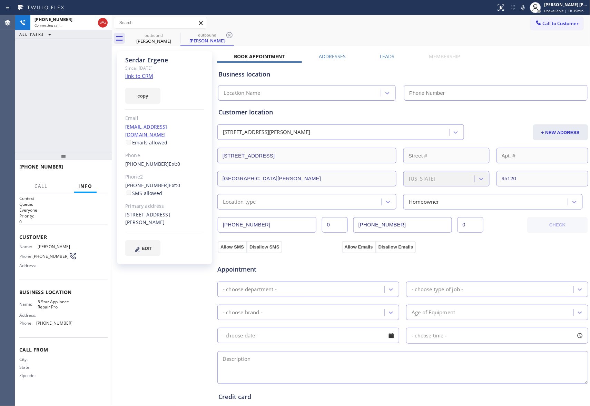
type input "[PHONE_NUMBER]"
drag, startPoint x: 384, startPoint y: 55, endPoint x: 377, endPoint y: 55, distance: 7.3
click at [384, 55] on label "Leads" at bounding box center [387, 56] width 14 height 7
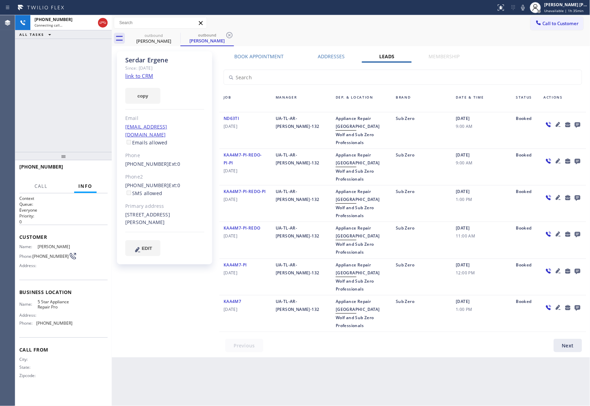
click at [576, 126] on icon at bounding box center [578, 125] width 6 height 6
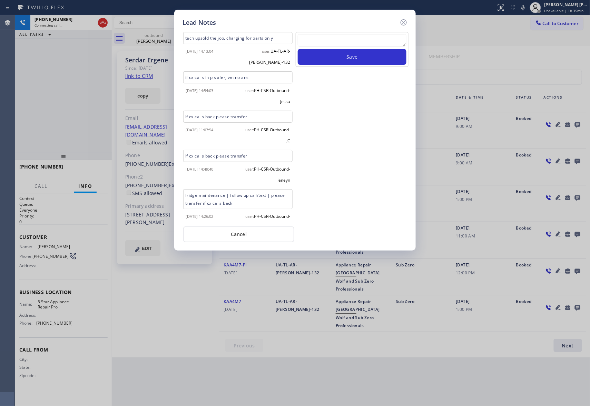
paste textarea "VM | please transfer if cx calls back"
type textarea "VM | please transfer if cx calls back"
click at [352, 59] on button "Save" at bounding box center [352, 57] width 109 height 16
click at [403, 20] on icon at bounding box center [404, 22] width 8 height 8
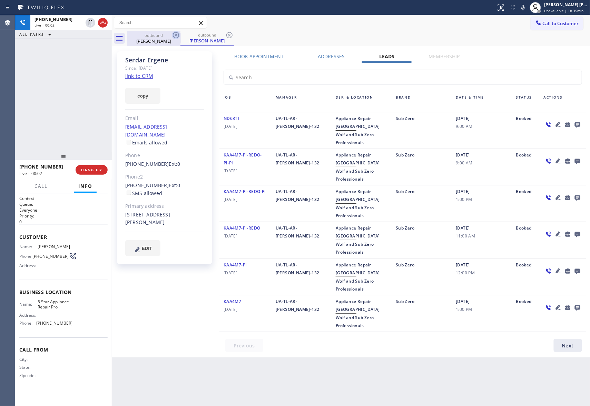
click at [178, 36] on icon at bounding box center [176, 35] width 6 height 6
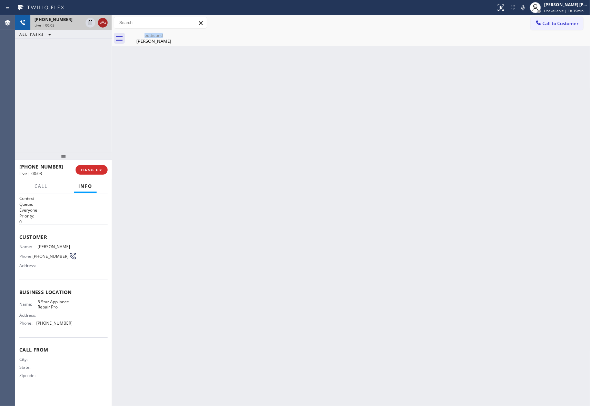
click at [106, 22] on icon at bounding box center [103, 23] width 8 height 8
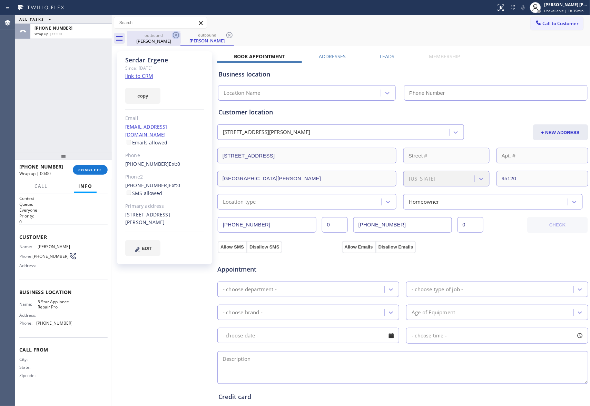
click at [177, 35] on icon at bounding box center [176, 35] width 8 height 8
type input "[PHONE_NUMBER]"
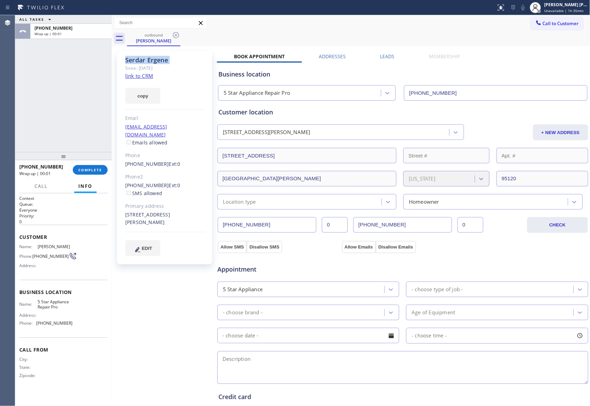
click at [177, 35] on icon at bounding box center [176, 35] width 8 height 8
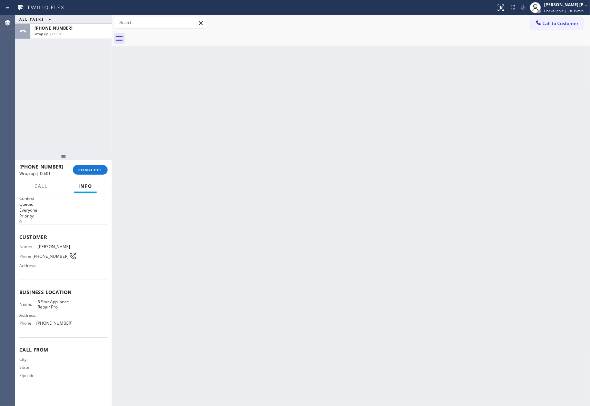
click at [177, 35] on div at bounding box center [358, 39] width 463 height 16
click at [97, 155] on div at bounding box center [63, 156] width 97 height 8
click at [98, 158] on div at bounding box center [63, 156] width 97 height 8
click at [98, 170] on span "COMPLETE" at bounding box center [90, 170] width 24 height 5
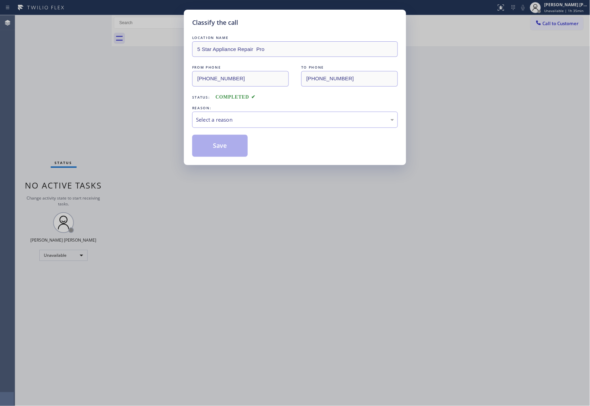
click at [304, 111] on div "REASON:" at bounding box center [295, 108] width 206 height 7
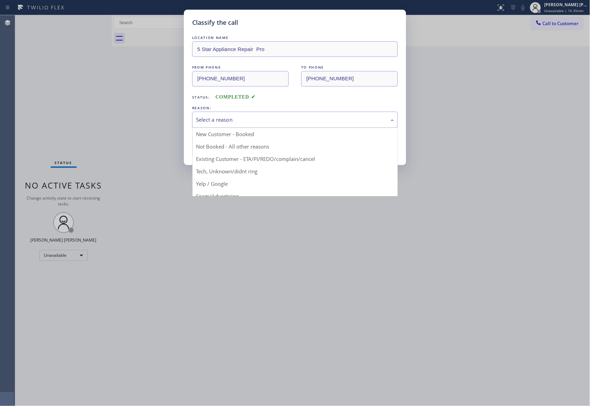
click at [245, 126] on div "Select a reason" at bounding box center [295, 120] width 206 height 16
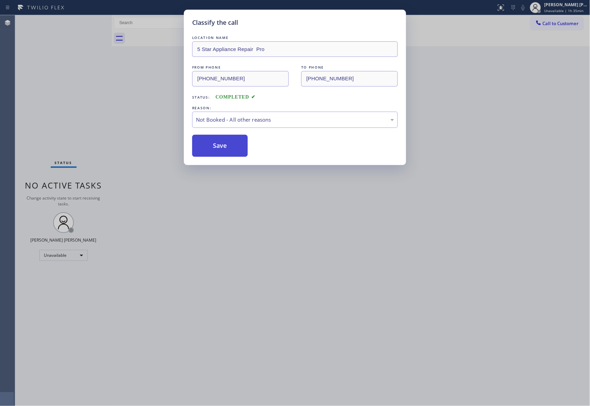
click at [227, 144] on button "Save" at bounding box center [220, 146] width 56 height 22
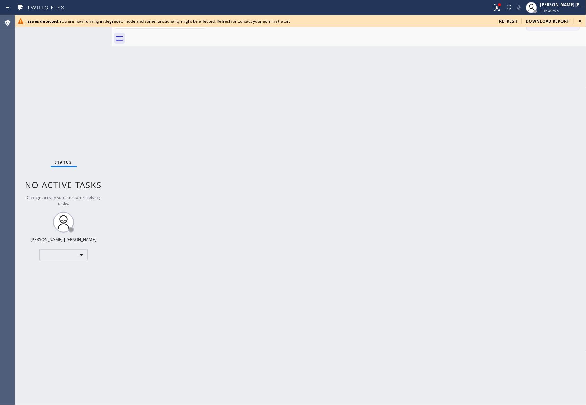
drag, startPoint x: 583, startPoint y: 19, endPoint x: 575, endPoint y: 19, distance: 7.9
click at [582, 19] on icon at bounding box center [580, 21] width 8 height 8
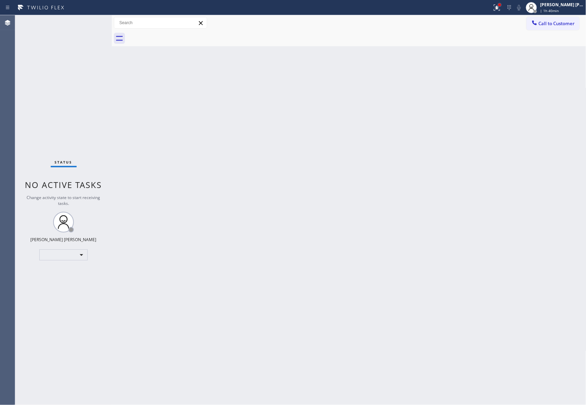
click at [498, 3] on div at bounding box center [500, 5] width 4 height 4
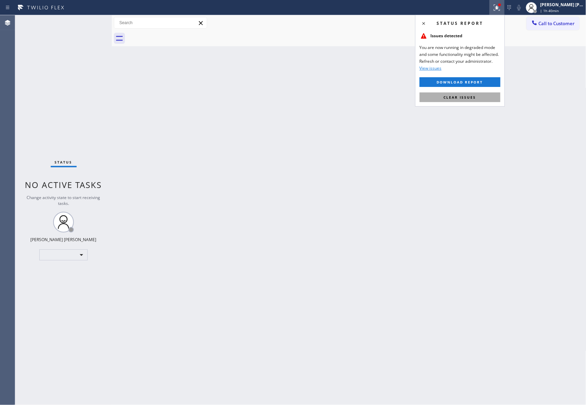
click at [463, 98] on span "Clear issues" at bounding box center [460, 97] width 32 height 5
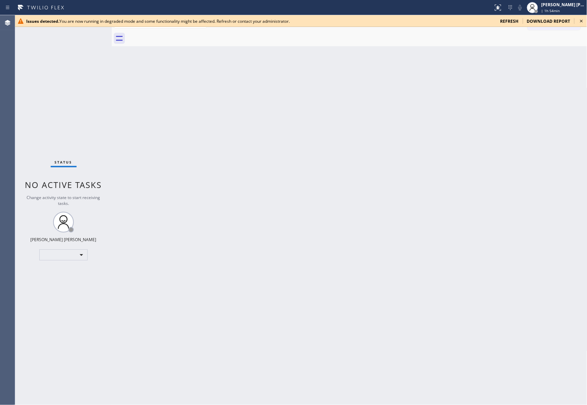
click at [584, 21] on icon at bounding box center [582, 21] width 8 height 8
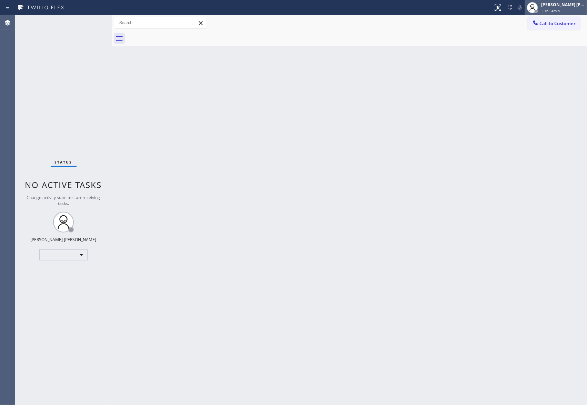
click at [562, 4] on div "[PERSON_NAME] [PERSON_NAME]" at bounding box center [563, 5] width 43 height 6
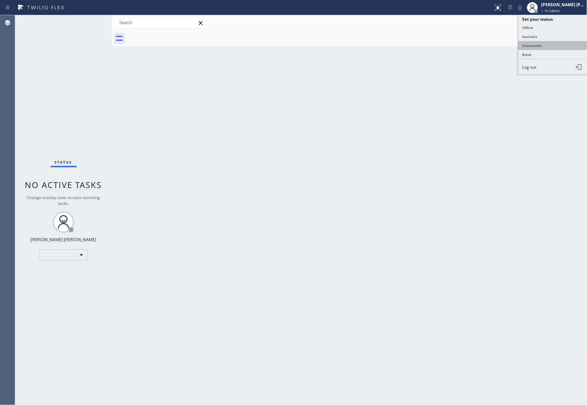
click at [553, 43] on button "Unavailable" at bounding box center [553, 45] width 69 height 9
click at [496, 6] on icon at bounding box center [498, 7] width 8 height 8
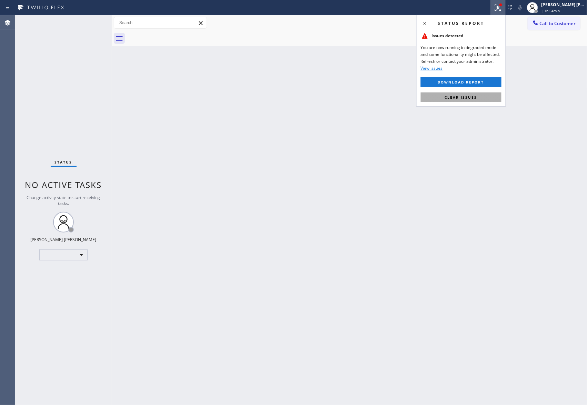
click at [458, 97] on span "Clear issues" at bounding box center [461, 97] width 32 height 5
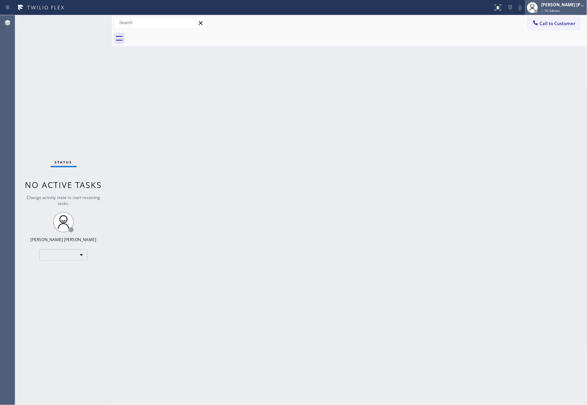
click at [555, 9] on span "| 1h 54min" at bounding box center [551, 10] width 19 height 5
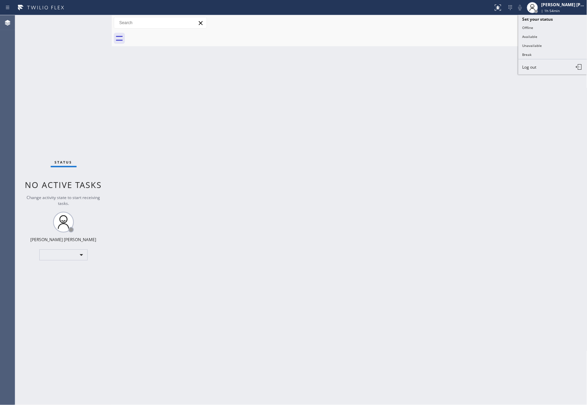
drag, startPoint x: 538, startPoint y: 55, endPoint x: 528, endPoint y: 53, distance: 10.2
click at [538, 55] on button "Break" at bounding box center [553, 54] width 69 height 9
click at [504, 6] on div at bounding box center [498, 7] width 15 height 8
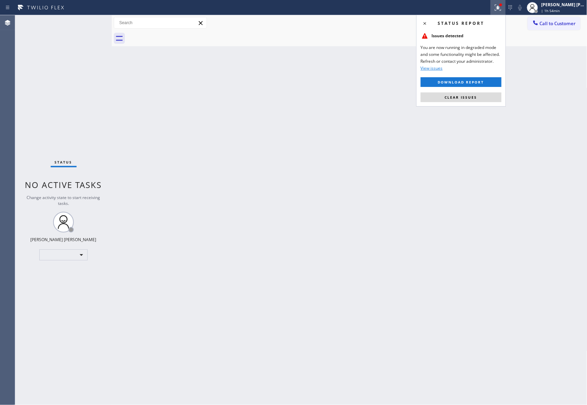
drag, startPoint x: 460, startPoint y: 96, endPoint x: 534, endPoint y: 32, distance: 97.9
click at [466, 93] on button "Clear issues" at bounding box center [461, 97] width 81 height 10
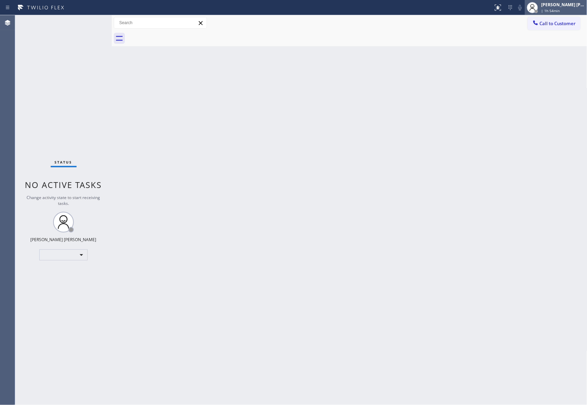
click at [551, 7] on div "[PERSON_NAME] [PERSON_NAME]" at bounding box center [563, 5] width 43 height 6
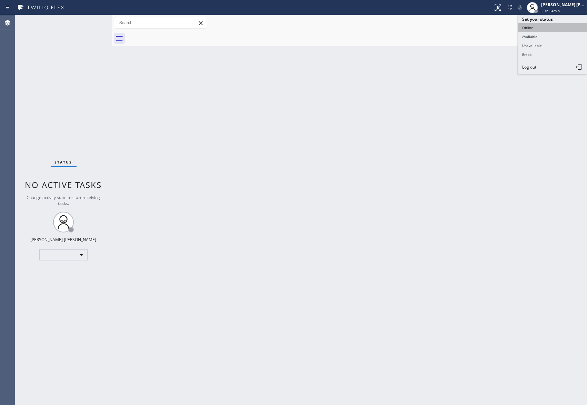
click at [547, 29] on button "Offline" at bounding box center [553, 27] width 69 height 9
click at [504, 6] on div at bounding box center [498, 7] width 15 height 8
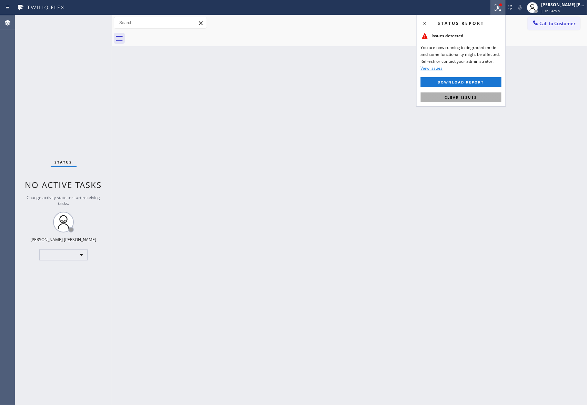
drag, startPoint x: 469, startPoint y: 98, endPoint x: 493, endPoint y: 71, distance: 36.4
click at [471, 97] on span "Clear issues" at bounding box center [461, 97] width 32 height 5
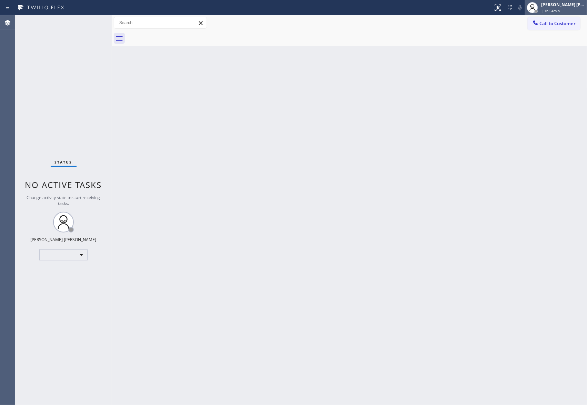
click at [563, 2] on div "[PERSON_NAME] [PERSON_NAME]" at bounding box center [563, 5] width 43 height 6
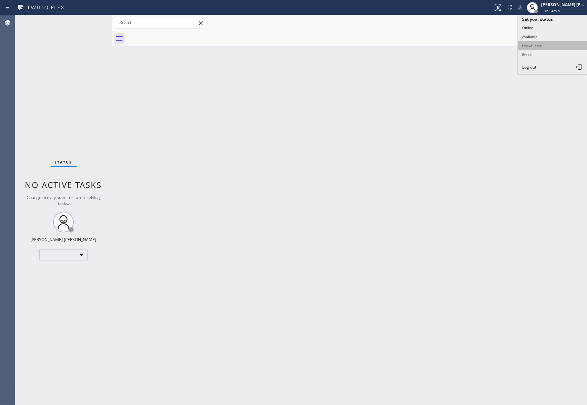
click at [544, 46] on button "Unavailable" at bounding box center [553, 45] width 69 height 9
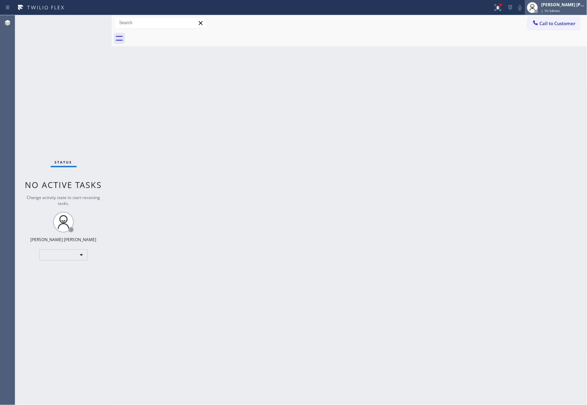
click at [556, 7] on div "[PERSON_NAME] [PERSON_NAME]" at bounding box center [563, 5] width 43 height 6
click at [573, 4] on div "[PERSON_NAME] [PERSON_NAME]" at bounding box center [563, 5] width 43 height 6
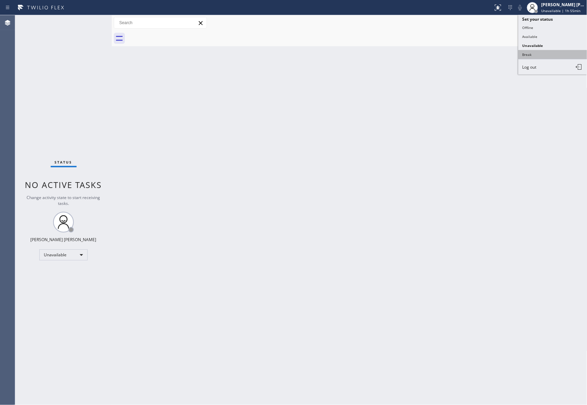
click at [542, 54] on button "Break" at bounding box center [553, 54] width 69 height 9
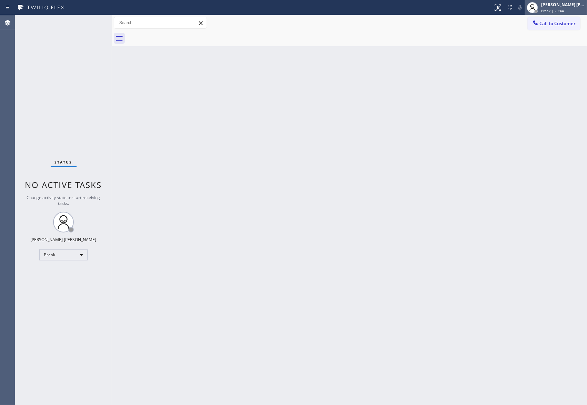
click at [572, 9] on div "Break | 20:44" at bounding box center [563, 10] width 43 height 5
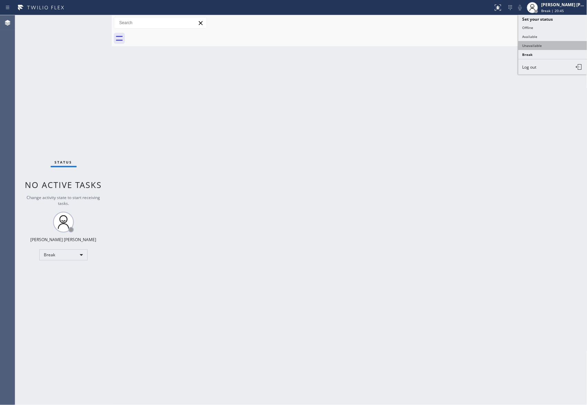
click at [541, 43] on button "Unavailable" at bounding box center [553, 45] width 69 height 9
